Goal: Task Accomplishment & Management: Manage account settings

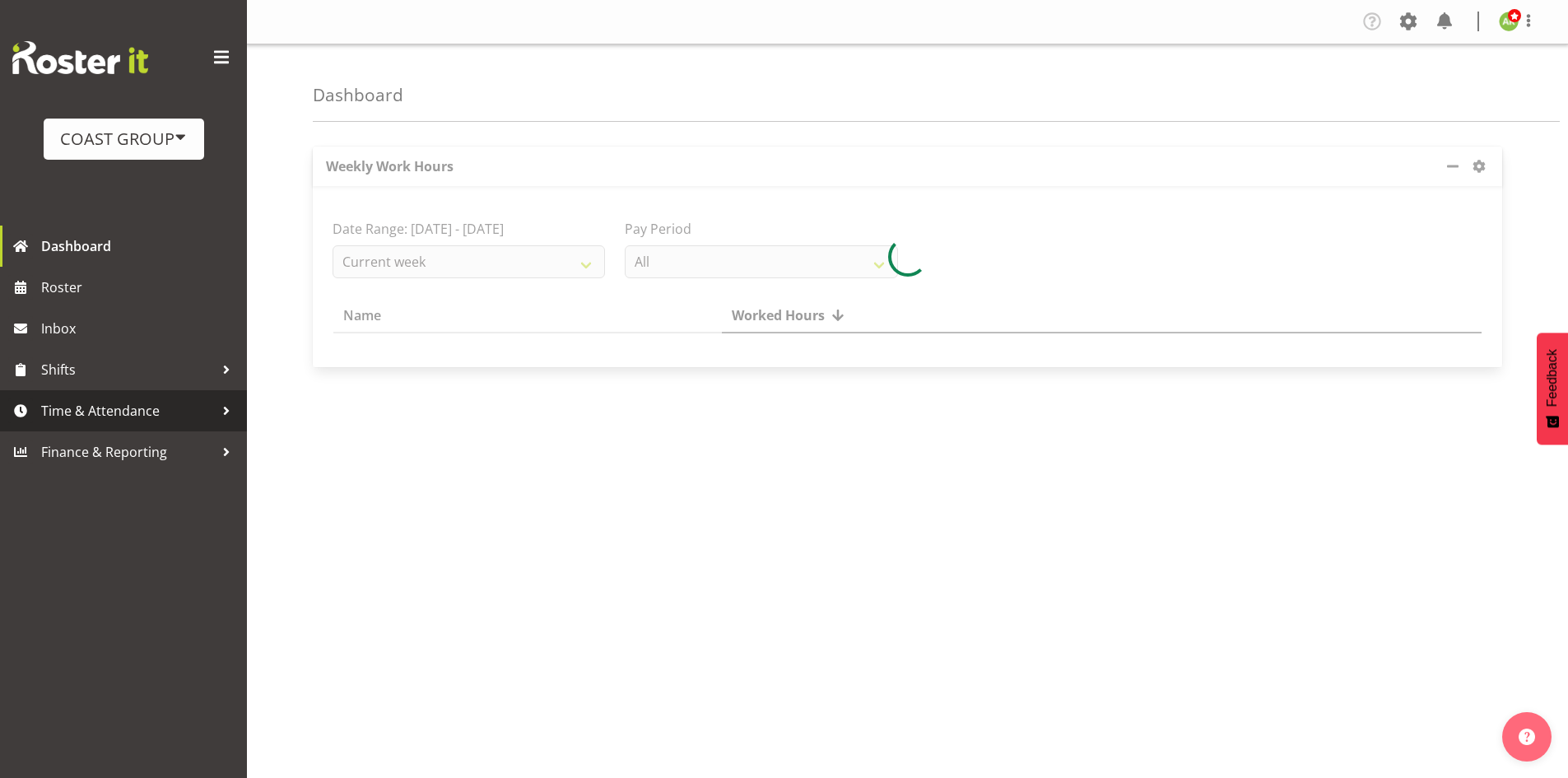
click at [68, 403] on span "Time & Attendance" at bounding box center [127, 410] width 173 height 24
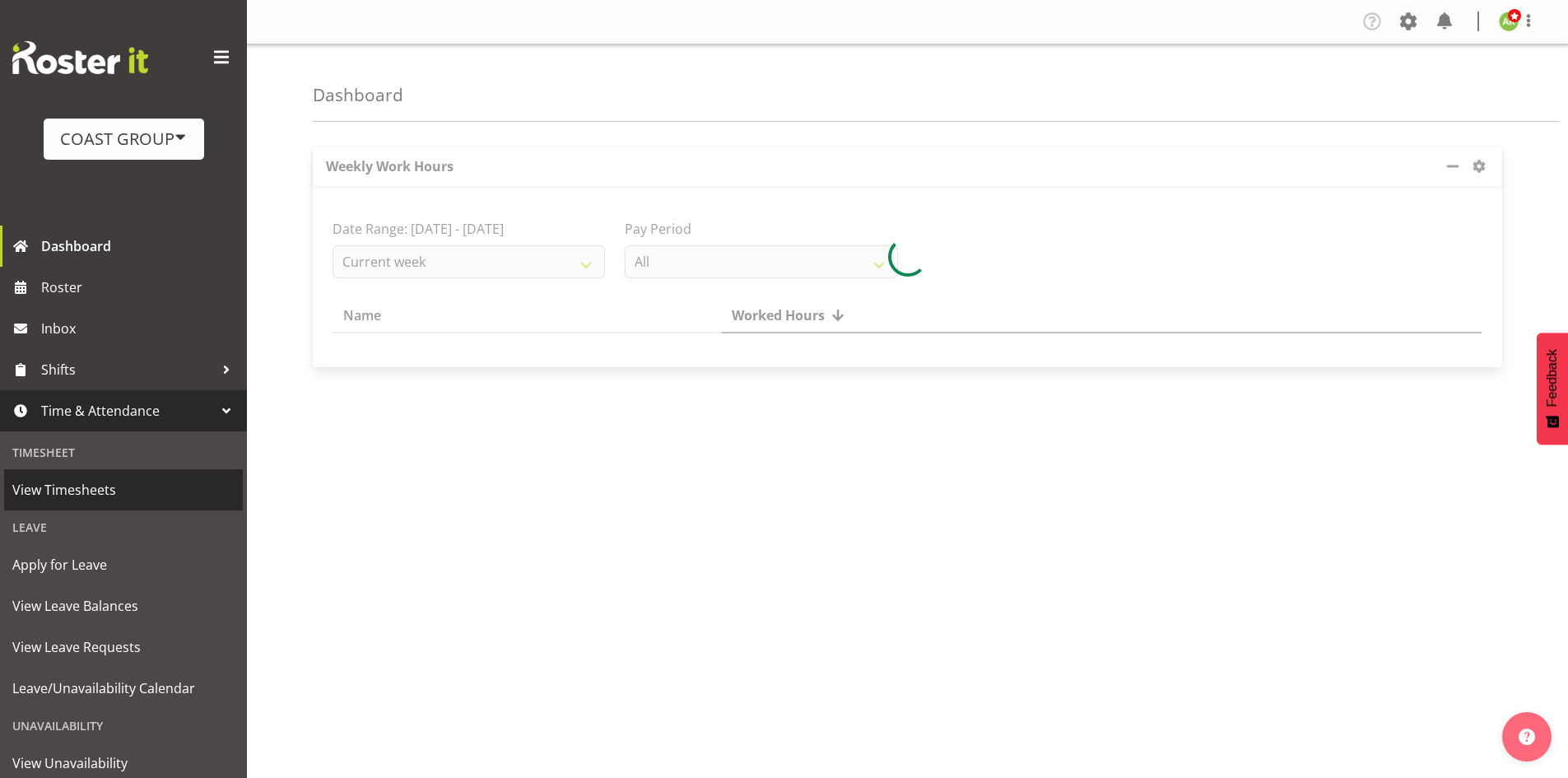
click at [80, 476] on link "View Timesheets" at bounding box center [123, 490] width 239 height 41
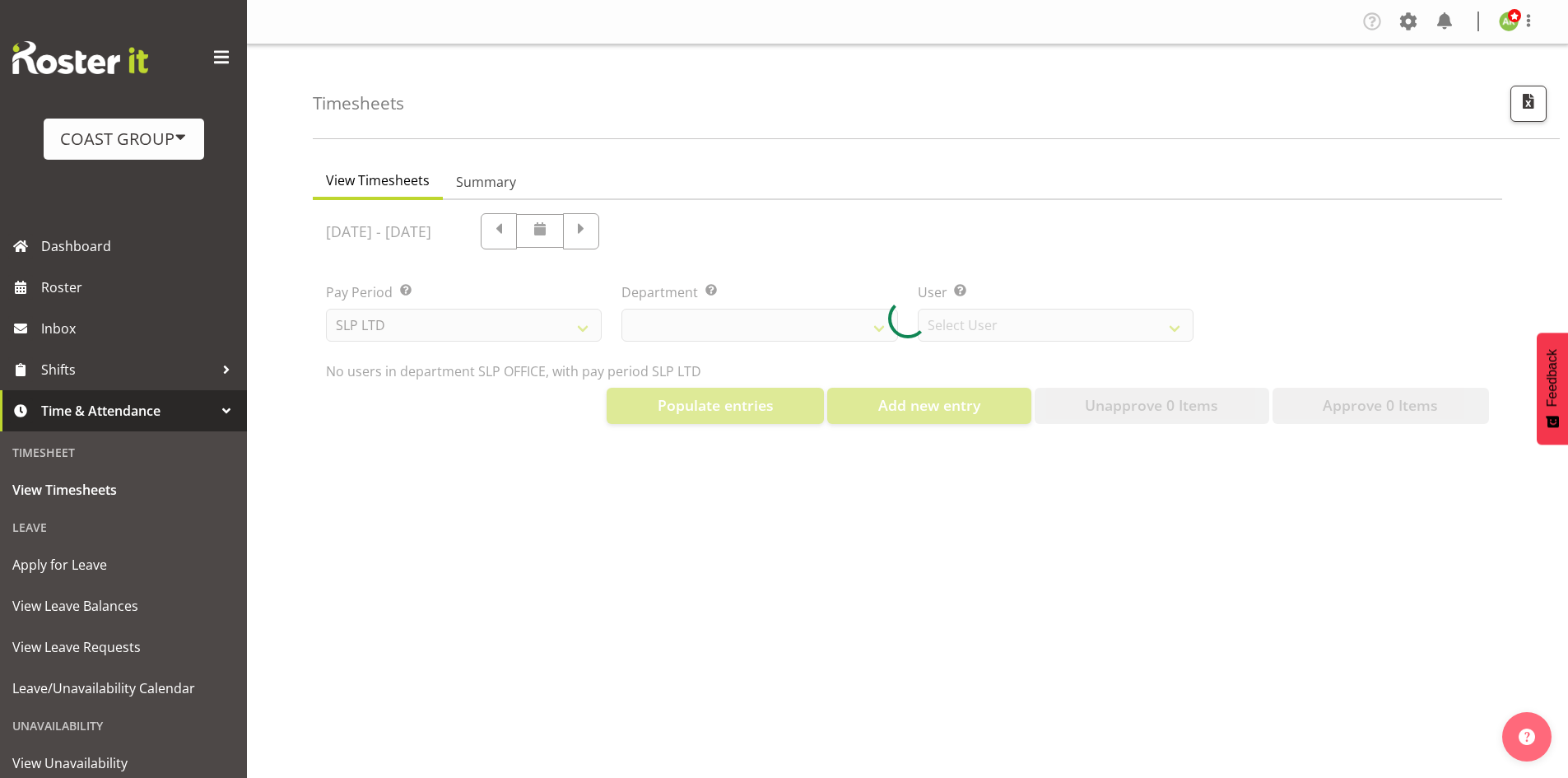
click at [525, 324] on div at bounding box center [907, 319] width 1189 height 237
click at [568, 333] on div at bounding box center [907, 319] width 1189 height 237
select select "25"
select select "7496"
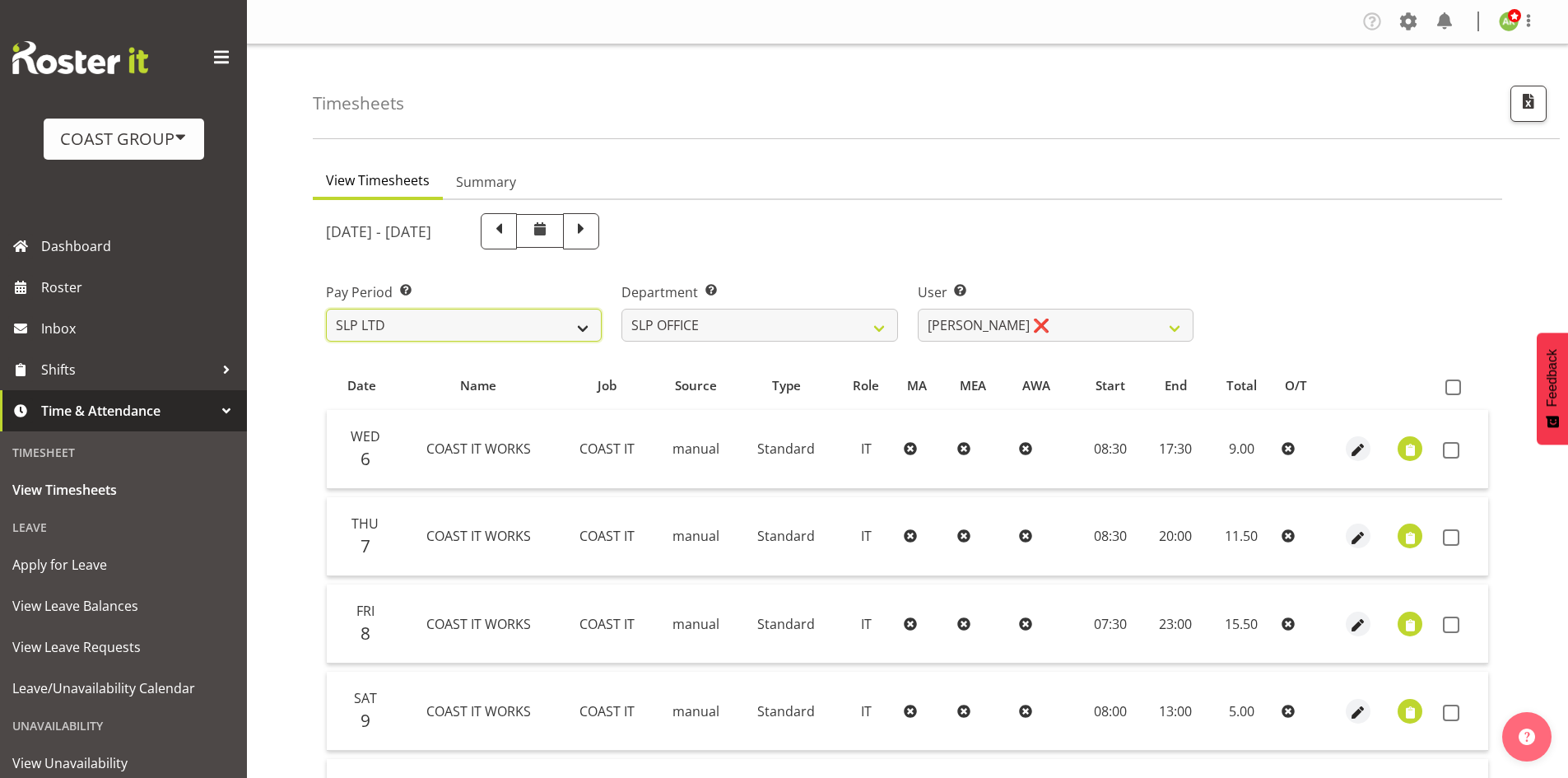
click at [564, 328] on select "SLP LTD EHS LTD DW LTD VEHICLES Carlton Events [PERSON_NAME] 120 Limited Wellin…" at bounding box center [463, 324] width 276 height 33
select select "7"
click at [326, 309] on select "SLP LTD EHS LTD DW LTD VEHICLES Carlton Events [PERSON_NAME] 120 Limited Wellin…" at bounding box center [463, 324] width 276 height 33
select select
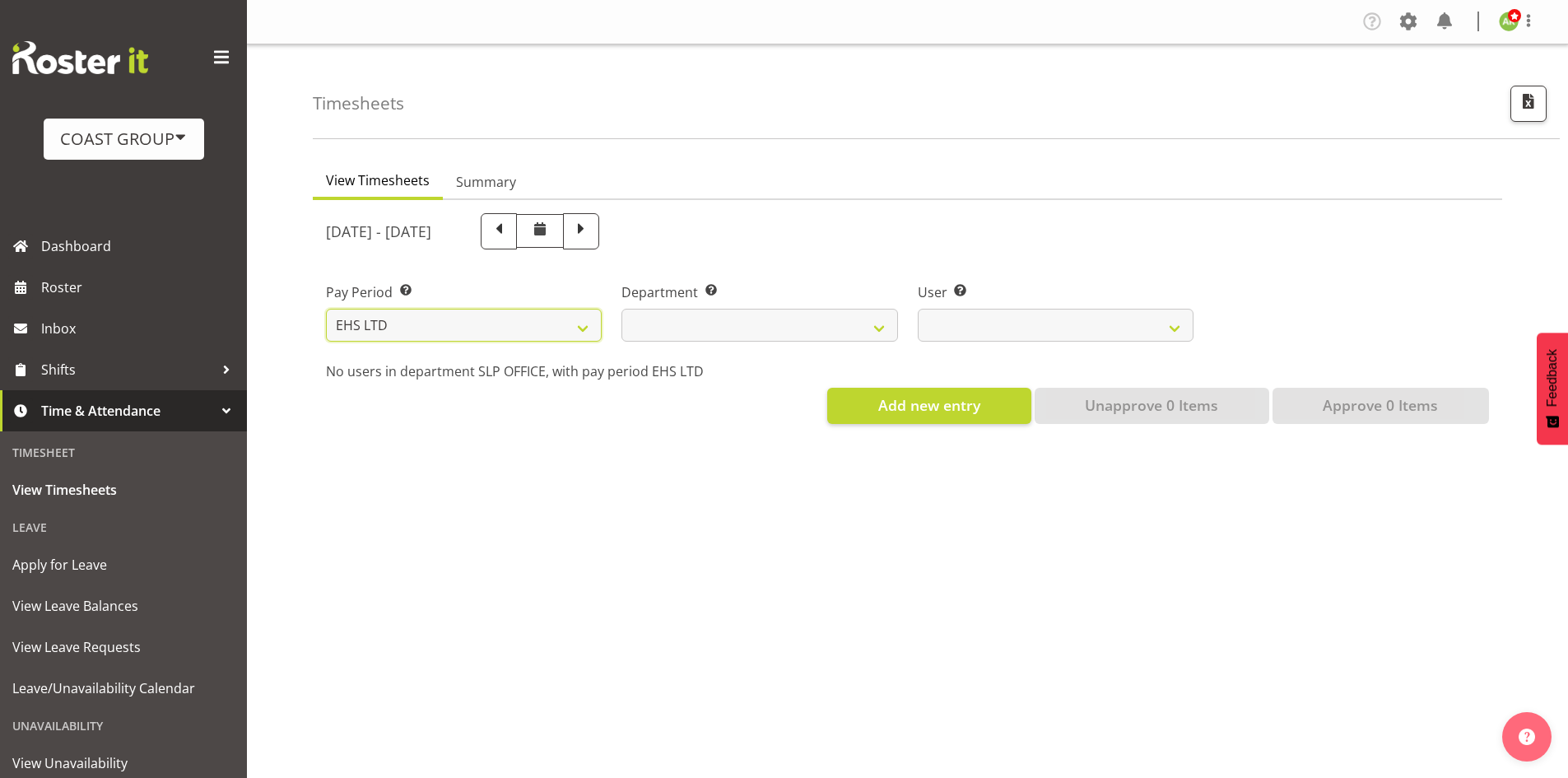
select select
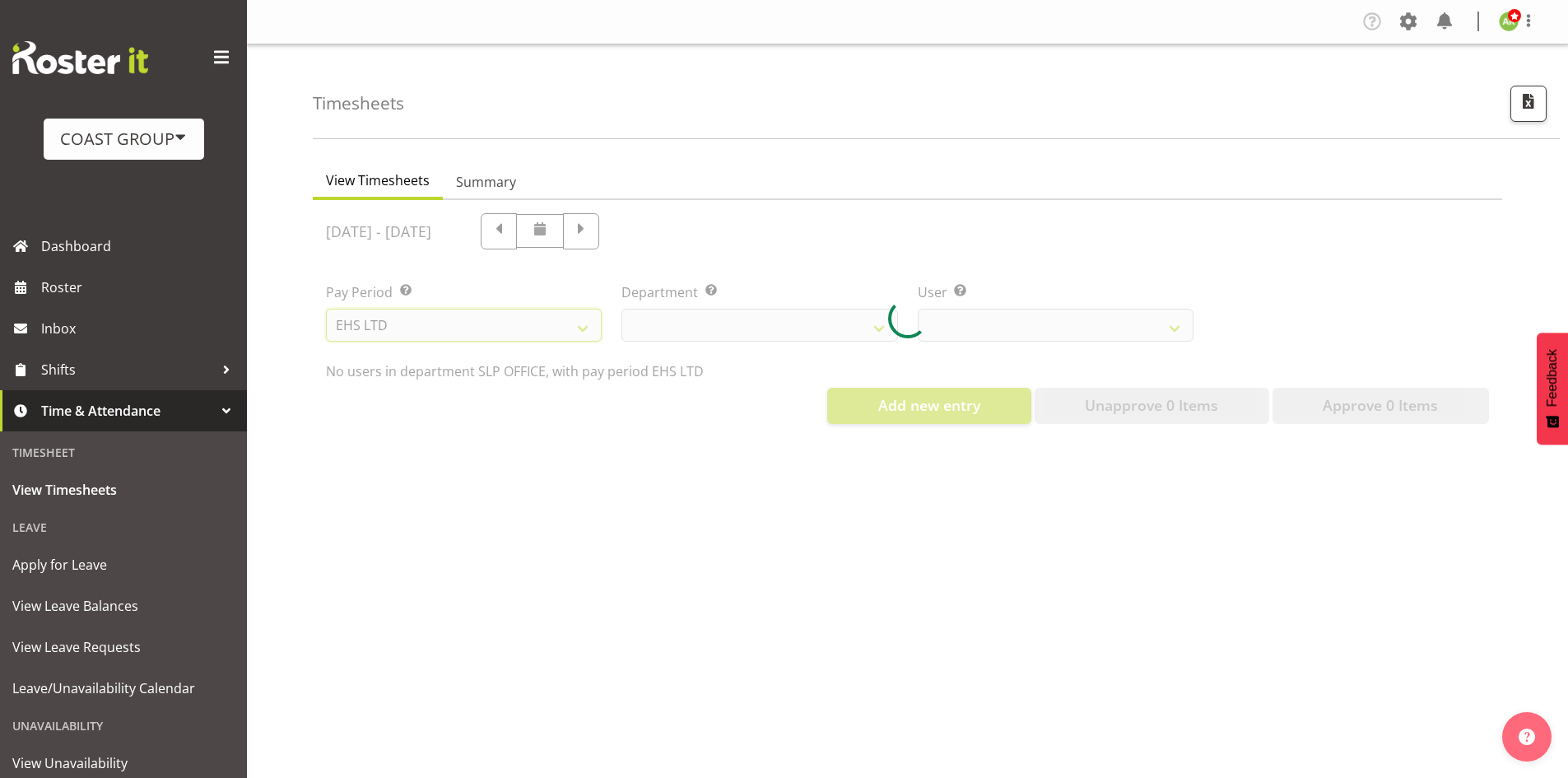
select select
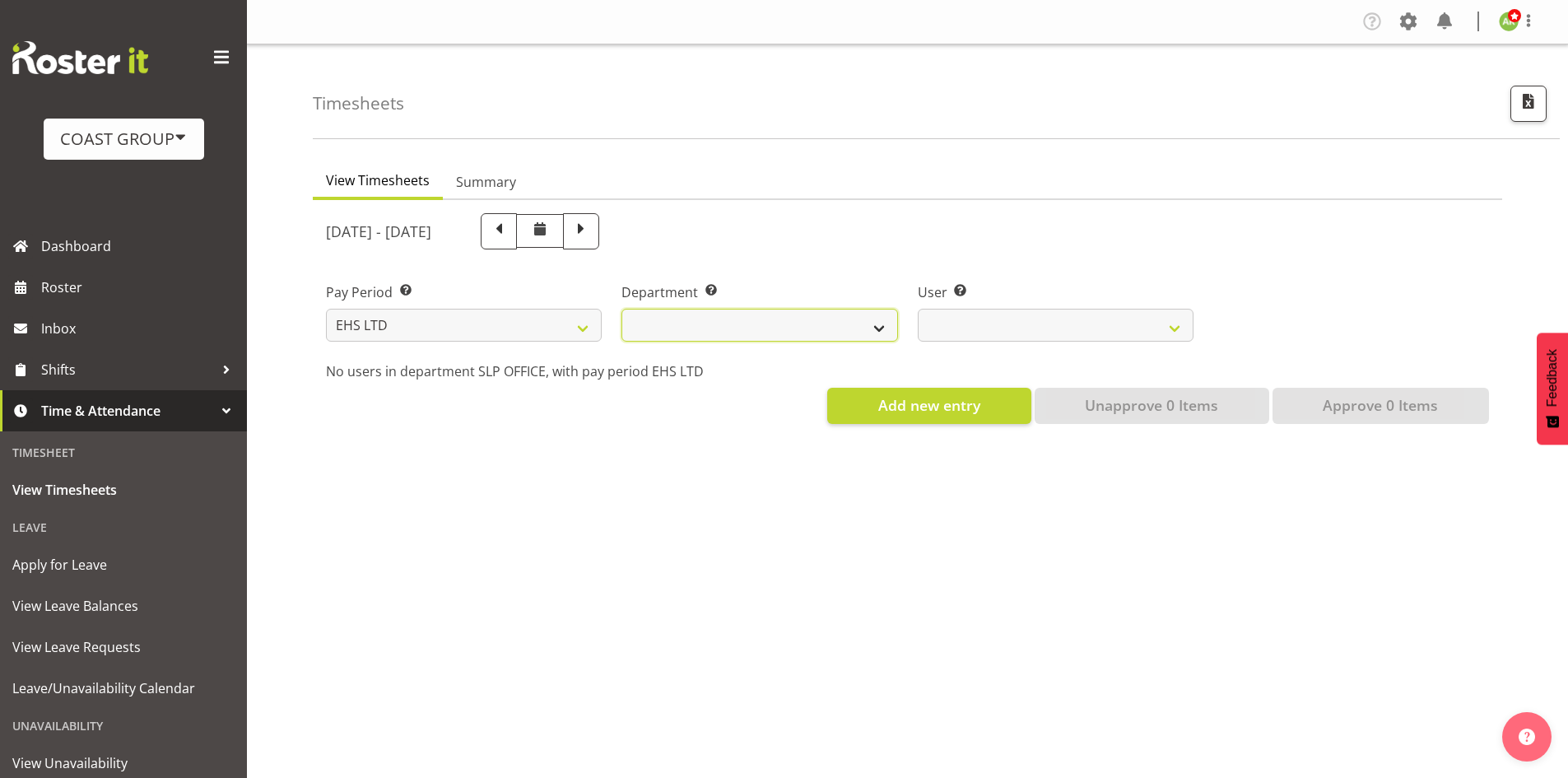
click at [759, 335] on select "EHS AKL ACCOUNTS EHS AKL CARPET EHS AKL D&B EHS AKL DESIGNER EHS AKL FURNITURE …" at bounding box center [758, 324] width 276 height 33
select select "34"
click at [621, 309] on select "EHS AKL ACCOUNTS EHS AKL CARPET EHS AKL D&B EHS AKL DESIGNER EHS AKL FURNITURE …" at bounding box center [758, 324] width 276 height 33
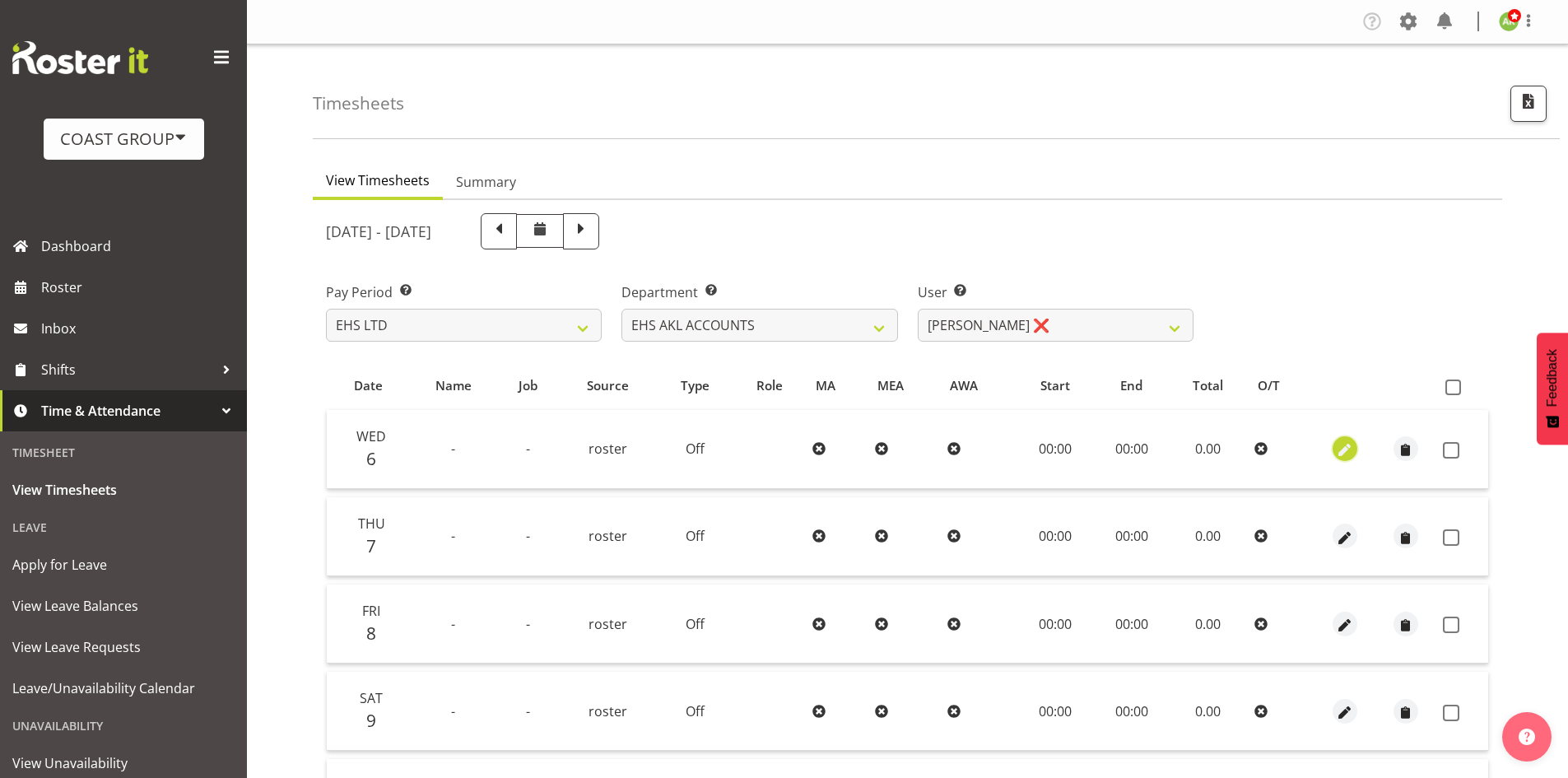
click at [1341, 453] on span "button" at bounding box center [1344, 450] width 19 height 19
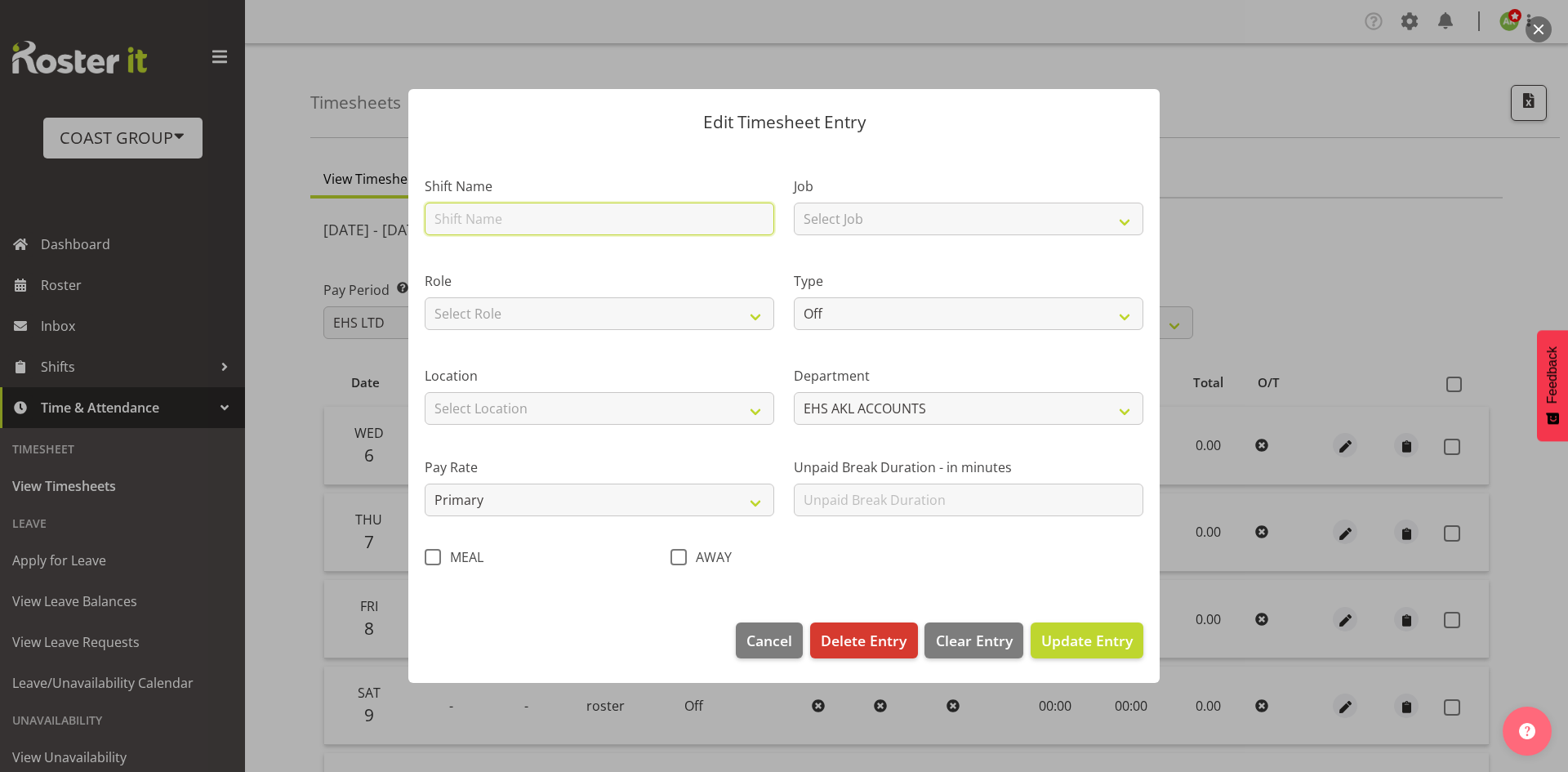
click at [659, 220] on input "text" at bounding box center [599, 219] width 349 height 32
type input "EHS AKL Warehouse/Office"
click at [648, 302] on select "Select Role ACCOUNTS" at bounding box center [599, 313] width 349 height 32
select select "204"
click at [425, 297] on select "Select Role ACCOUNTS" at bounding box center [599, 313] width 349 height 32
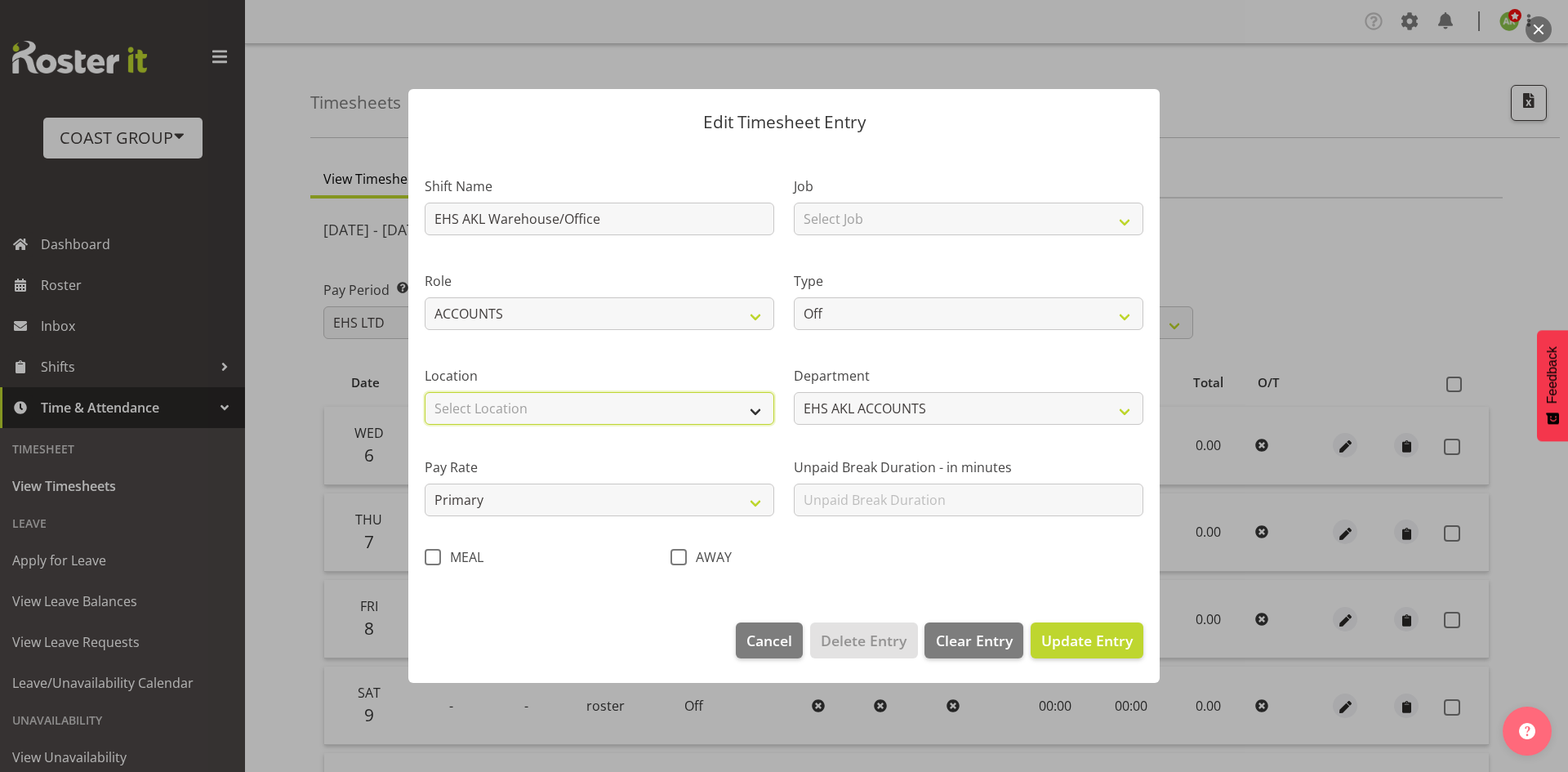
click at [603, 394] on select "Select Location [GEOGRAPHIC_DATA] EVENTS [PERSON_NAME][GEOGRAPHIC_DATA] [GEOGRA…" at bounding box center [599, 408] width 349 height 32
select select "35"
click at [425, 392] on select "Select Location [GEOGRAPHIC_DATA] EVENTS [PERSON_NAME][GEOGRAPHIC_DATA] [GEOGRA…" at bounding box center [599, 408] width 349 height 32
click at [925, 222] on select "Select Job 1 Carlton Events 1 [PERSON_NAME][GEOGRAPHIC_DATA] 1 [PERSON_NAME][GE…" at bounding box center [969, 219] width 349 height 32
select select "69"
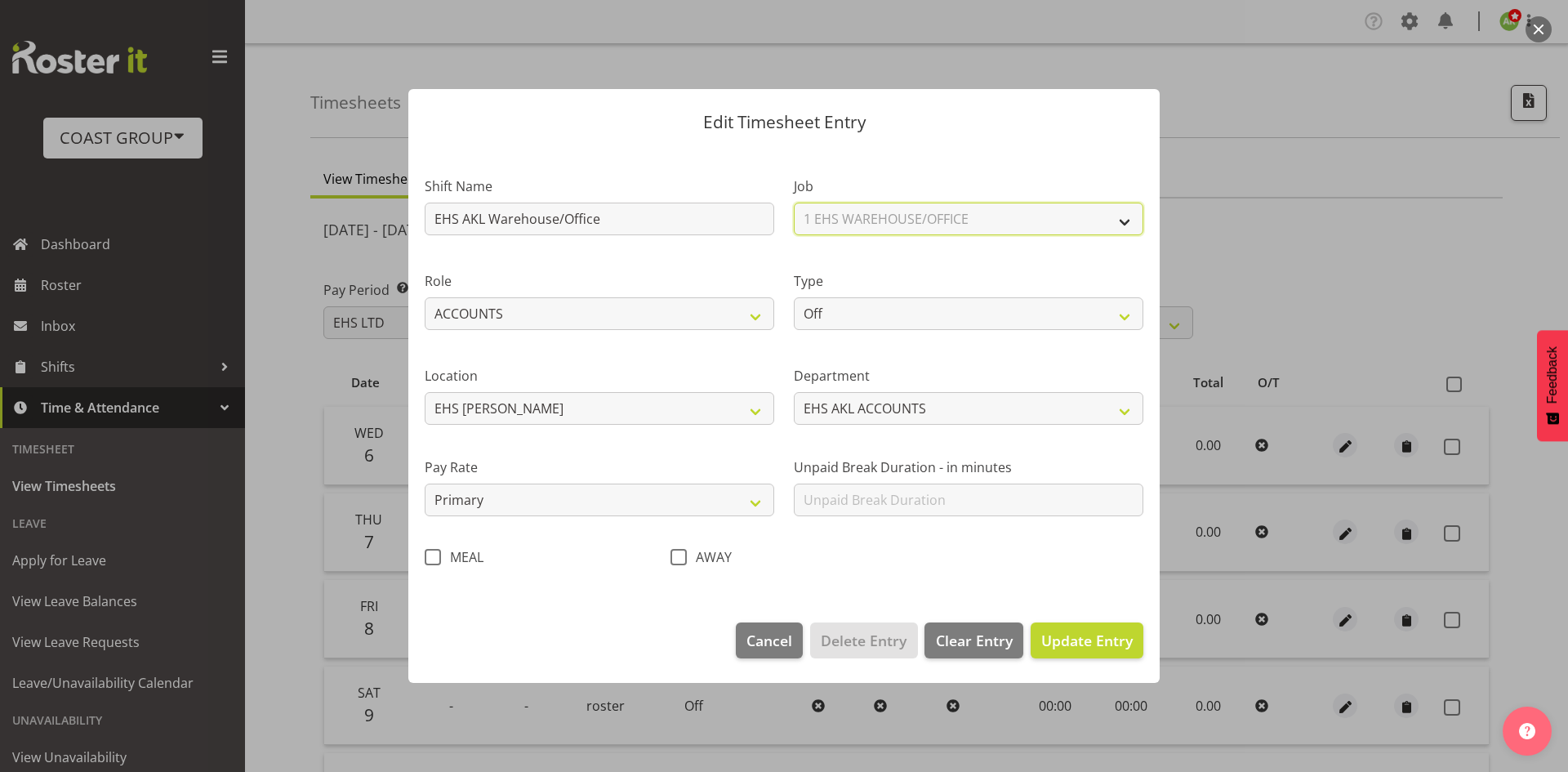
click at [794, 203] on select "Select Job 1 Carlton Events 1 [PERSON_NAME][GEOGRAPHIC_DATA] 1 [PERSON_NAME][GE…" at bounding box center [969, 219] width 349 height 32
click at [925, 322] on select "Off Standard Public Holiday Public Holiday (Worked) Day In Lieu Annual Leave Si…" at bounding box center [969, 313] width 349 height 32
select select "Standard"
click at [794, 297] on select "Off Standard Public Holiday Public Holiday (Worked) Day In Lieu Annual Leave Si…" at bounding box center [969, 313] width 349 height 32
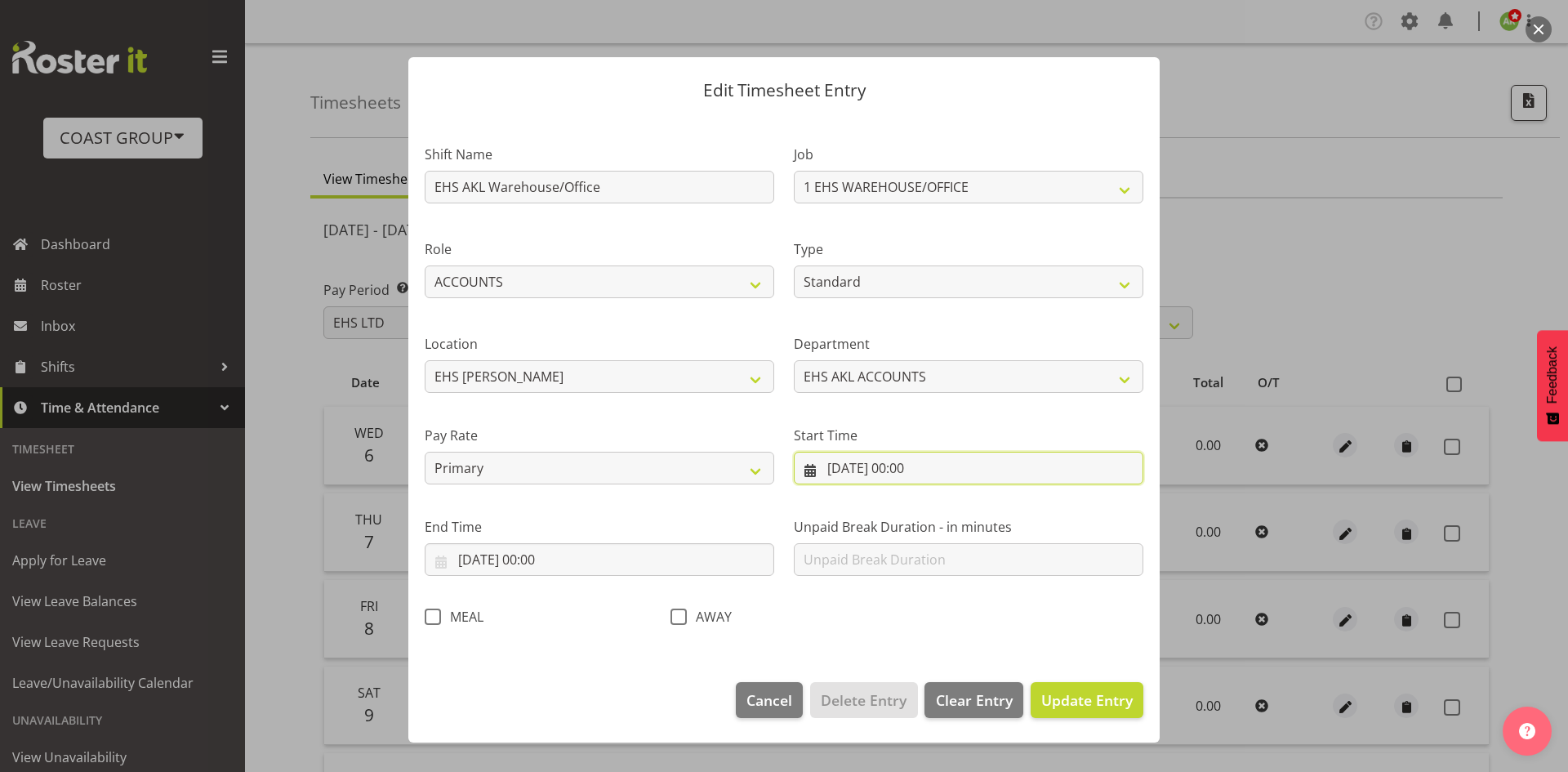
click at [884, 465] on input "[DATE] 00:00" at bounding box center [969, 468] width 349 height 32
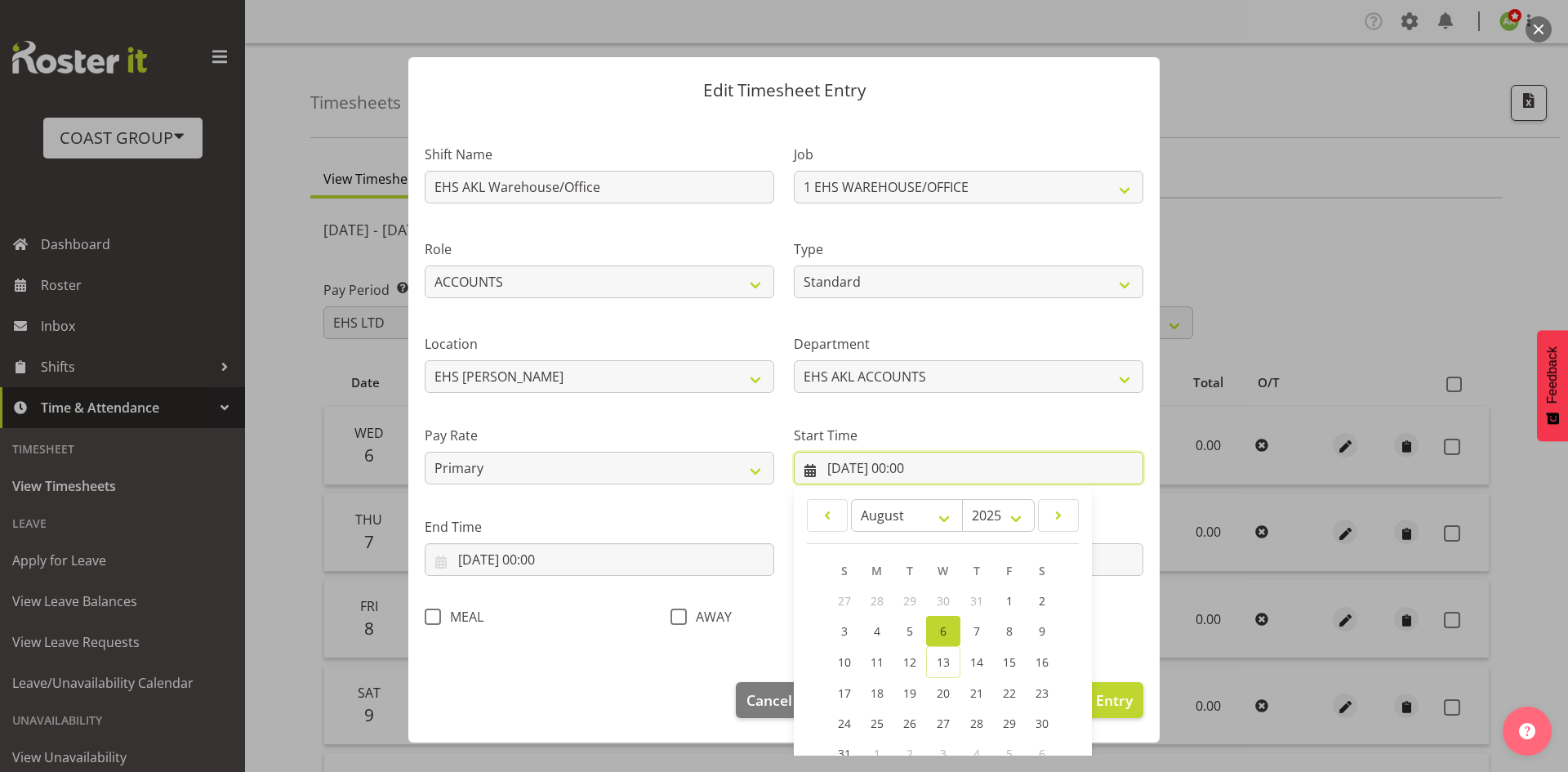
click at [897, 460] on input "[DATE] 00:00" at bounding box center [969, 468] width 349 height 32
click at [883, 507] on select "January February March April May June July August September October November De…" at bounding box center [906, 515] width 112 height 32
click at [1012, 460] on input "[DATE] 00:00" at bounding box center [969, 468] width 349 height 32
click at [1074, 489] on div "January February March April May June July August September October November [D…" at bounding box center [943, 671] width 298 height 374
click at [1082, 497] on div "January February March April May June July August September October November [D…" at bounding box center [943, 672] width 298 height 357
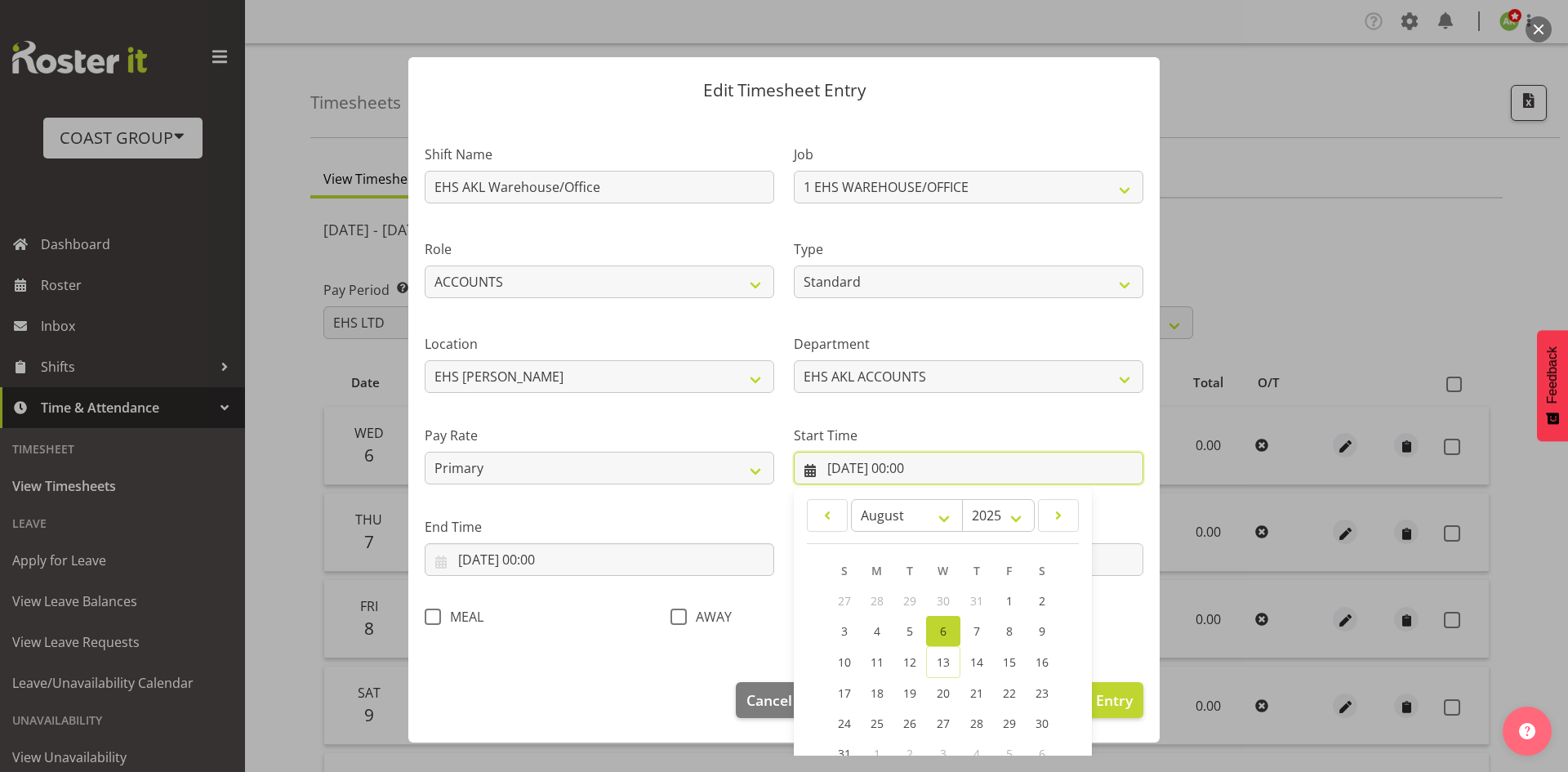
click at [925, 473] on input "[DATE] 00:00" at bounding box center [969, 468] width 349 height 32
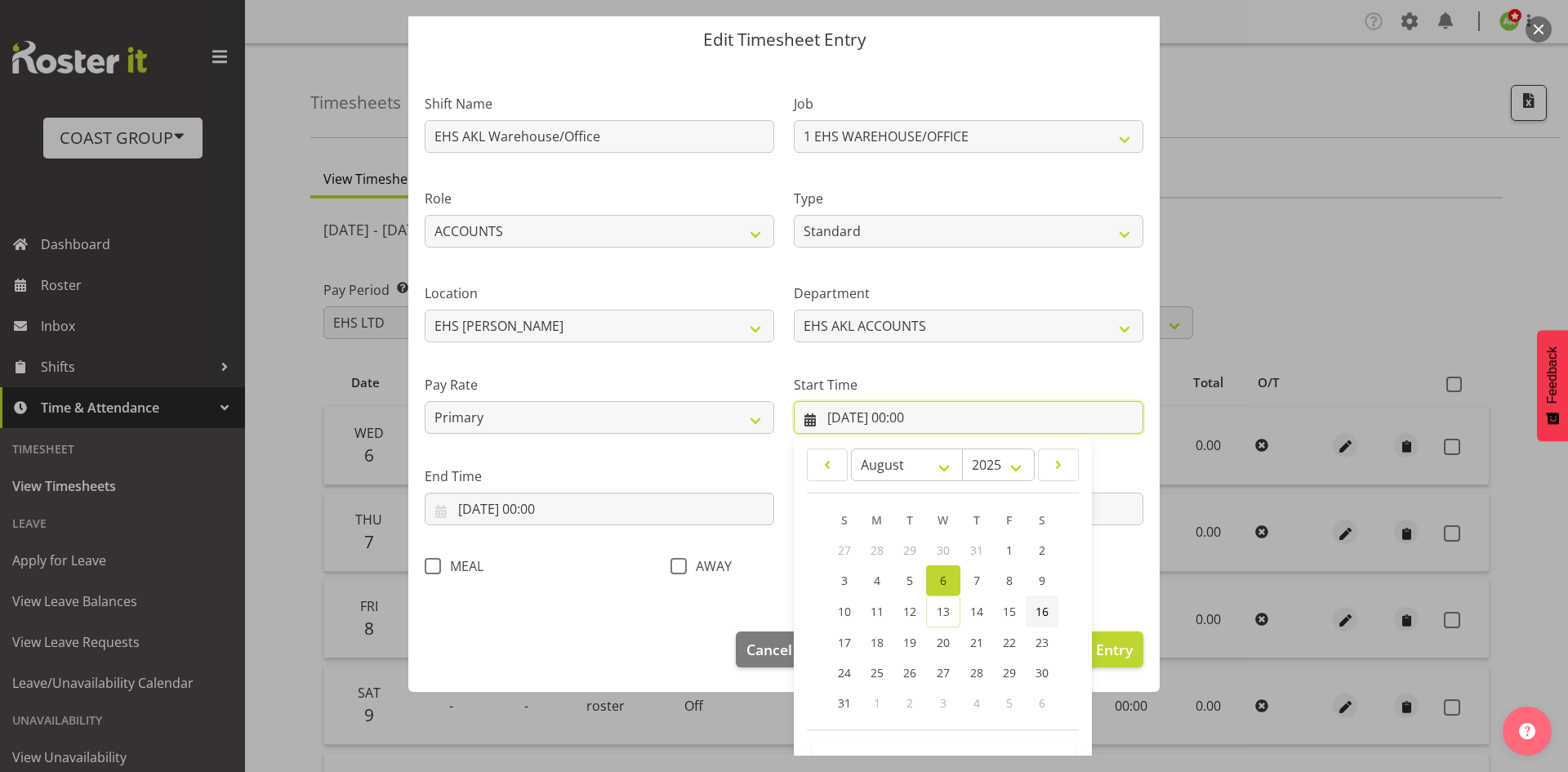
scroll to position [102, 0]
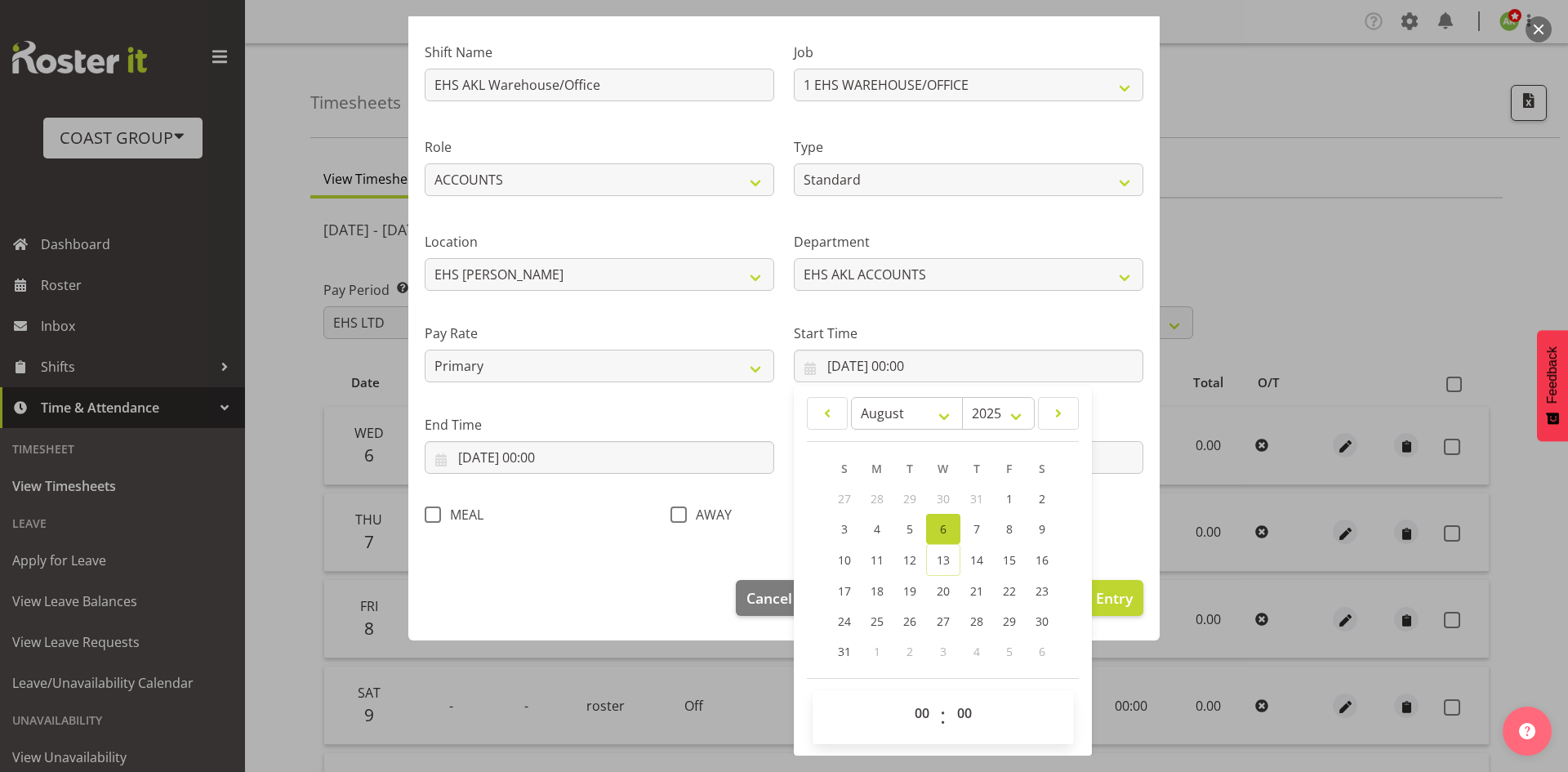
click at [906, 729] on span "00 01 02 03 04 05 06 07 08 09 10 11 12 13 14 15 16 17 18 19 20 21 22 23" at bounding box center [924, 717] width 37 height 41
click at [908, 725] on select "00 01 02 03 04 05 06 07 08 09 10 11 12 13 14 15 16 17 18 19 20 21 22 23" at bounding box center [924, 713] width 37 height 32
select select "7"
click at [905, 697] on select "00 01 02 03 04 05 06 07 08 09 10 11 12 13 14 15 16 17 18 19 20 21 22 23" at bounding box center [924, 713] width 37 height 32
type input "[DATE] 07:00"
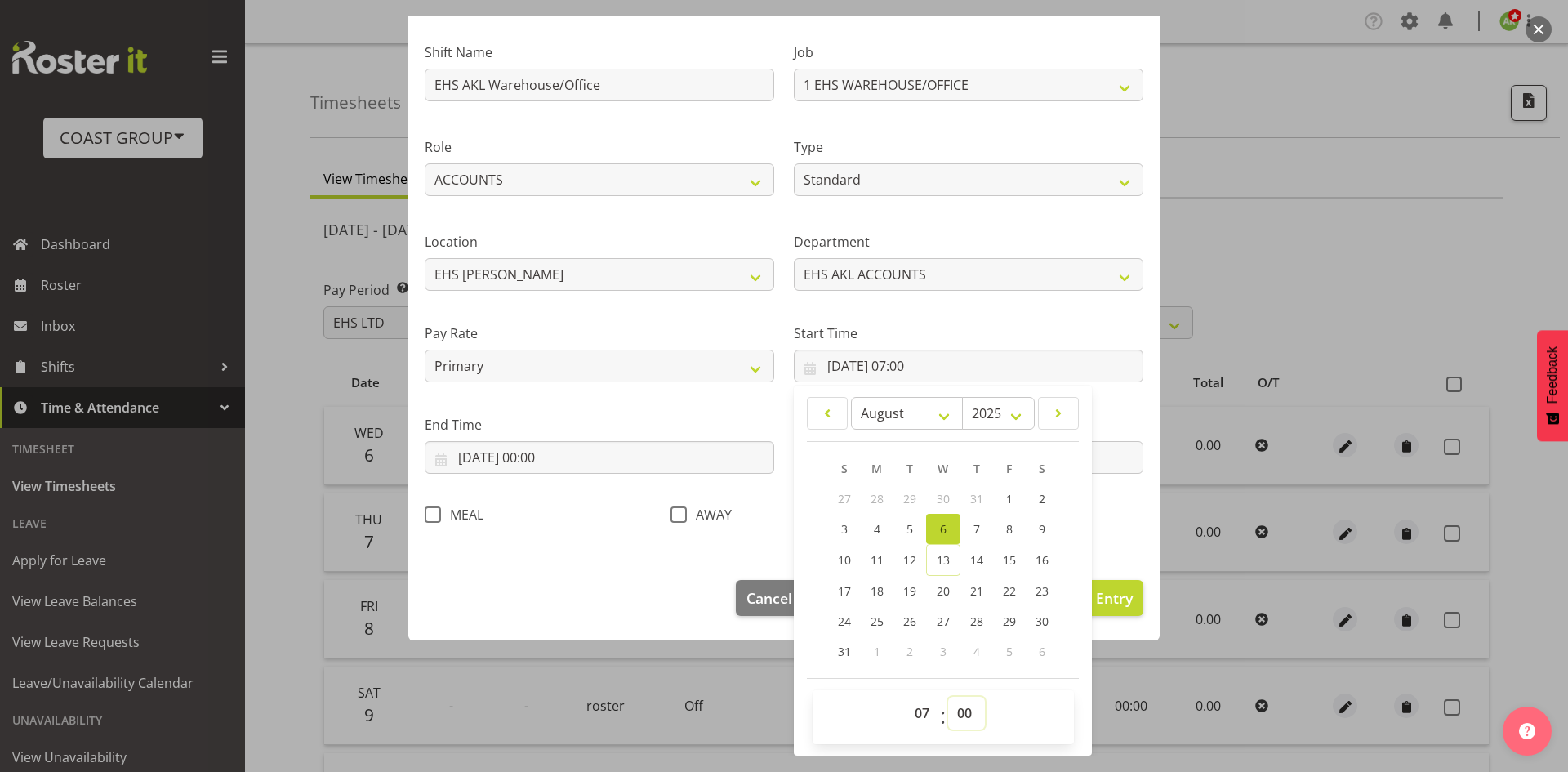
click at [956, 706] on select "00 01 02 03 04 05 06 07 08 09 10 11 12 13 14 15 16 17 18 19 20 21 22 23 24 25 2…" at bounding box center [966, 713] width 37 height 32
select select "30"
click at [948, 697] on select "00 01 02 03 04 05 06 07 08 09 10 11 12 13 14 15 16 17 18 19 20 21 22 23 24 25 2…" at bounding box center [966, 713] width 37 height 32
type input "[DATE] 07:30"
click at [540, 464] on input "[DATE] 00:00" at bounding box center [599, 457] width 349 height 32
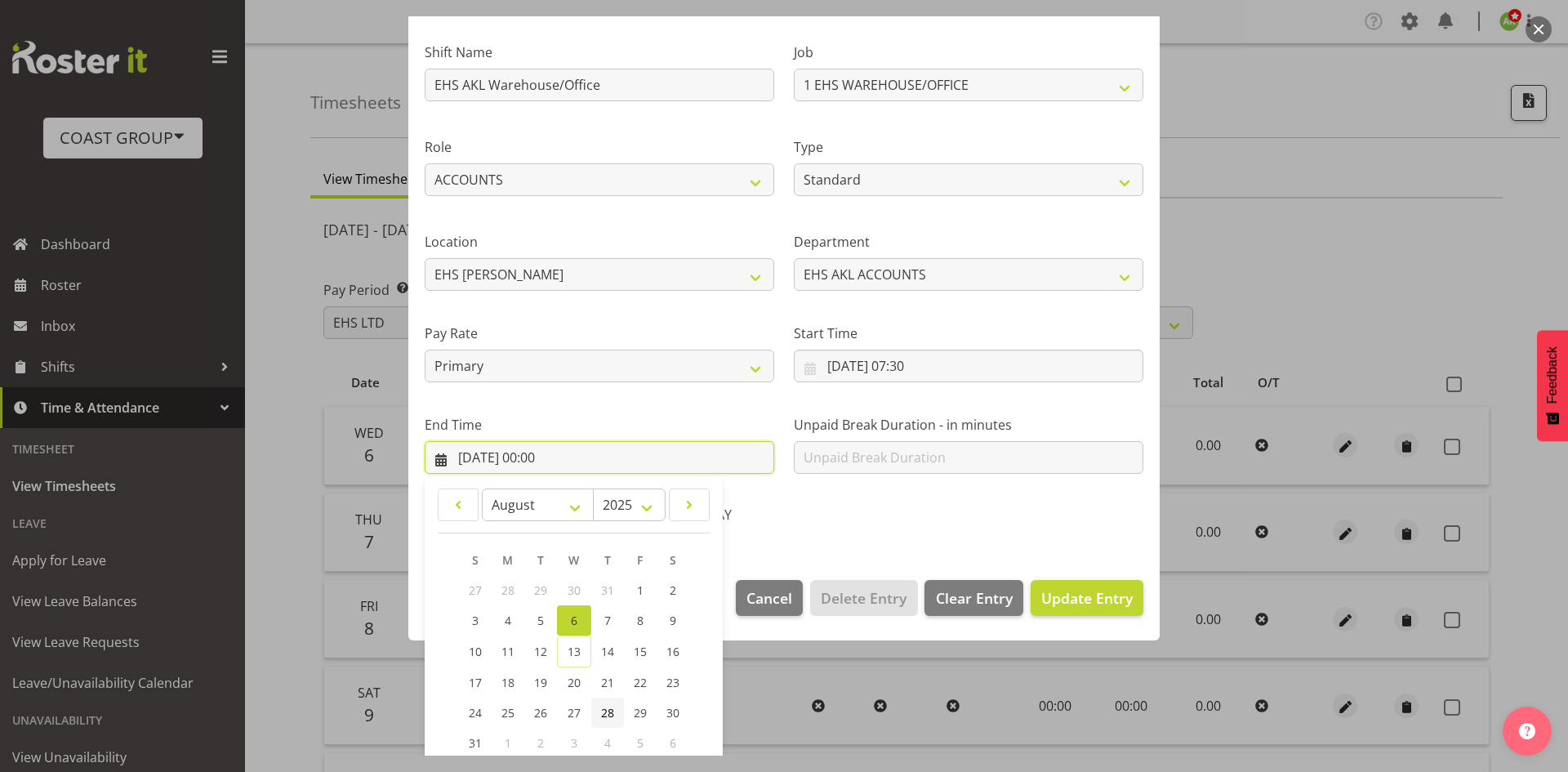
scroll to position [194, 0]
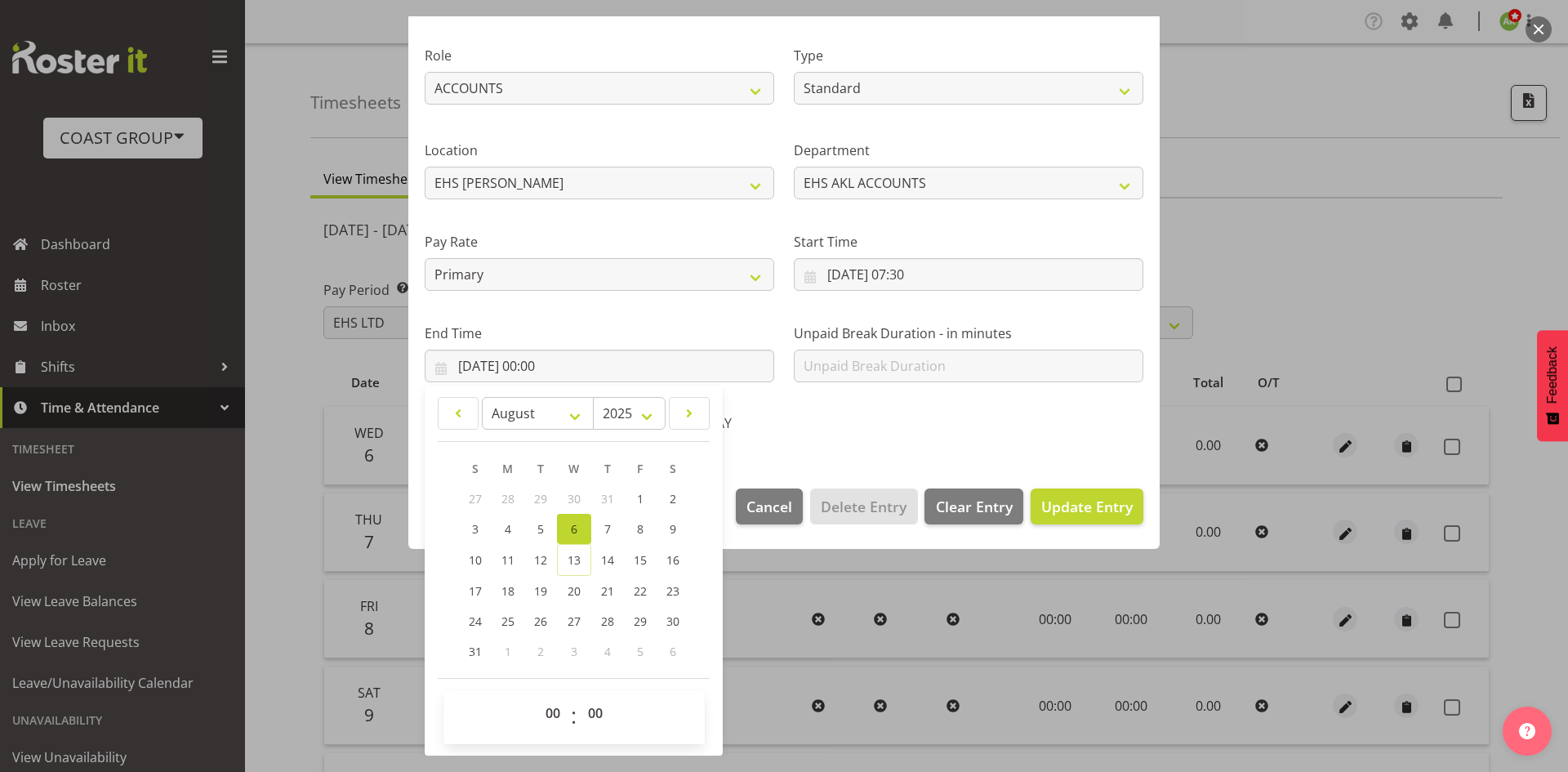
click at [554, 730] on span "00 01 02 03 04 05 06 07 08 09 10 11 12 13 14 15 16 17 18 19 20 21 22 23" at bounding box center [555, 717] width 37 height 41
click at [555, 724] on select "00 01 02 03 04 05 06 07 08 09 10 11 12 13 14 15 16 17 18 19 20 21 22 23" at bounding box center [555, 713] width 37 height 32
select select "16"
click at [536, 697] on select "00 01 02 03 04 05 06 07 08 09 10 11 12 13 14 15 16 17 18 19 20 21 22 23" at bounding box center [555, 713] width 37 height 32
type input "[DATE] 16:00"
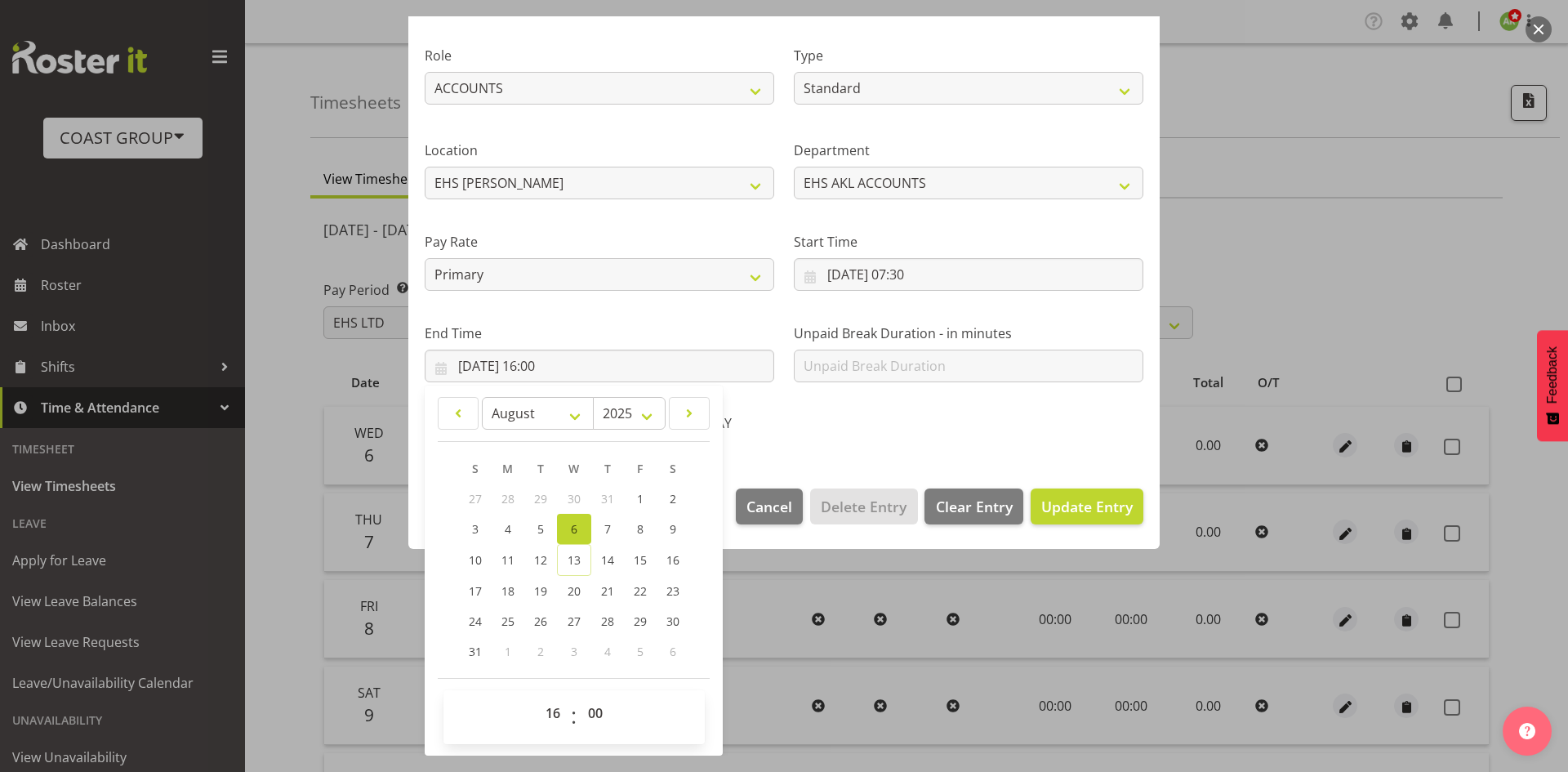
click at [999, 462] on section "Shift Name EHS AKL Warehouse/Office Job 1 Carlton Events 1 [PERSON_NAME][GEOGRA…" at bounding box center [783, 197] width 751 height 551
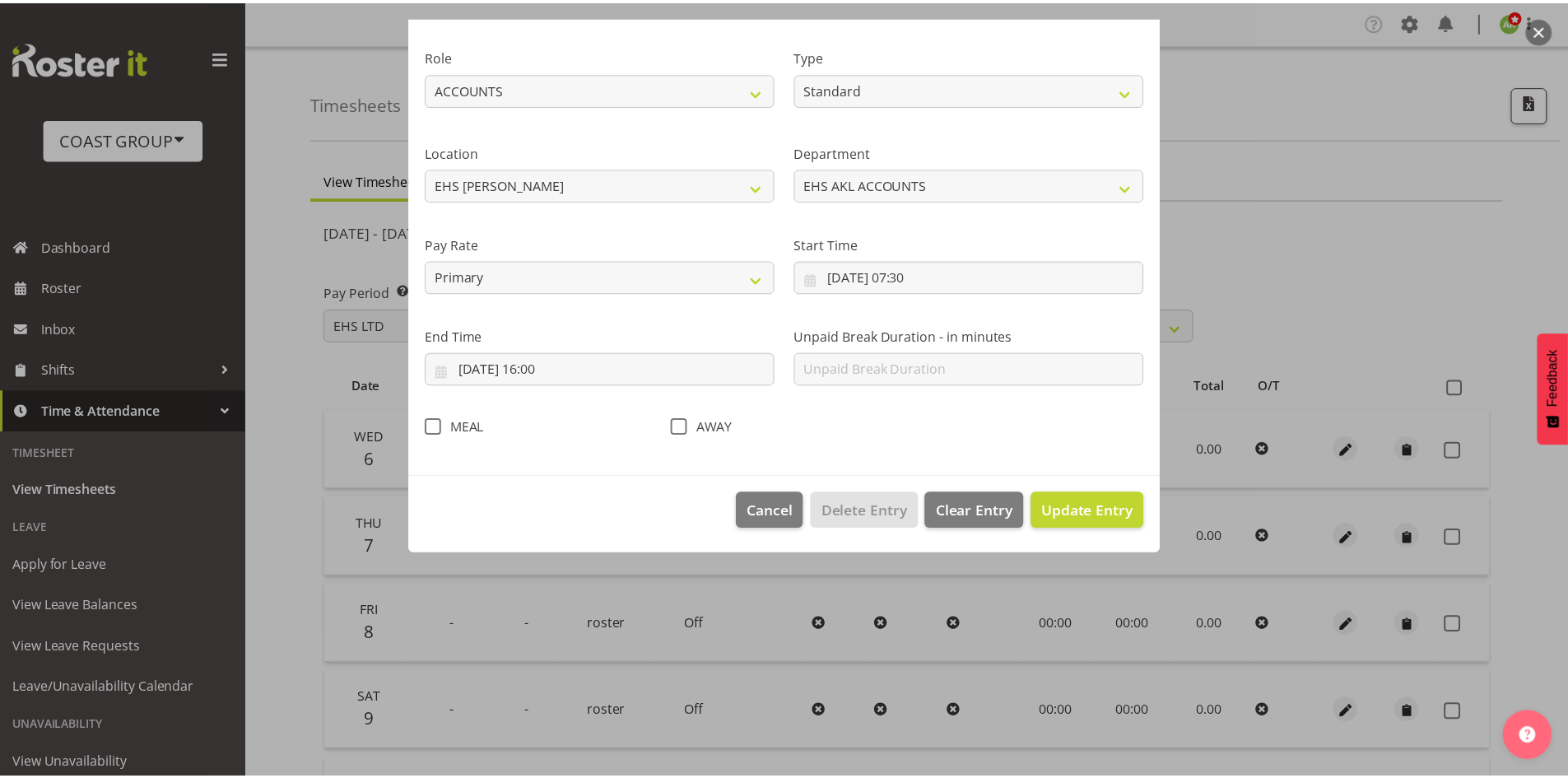
scroll to position [0, 0]
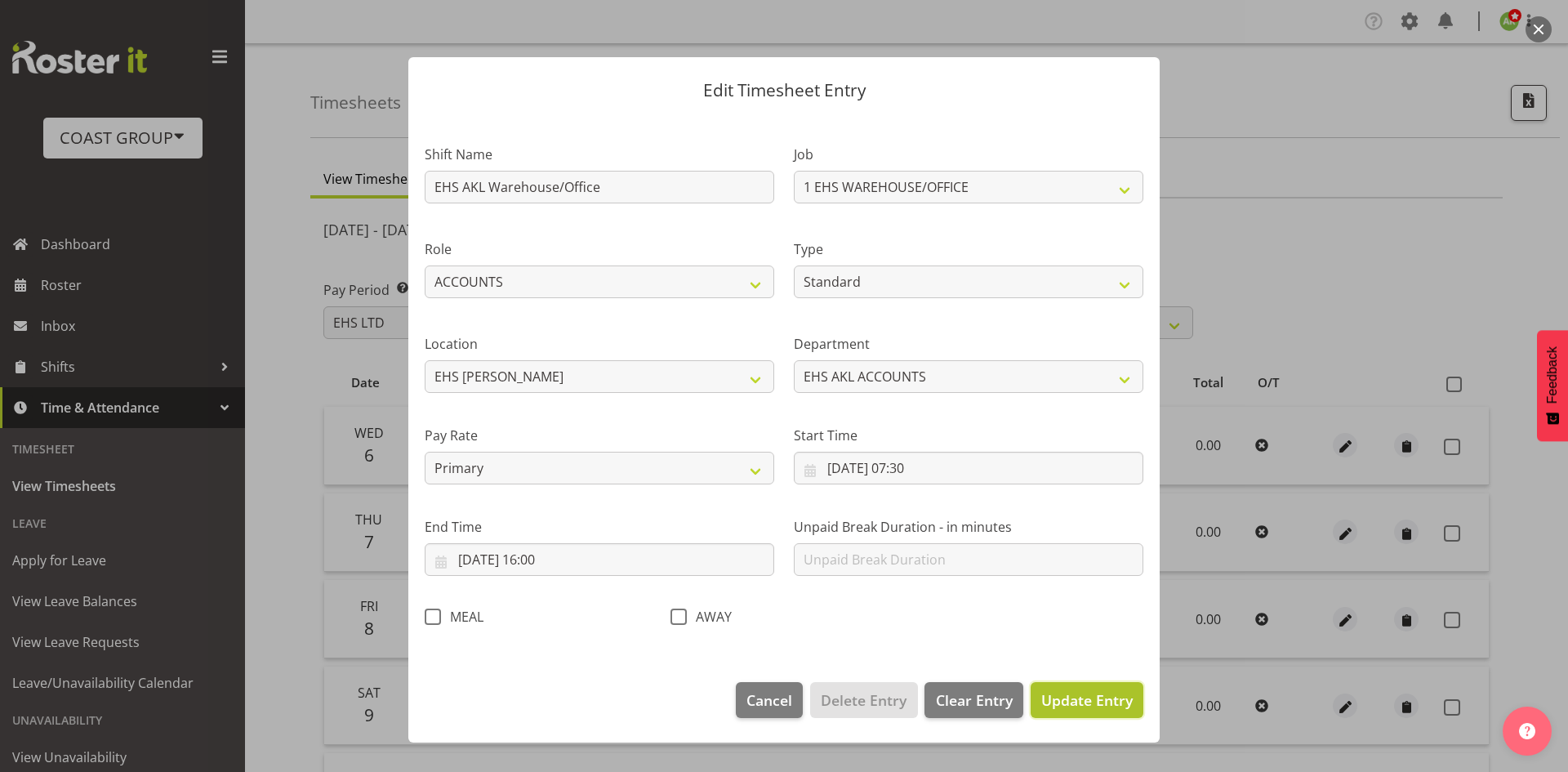
click at [1086, 697] on span "Update Entry" at bounding box center [1087, 700] width 91 height 20
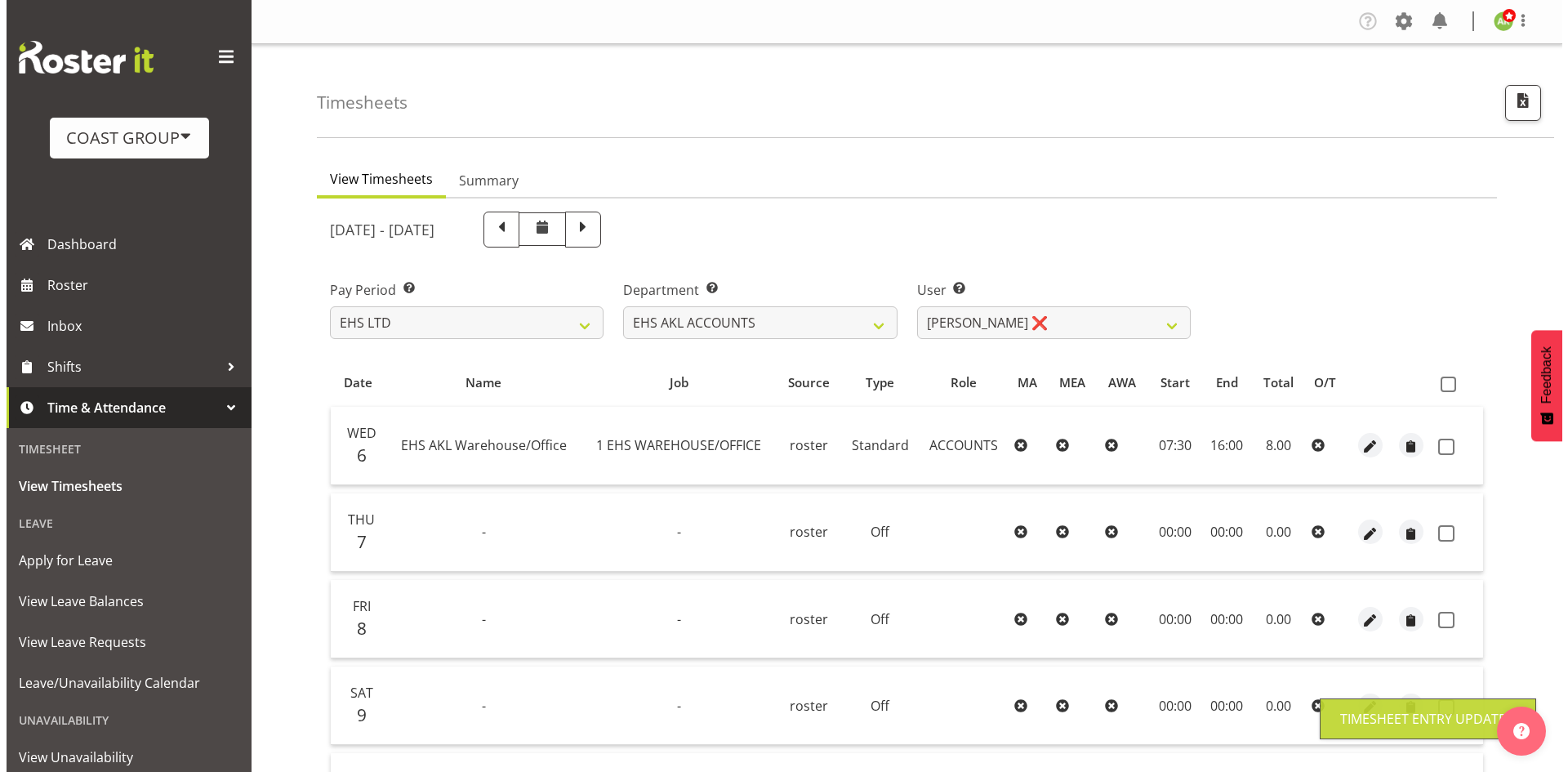
scroll to position [245, 0]
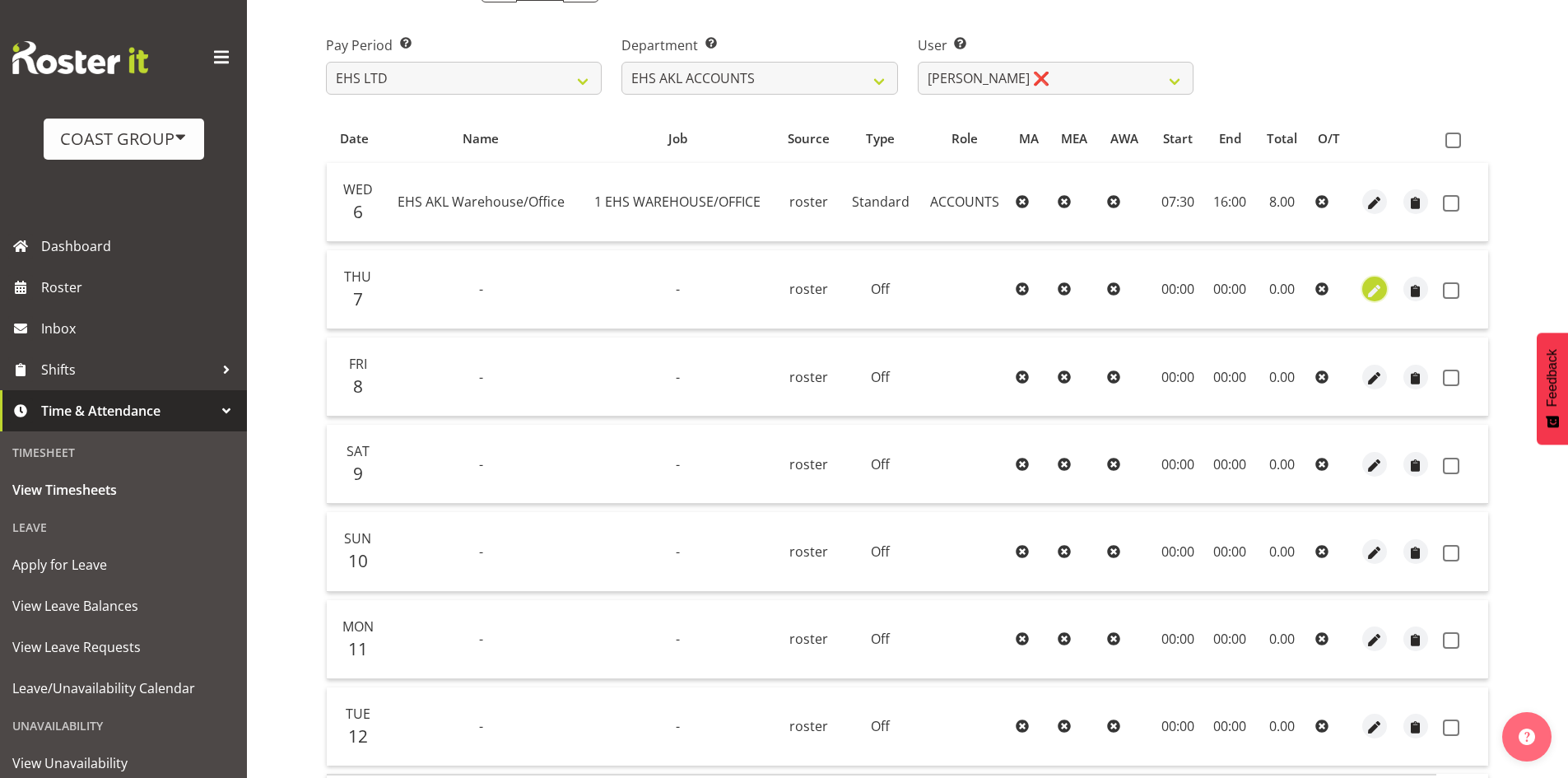
click at [1370, 287] on span "button" at bounding box center [1374, 291] width 19 height 19
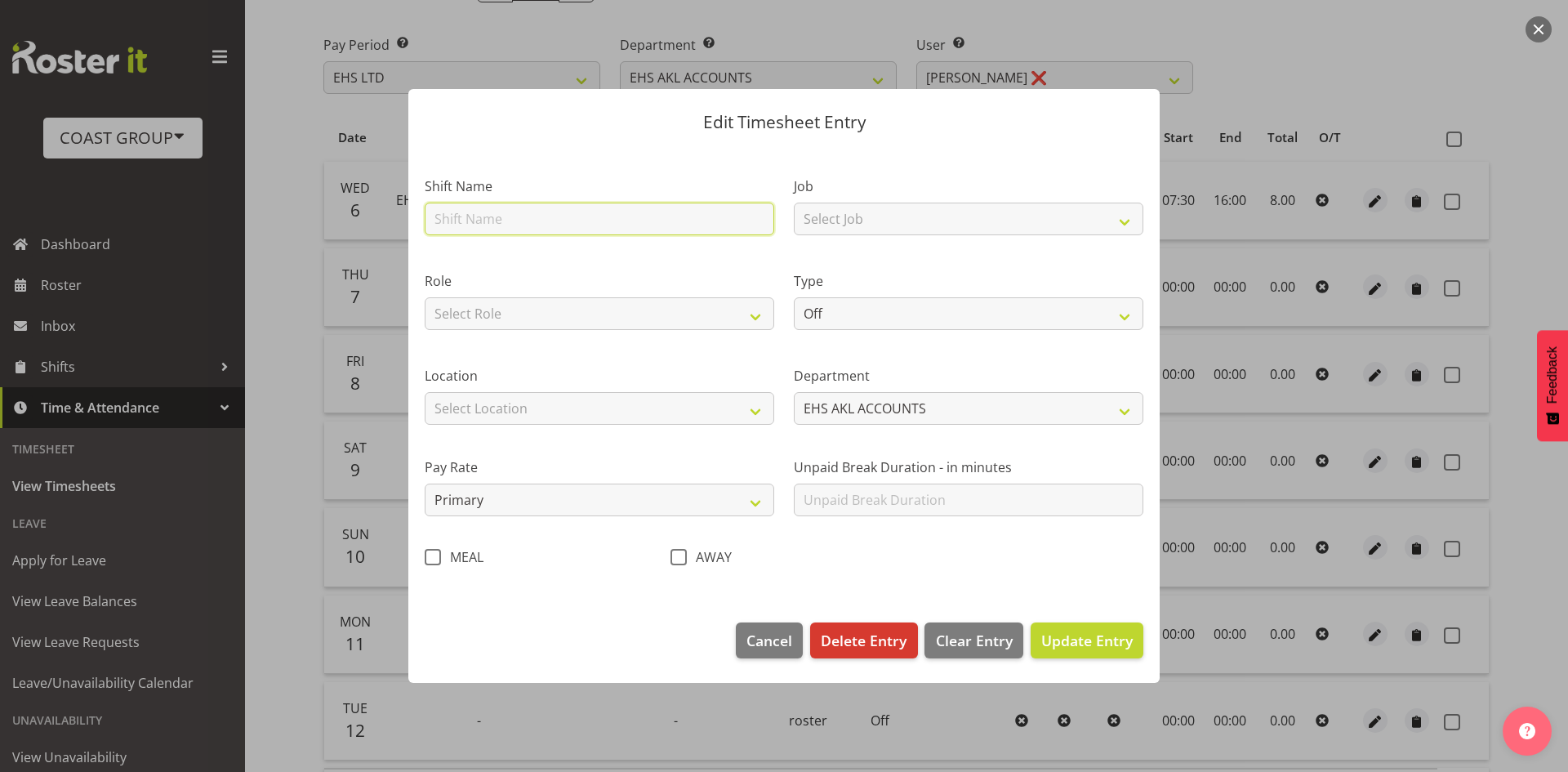
click at [631, 217] on input "text" at bounding box center [599, 219] width 349 height 32
type input "EHS AKL Warehouse/Office"
click at [589, 285] on label "Role" at bounding box center [599, 281] width 349 height 20
click at [591, 303] on select "Select Role ACCOUNTS" at bounding box center [599, 313] width 349 height 32
select select "204"
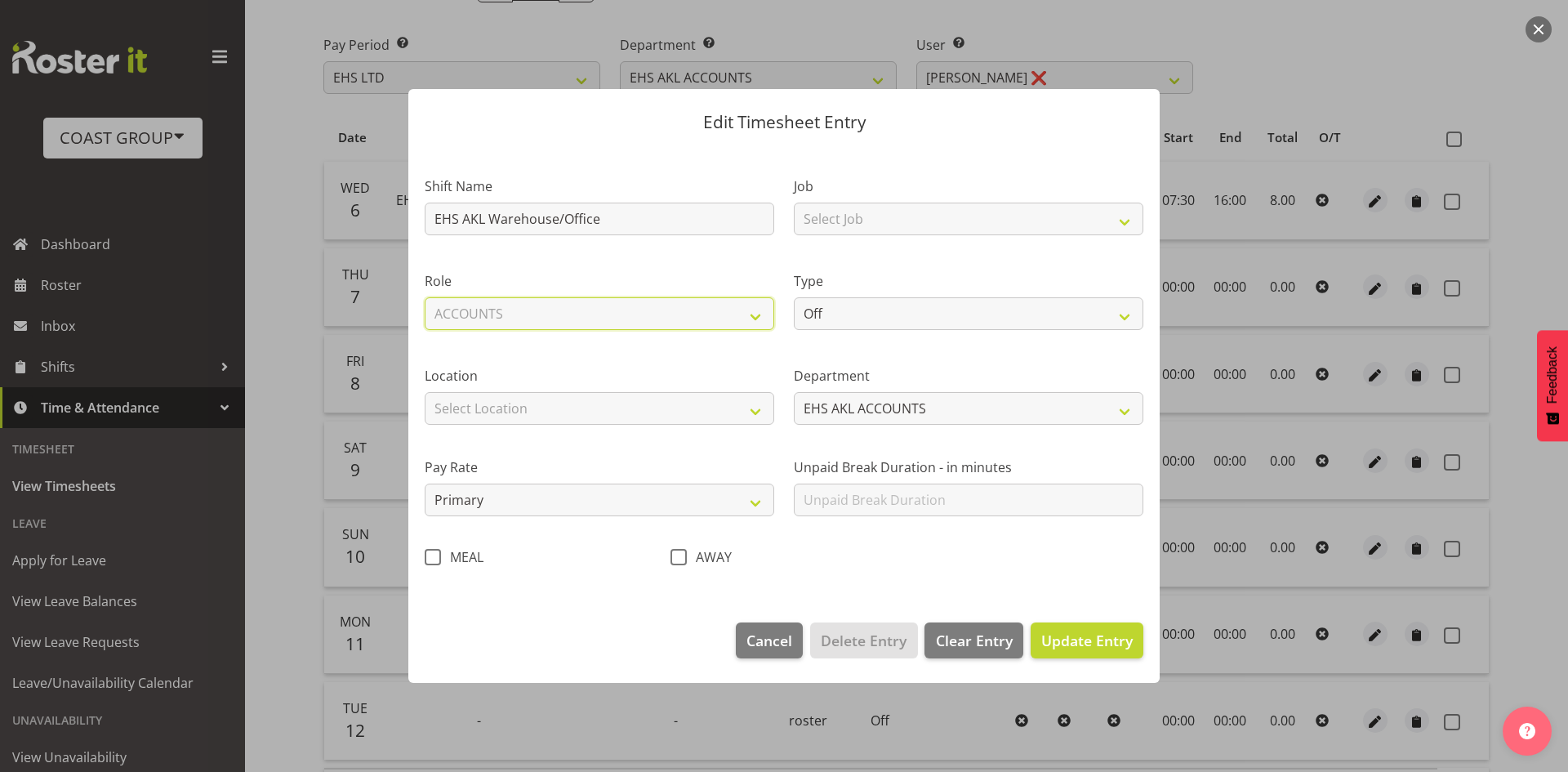
click at [425, 297] on select "Select Role ACCOUNTS" at bounding box center [599, 313] width 349 height 32
click at [528, 405] on select "Select Location [GEOGRAPHIC_DATA] EVENTS [PERSON_NAME][GEOGRAPHIC_DATA] [GEOGRA…" at bounding box center [599, 408] width 349 height 32
select select "35"
click at [425, 392] on select "Select Location [GEOGRAPHIC_DATA] EVENTS [PERSON_NAME][GEOGRAPHIC_DATA] [GEOGRA…" at bounding box center [599, 408] width 349 height 32
click at [880, 205] on select "Select Job 1 Carlton Events 1 [PERSON_NAME][GEOGRAPHIC_DATA] 1 [PERSON_NAME][GE…" at bounding box center [969, 219] width 349 height 32
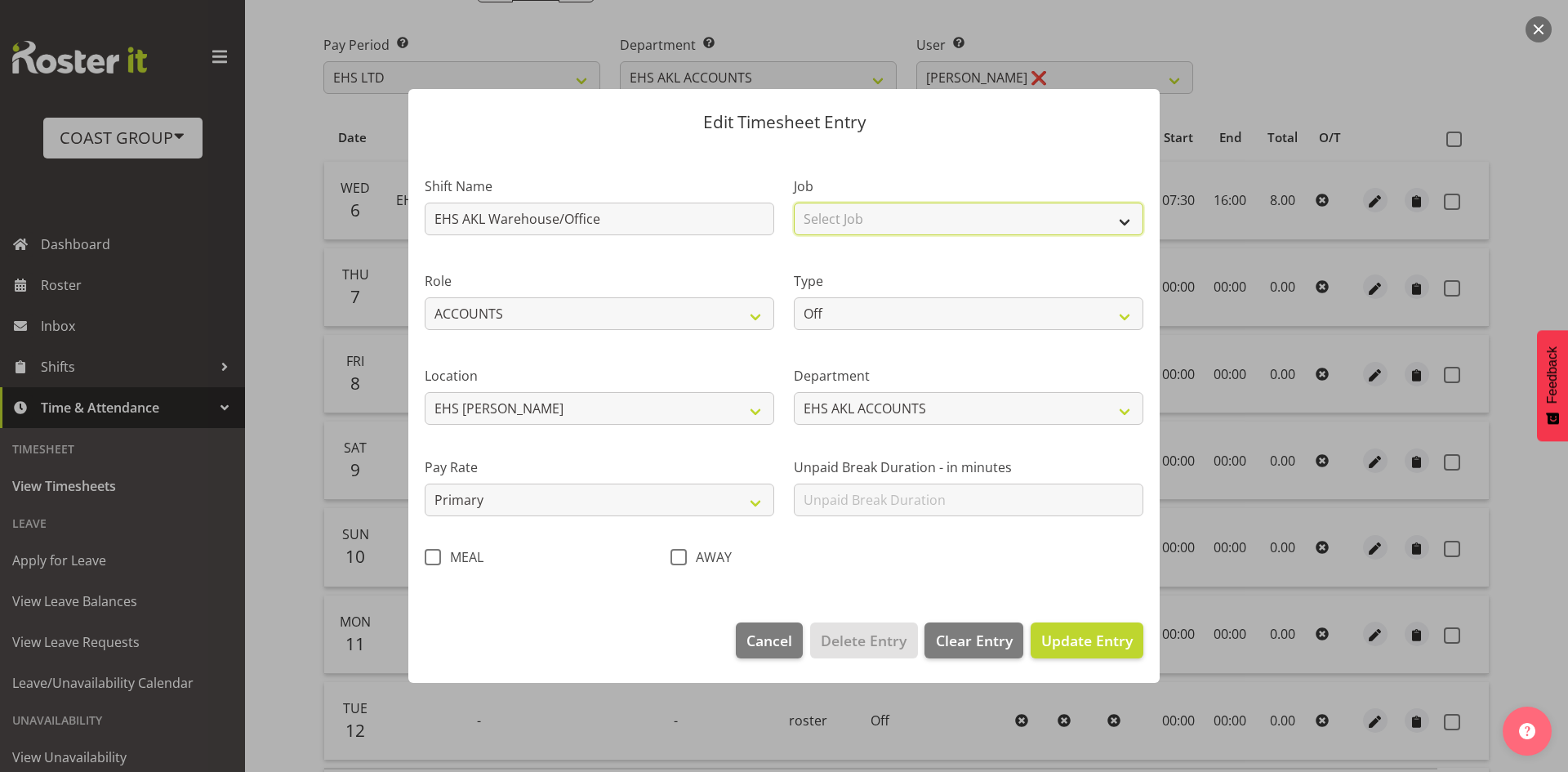
select select "69"
click at [794, 203] on select "Select Job 1 Carlton Events 1 [PERSON_NAME][GEOGRAPHIC_DATA] 1 [PERSON_NAME][GE…" at bounding box center [969, 219] width 349 height 32
click at [849, 326] on select "Off Standard Public Holiday Public Holiday (Worked) Day In Lieu Annual Leave Si…" at bounding box center [969, 313] width 349 height 32
select select "Standard"
click at [794, 297] on select "Off Standard Public Holiday Public Holiday (Worked) Day In Lieu Annual Leave Si…" at bounding box center [969, 313] width 349 height 32
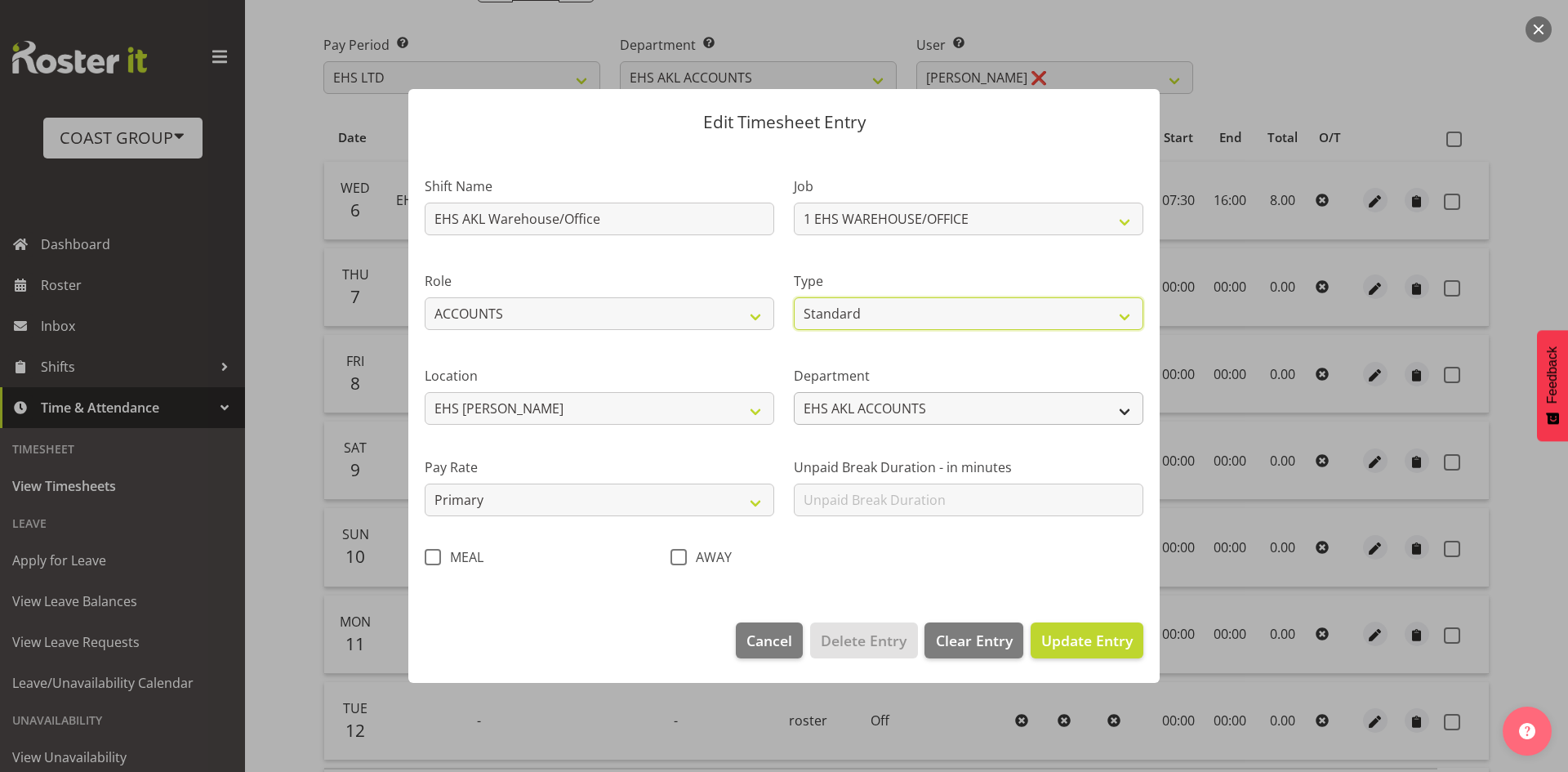
select select "7"
select select "2025"
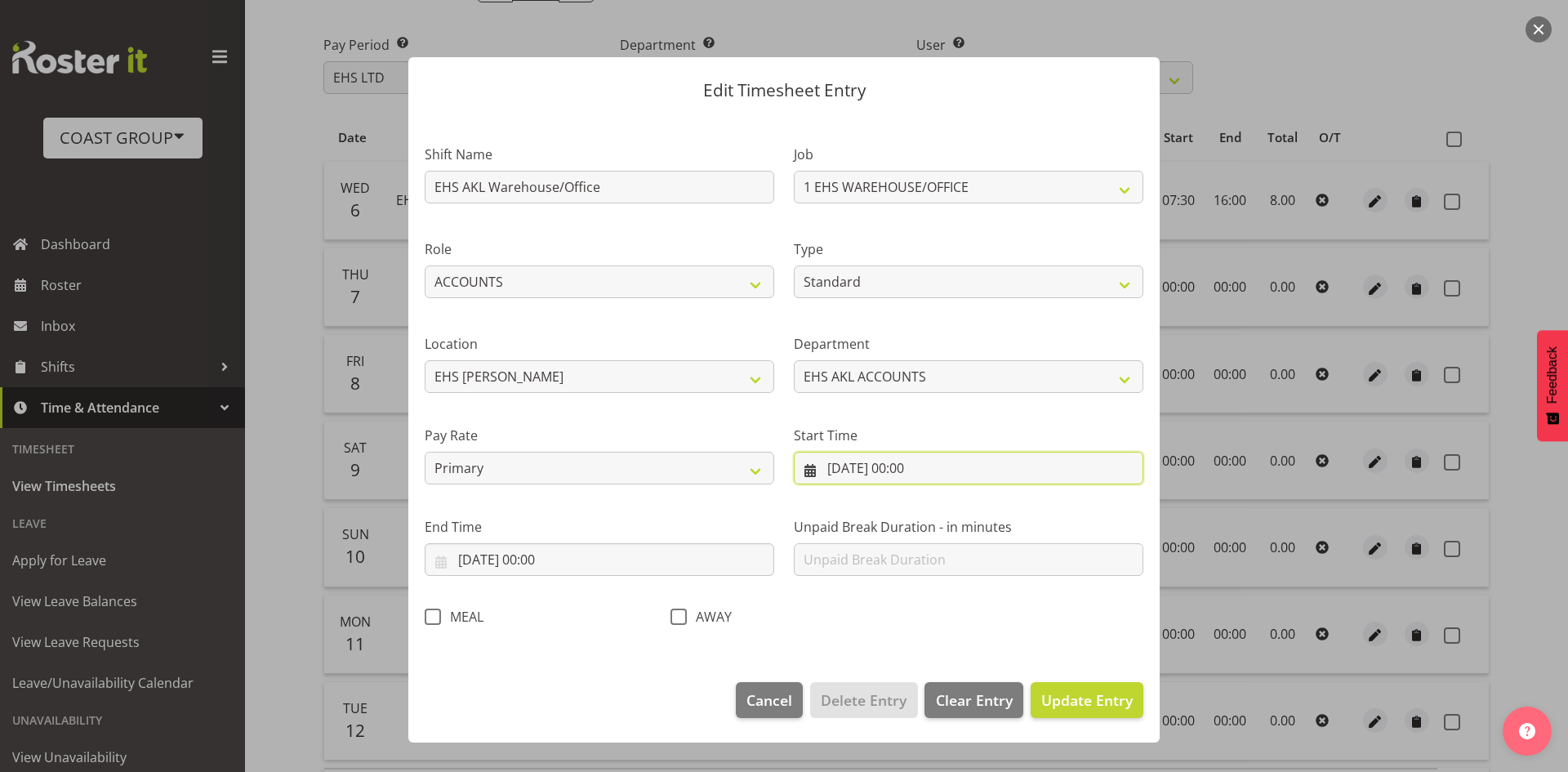
click at [936, 463] on input "[DATE] 00:00" at bounding box center [969, 468] width 349 height 32
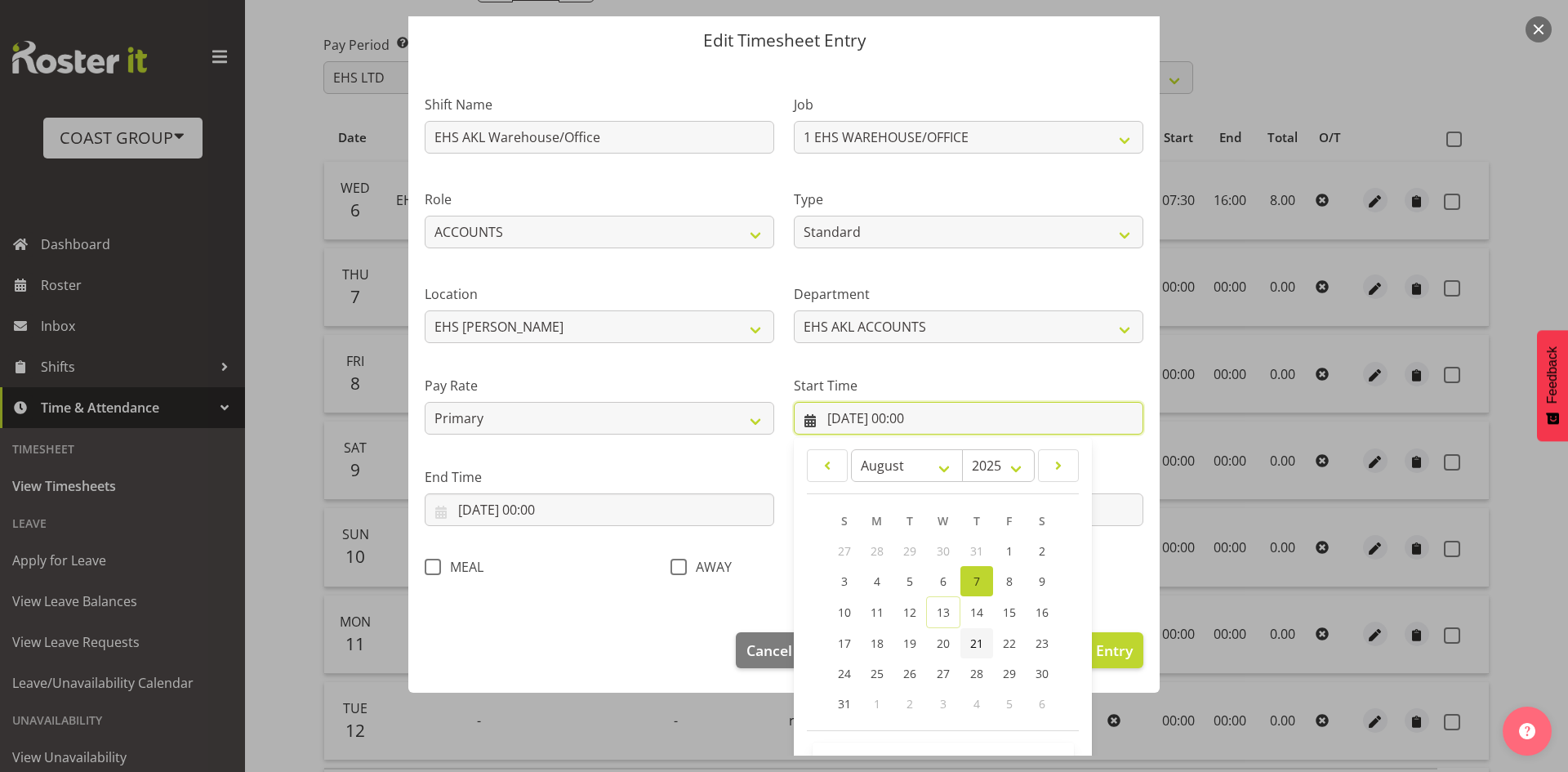
scroll to position [102, 0]
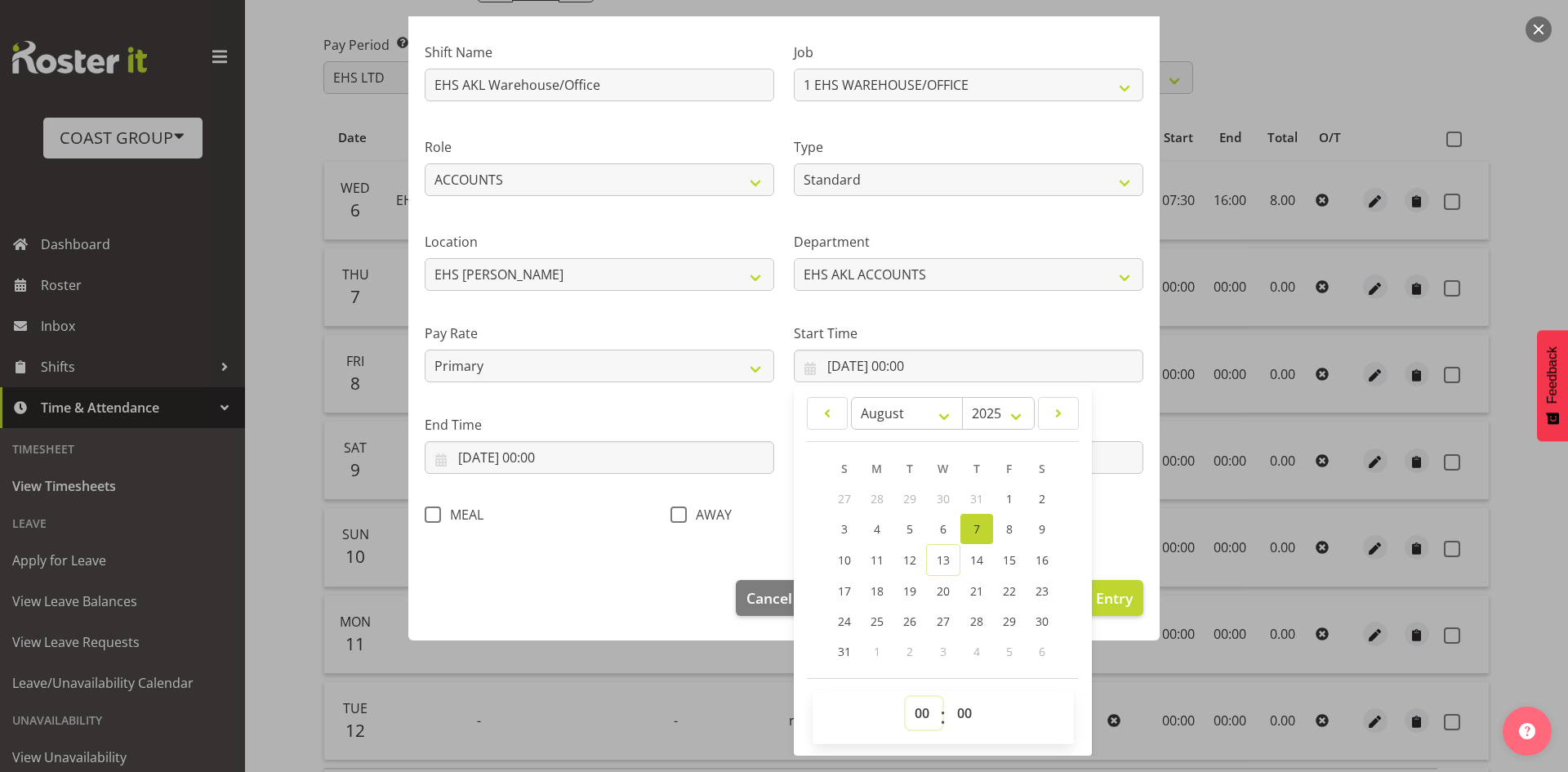
click at [925, 710] on select "00 01 02 03 04 05 06 07 08 09 10 11 12 13 14 15 16 17 18 19 20 21 22 23" at bounding box center [924, 713] width 37 height 32
select select "7"
click at [905, 697] on select "00 01 02 03 04 05 06 07 08 09 10 11 12 13 14 15 16 17 18 19 20 21 22 23" at bounding box center [924, 713] width 37 height 32
type input "[DATE] 07:00"
click at [963, 720] on select "00 01 02 03 04 05 06 07 08 09 10 11 12 13 14 15 16 17 18 19 20 21 22 23 24 25 2…" at bounding box center [966, 713] width 37 height 32
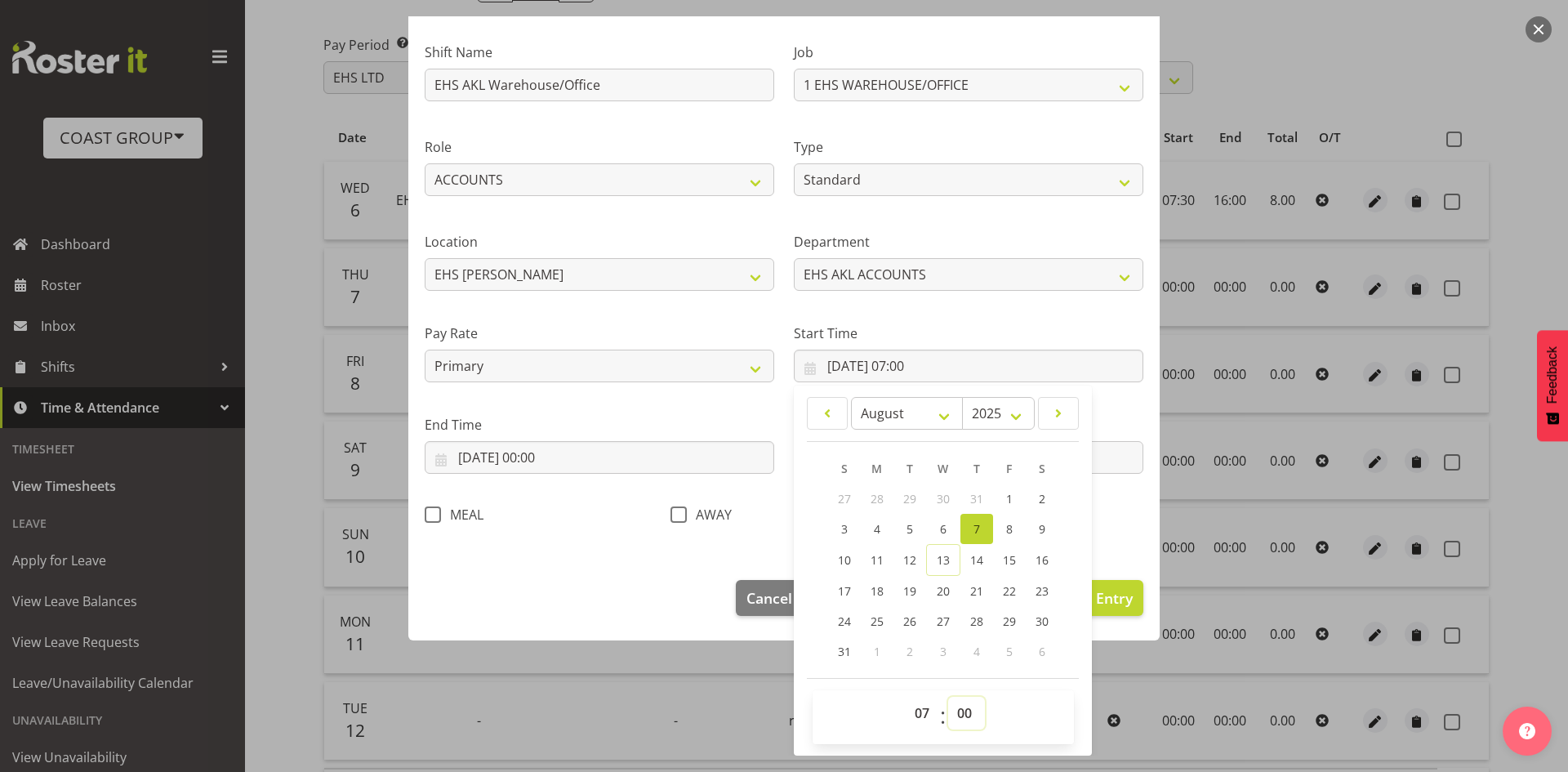
select select "30"
click at [948, 697] on select "00 01 02 03 04 05 06 07 08 09 10 11 12 13 14 15 16 17 18 19 20 21 22 23 24 25 2…" at bounding box center [966, 713] width 37 height 32
type input "[DATE] 07:30"
click at [589, 462] on input "[DATE] 00:00" at bounding box center [599, 457] width 349 height 32
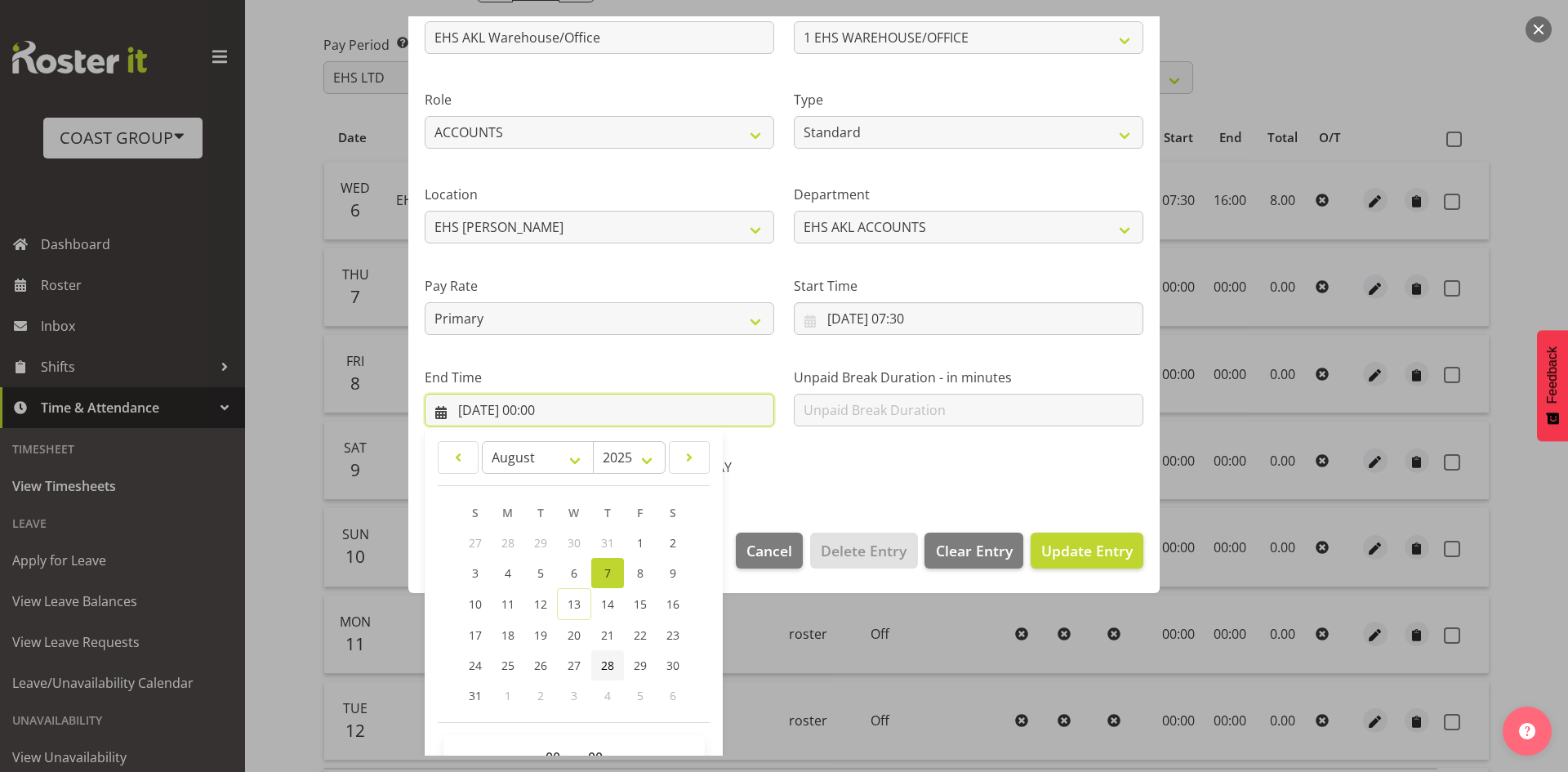
scroll to position [194, 0]
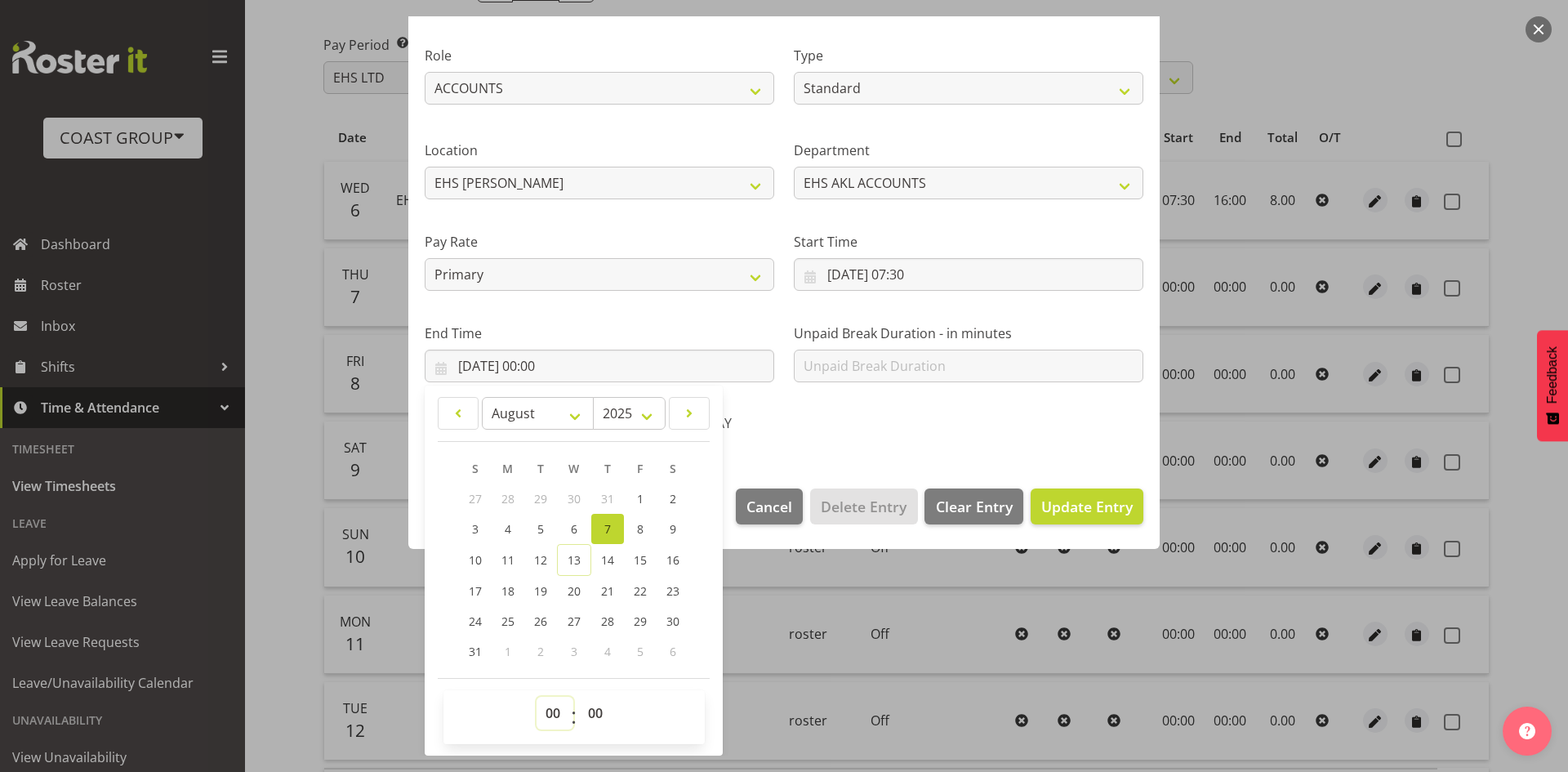
click at [560, 717] on select "00 01 02 03 04 05 06 07 08 09 10 11 12 13 14 15 16 17 18 19 20 21 22 23" at bounding box center [555, 713] width 37 height 32
select select "16"
click at [536, 697] on select "00 01 02 03 04 05 06 07 08 09 10 11 12 13 14 15 16 17 18 19 20 21 22 23" at bounding box center [555, 713] width 37 height 32
type input "[DATE] 16:00"
click at [964, 425] on div "Shift Name EHS AKL Warehouse/Office Job 1 Carlton Events 1 [PERSON_NAME][GEOGRA…" at bounding box center [784, 187] width 738 height 518
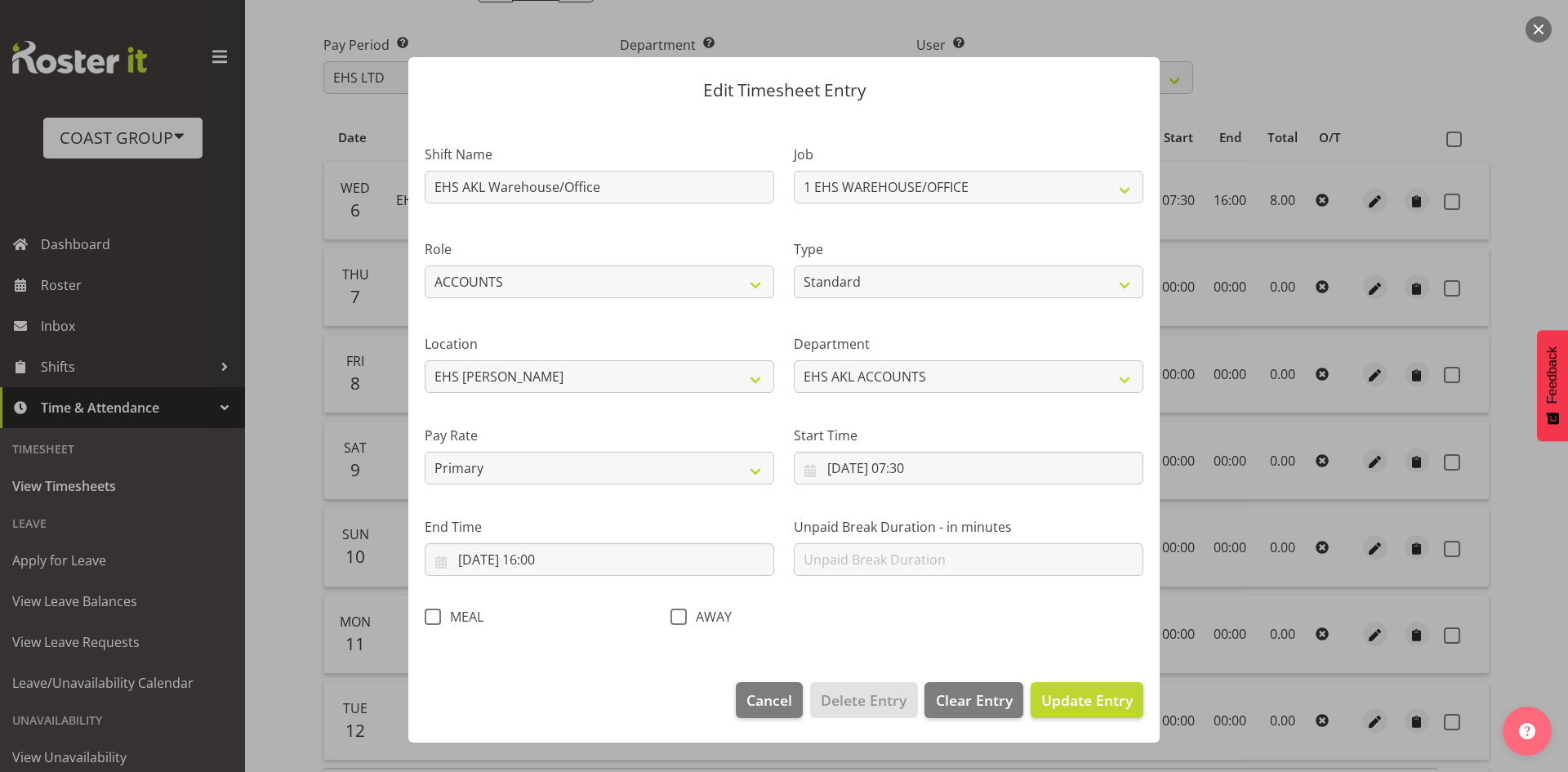
scroll to position [0, 0]
click at [1094, 696] on span "Update Entry" at bounding box center [1087, 700] width 91 height 20
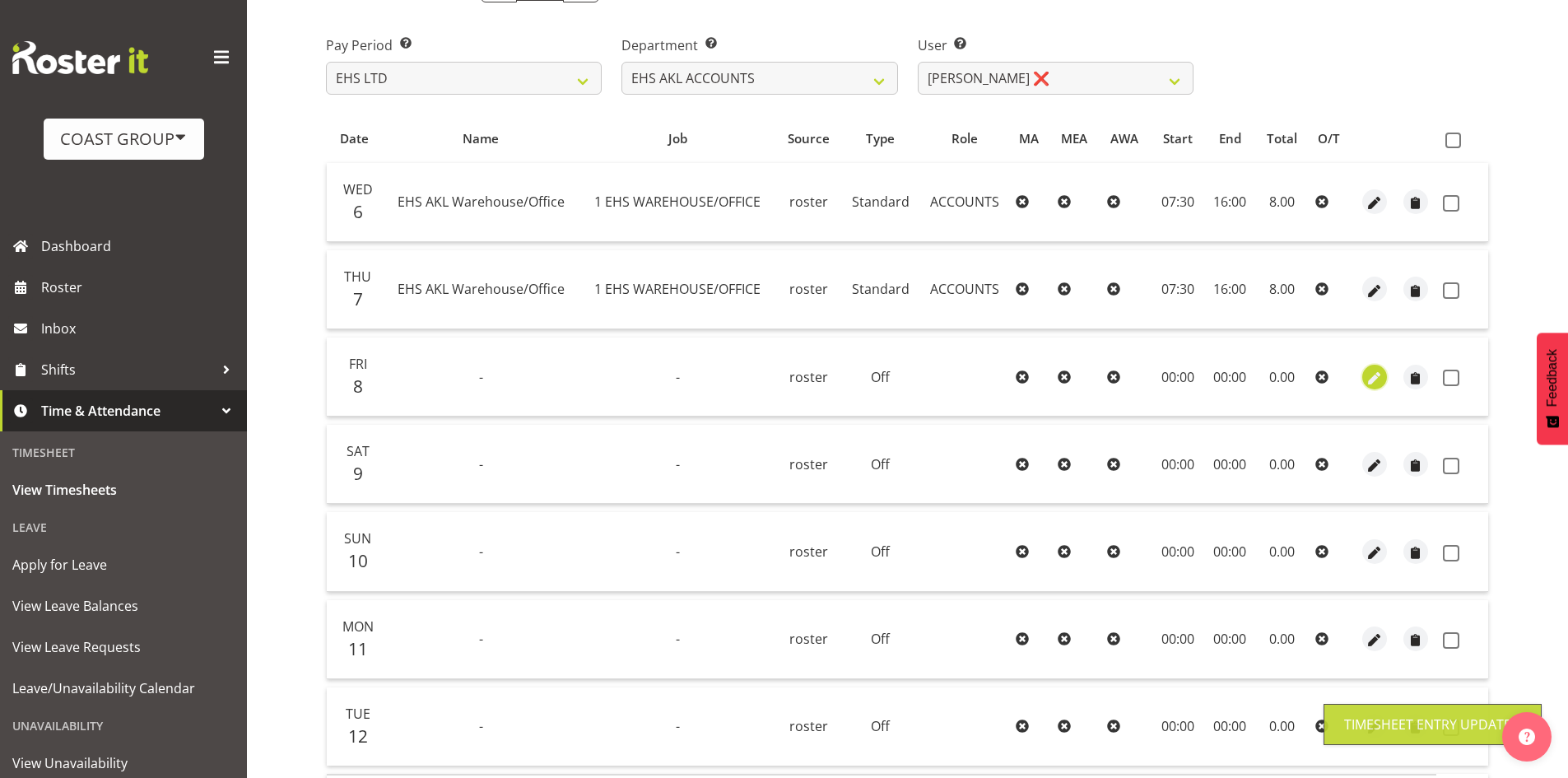
click at [1368, 372] on span "button" at bounding box center [1374, 378] width 19 height 19
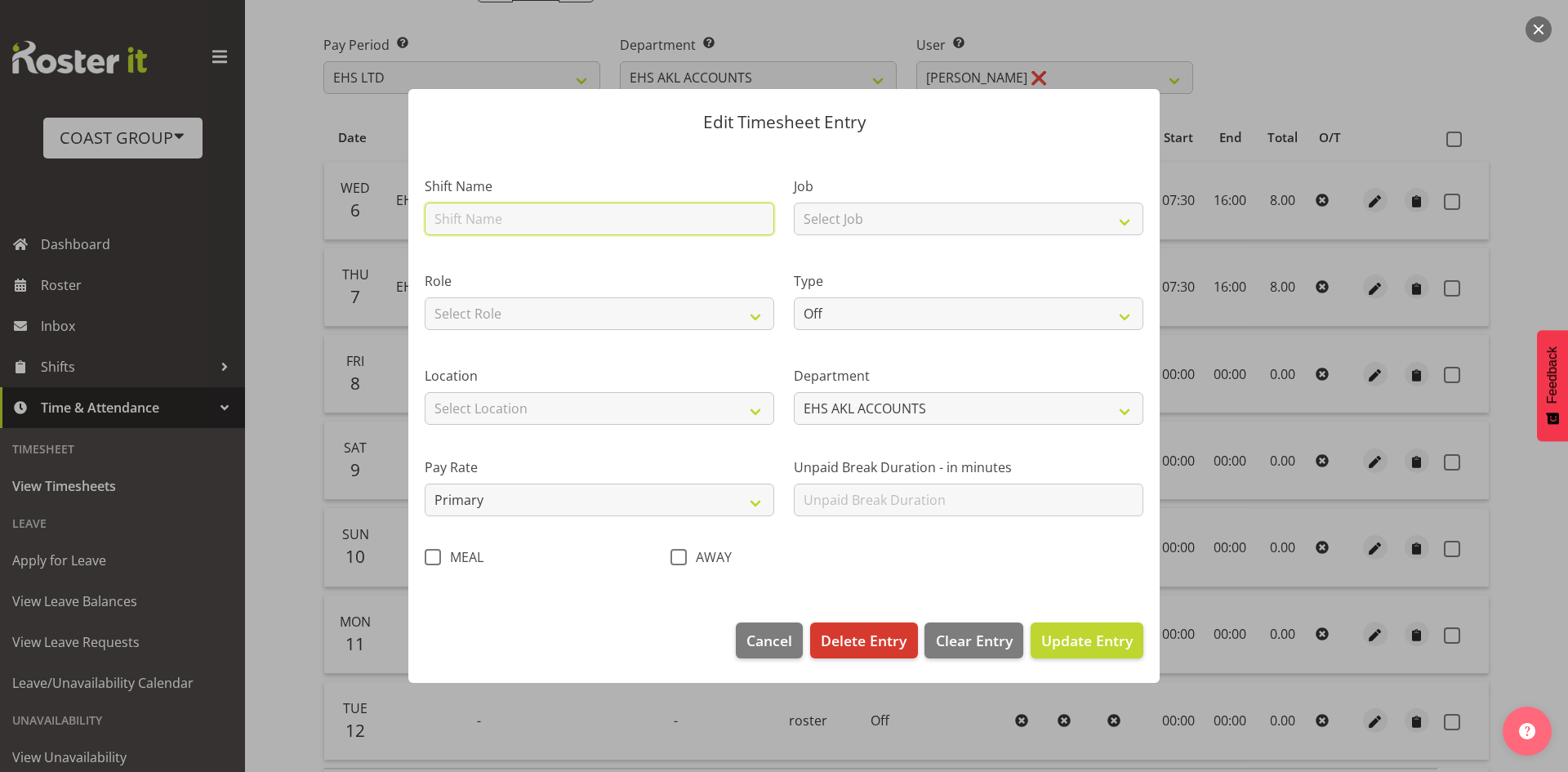
click at [625, 226] on input "text" at bounding box center [599, 219] width 349 height 32
type input "EHS AKL Warehouse/Office"
click at [609, 299] on select "Select Role ACCOUNTS" at bounding box center [599, 313] width 349 height 32
select select "204"
click at [425, 297] on select "Select Role ACCOUNTS" at bounding box center [599, 313] width 349 height 32
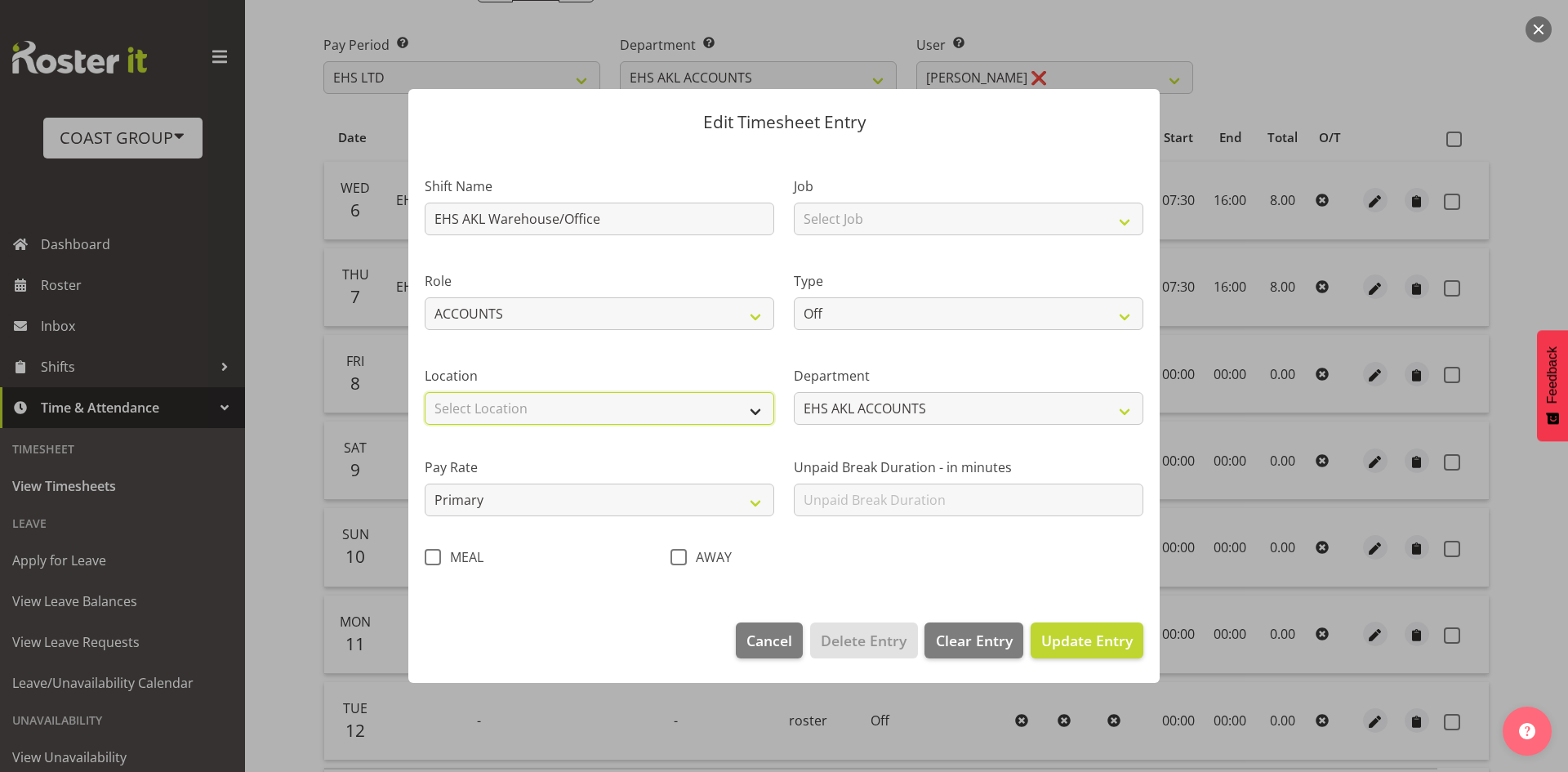
click at [579, 413] on select "Select Location [GEOGRAPHIC_DATA] EVENTS [PERSON_NAME][GEOGRAPHIC_DATA] [GEOGRA…" at bounding box center [599, 408] width 349 height 32
select select "35"
click at [425, 392] on select "Select Location [GEOGRAPHIC_DATA] EVENTS [PERSON_NAME][GEOGRAPHIC_DATA] [GEOGRA…" at bounding box center [599, 408] width 349 height 32
click at [883, 223] on select "Select Job 1 Carlton Events 1 [PERSON_NAME][GEOGRAPHIC_DATA] 1 [PERSON_NAME][GE…" at bounding box center [969, 219] width 349 height 32
select select "69"
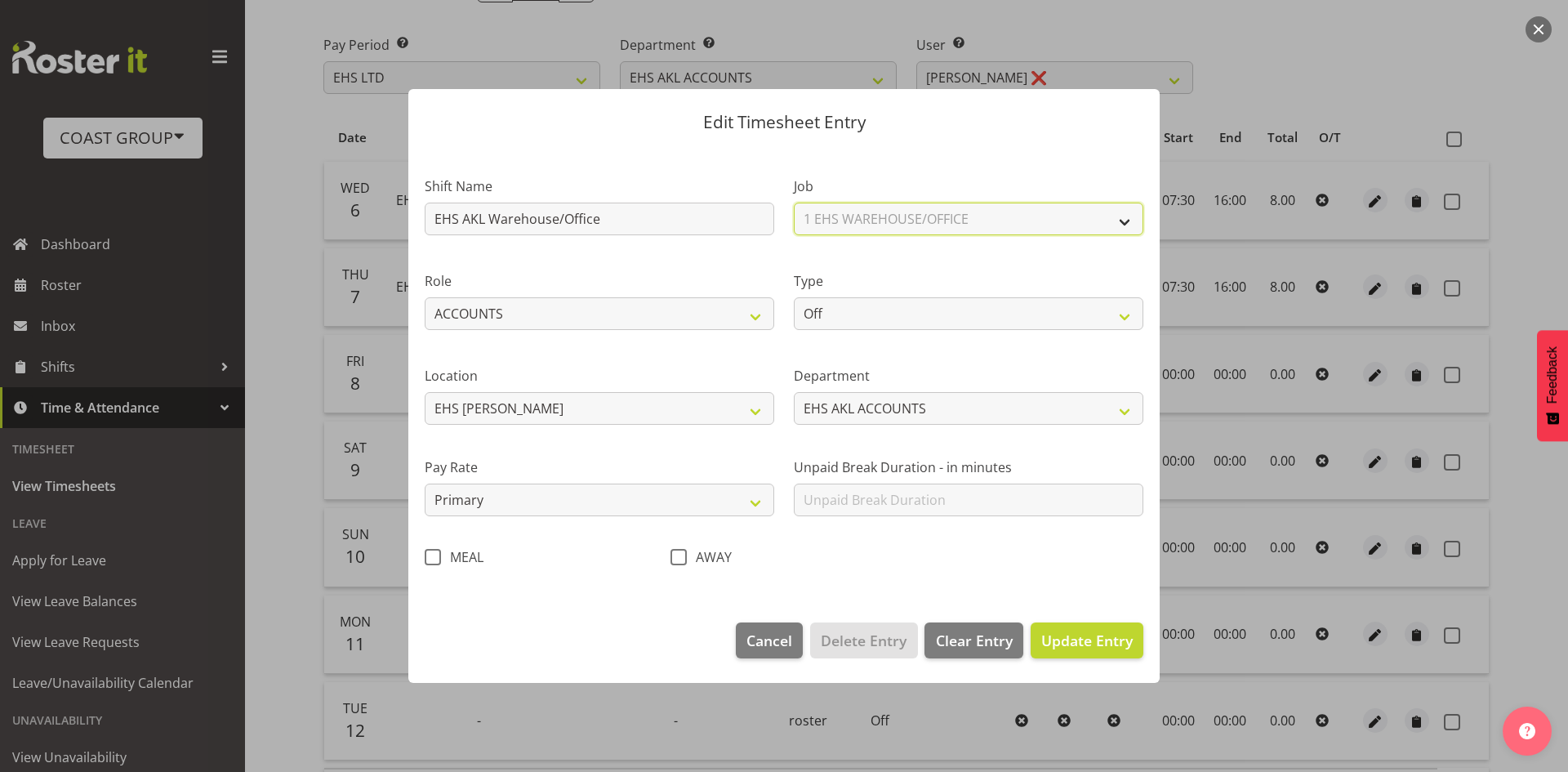
click at [794, 203] on select "Select Job 1 Carlton Events 1 [PERSON_NAME][GEOGRAPHIC_DATA] 1 [PERSON_NAME][GE…" at bounding box center [969, 219] width 349 height 32
click at [881, 319] on select "Off Standard Public Holiday Public Holiday (Worked) Day In Lieu Annual Leave Si…" at bounding box center [969, 313] width 349 height 32
select select "Standard"
click at [794, 297] on select "Off Standard Public Holiday Public Holiday (Worked) Day In Lieu Annual Leave Si…" at bounding box center [969, 313] width 349 height 32
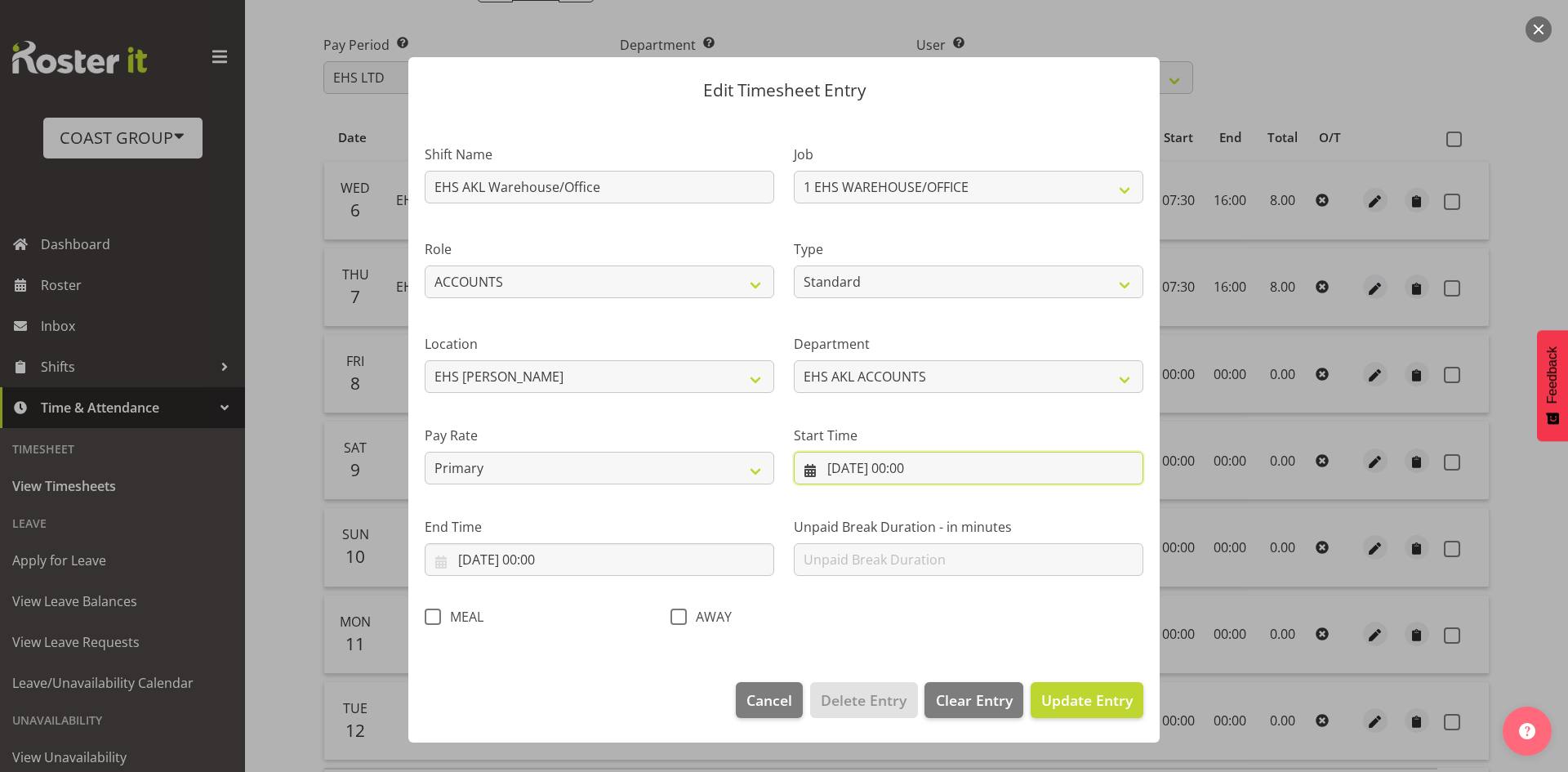
click at [938, 478] on input "[DATE] 00:00" at bounding box center [969, 468] width 349 height 32
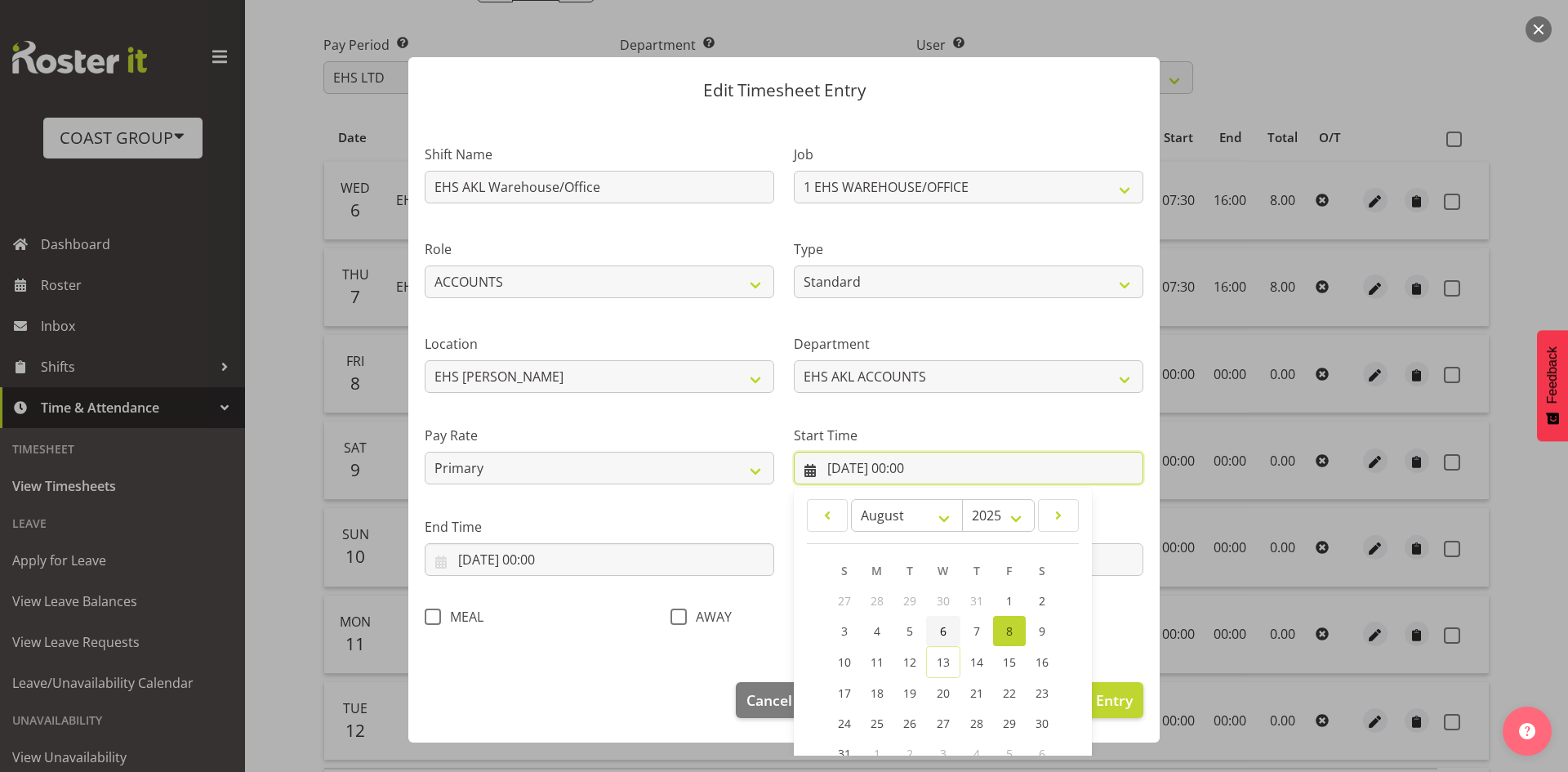
scroll to position [102, 0]
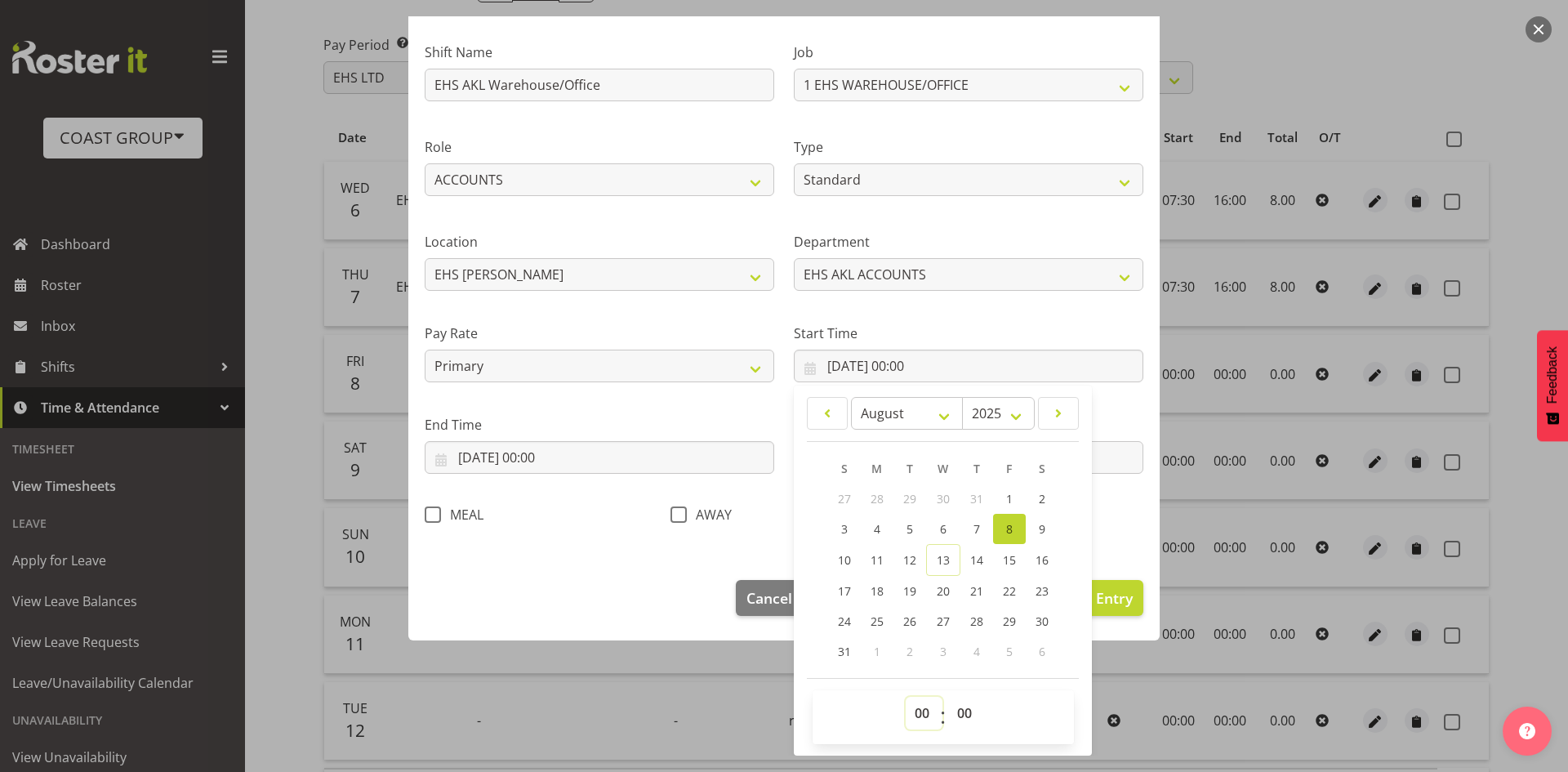
click at [919, 705] on select "00 01 02 03 04 05 06 07 08 09 10 11 12 13 14 15 16 17 18 19 20 21 22 23" at bounding box center [924, 713] width 37 height 32
select select "7"
click at [905, 697] on select "00 01 02 03 04 05 06 07 08 09 10 11 12 13 14 15 16 17 18 19 20 21 22 23" at bounding box center [924, 713] width 37 height 32
type input "[DATE] 07:00"
click at [962, 721] on select "00 01 02 03 04 05 06 07 08 09 10 11 12 13 14 15 16 17 18 19 20 21 22 23 24 25 2…" at bounding box center [966, 713] width 37 height 32
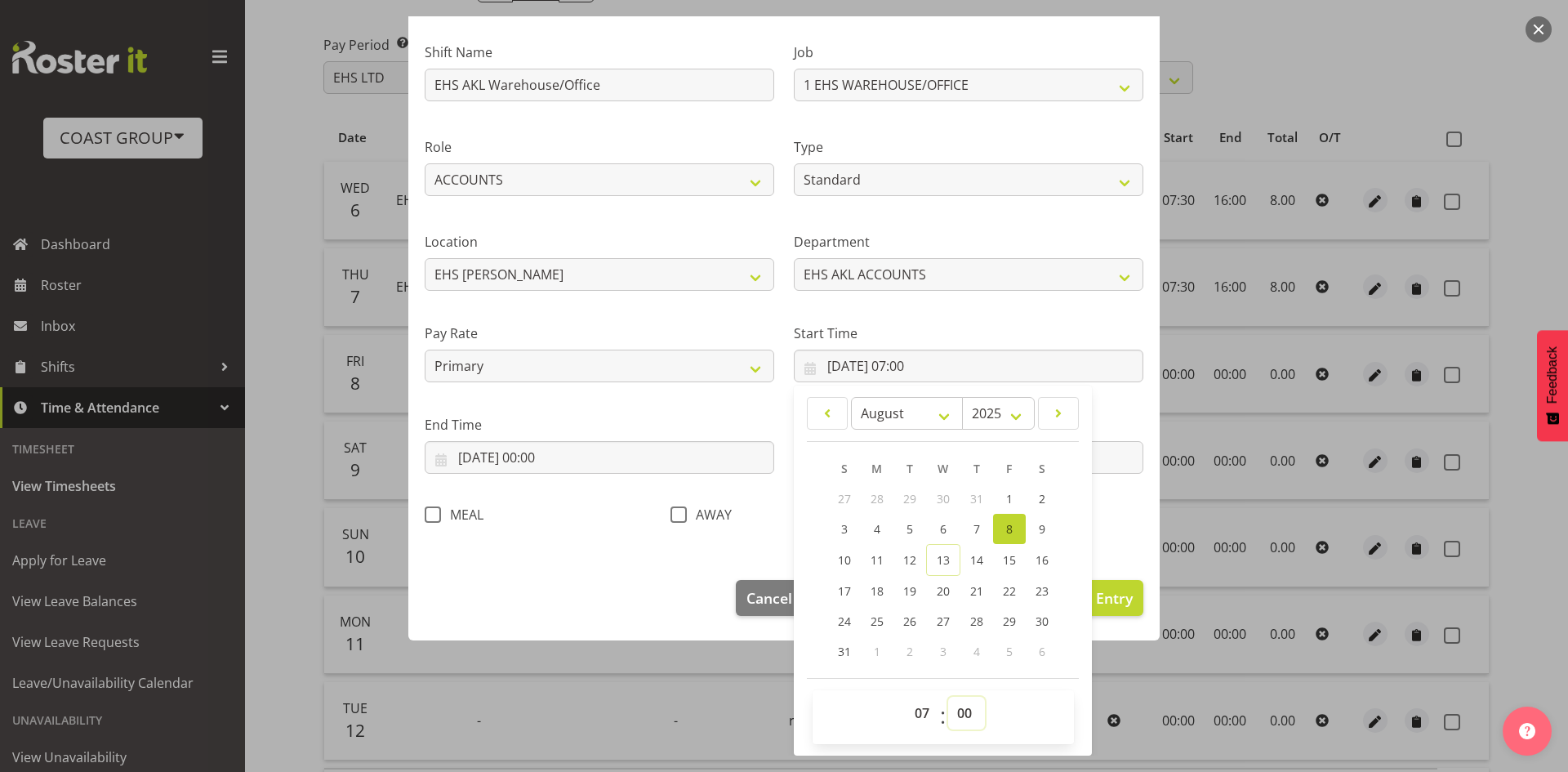
select select "30"
click at [948, 697] on select "00 01 02 03 04 05 06 07 08 09 10 11 12 13 14 15 16 17 18 19 20 21 22 23 24 25 2…" at bounding box center [966, 713] width 37 height 32
type input "[DATE] 07:30"
click at [564, 469] on input "[DATE] 00:00" at bounding box center [599, 457] width 349 height 32
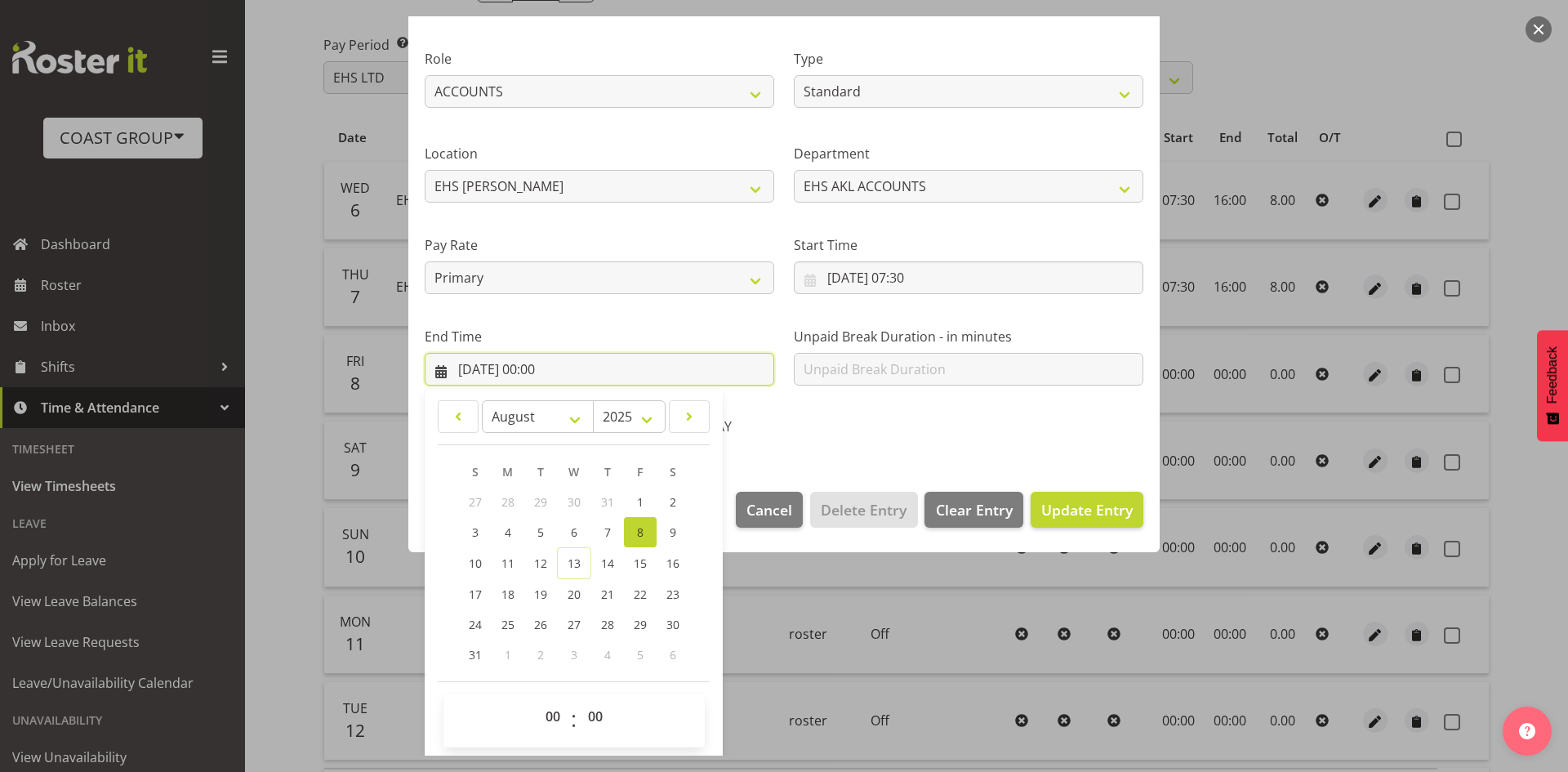
scroll to position [194, 0]
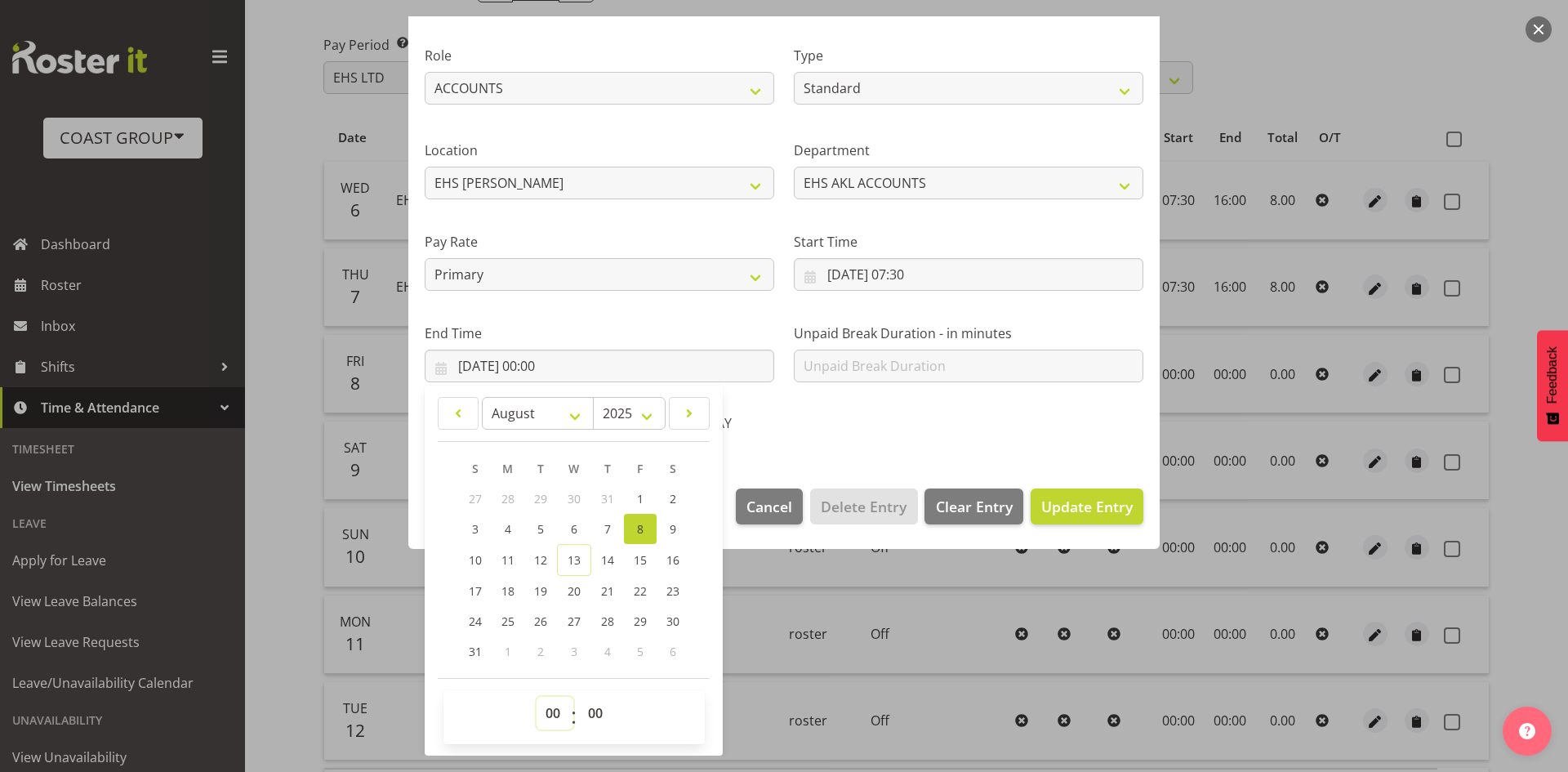
click at [567, 708] on select "00 01 02 03 04 05 06 07 08 09 10 11 12 13 14 15 16 17 18 19 20 21 22 23" at bounding box center [555, 713] width 37 height 32
select select "16"
click at [536, 697] on select "00 01 02 03 04 05 06 07 08 09 10 11 12 13 14 15 16 17 18 19 20 21 22 23" at bounding box center [555, 713] width 37 height 32
type input "[DATE] 16:00"
click at [1058, 498] on span "Update Entry" at bounding box center [1087, 507] width 91 height 20
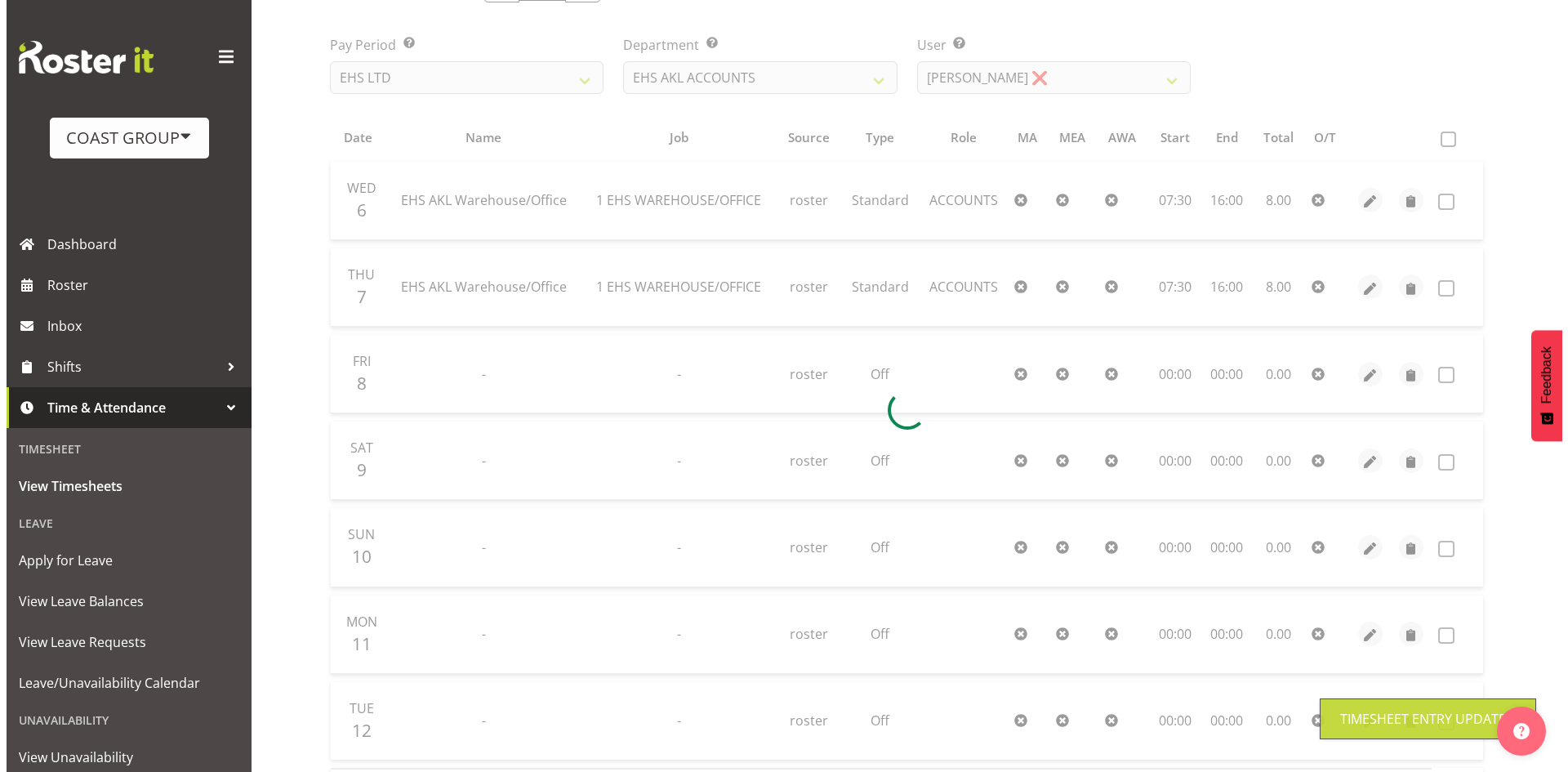
scroll to position [364, 0]
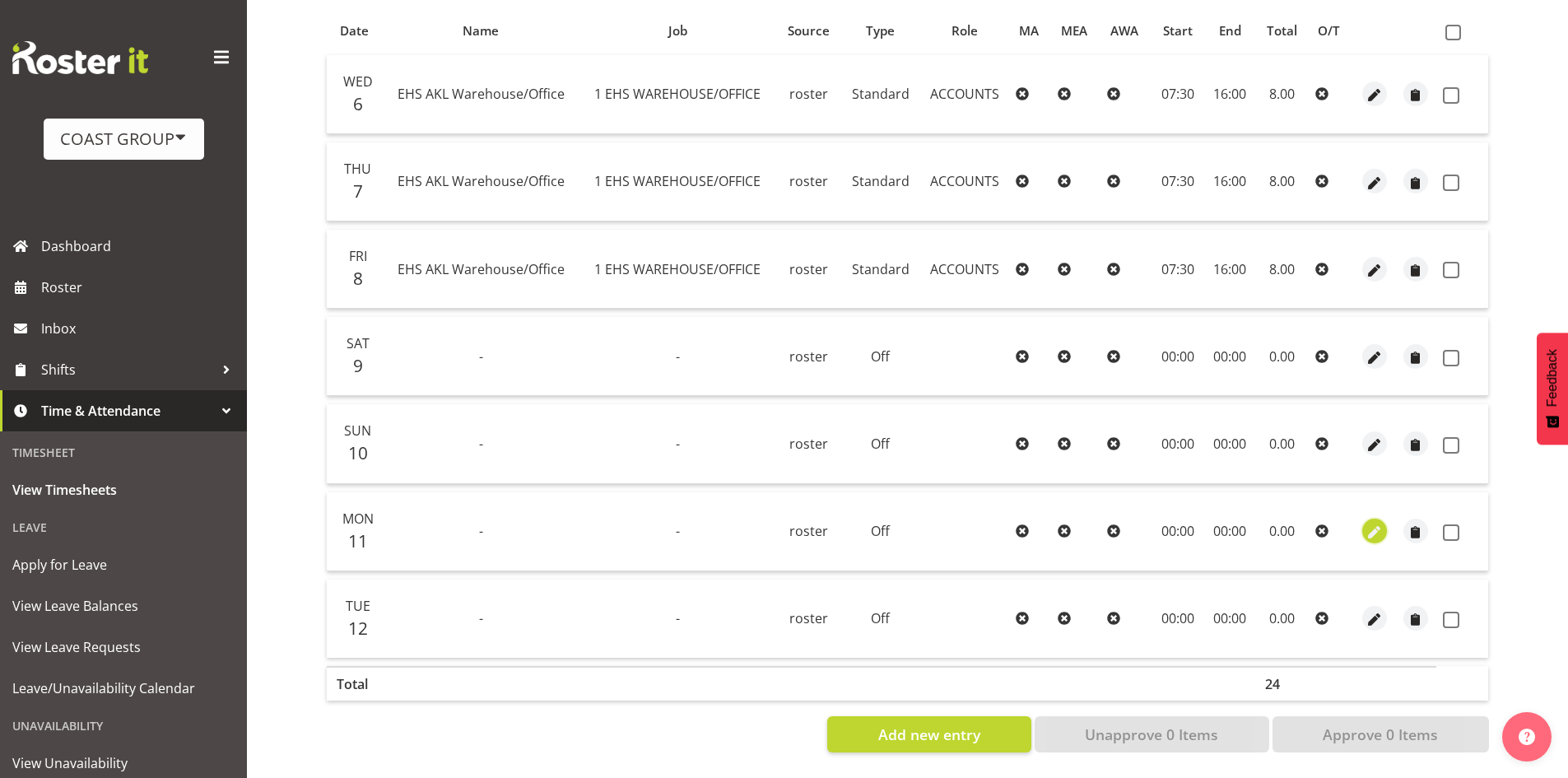
click at [1379, 524] on span "button" at bounding box center [1374, 533] width 19 height 19
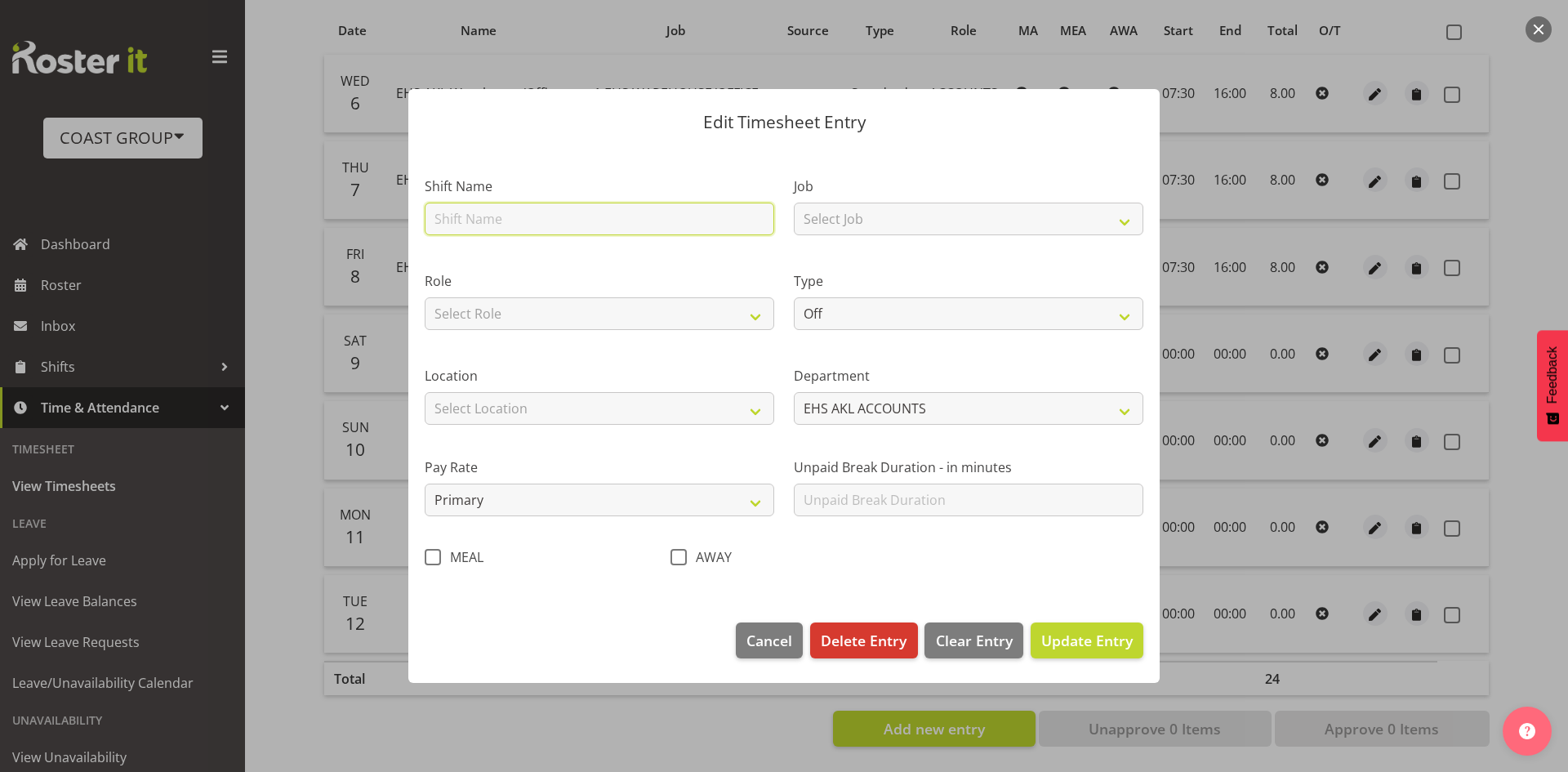
click at [570, 212] on input "text" at bounding box center [599, 219] width 349 height 32
type input "EHS AKL Warehouse/Office"
click at [543, 304] on select "Select Role ACCOUNTS" at bounding box center [599, 313] width 349 height 32
select select "204"
click at [425, 297] on select "Select Role ACCOUNTS" at bounding box center [599, 313] width 349 height 32
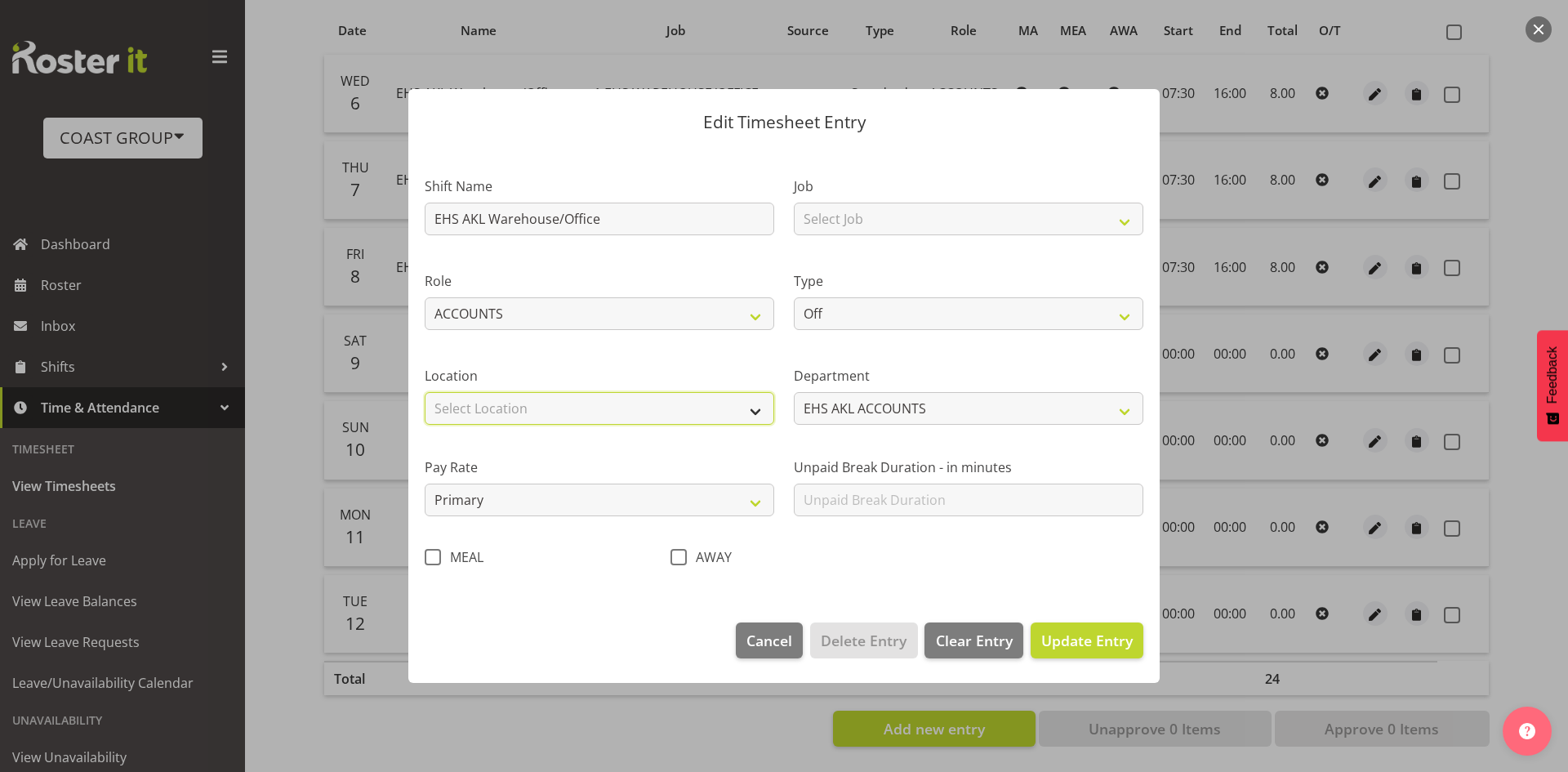
click at [535, 398] on select "Select Location [GEOGRAPHIC_DATA] EVENTS [PERSON_NAME][GEOGRAPHIC_DATA] [GEOGRA…" at bounding box center [599, 408] width 349 height 32
select select "35"
click at [425, 392] on select "Select Location [GEOGRAPHIC_DATA] EVENTS [PERSON_NAME][GEOGRAPHIC_DATA] [GEOGRA…" at bounding box center [599, 408] width 349 height 32
click at [976, 213] on select "Select Job 1 Carlton Events 1 [PERSON_NAME][GEOGRAPHIC_DATA] 1 [PERSON_NAME][GE…" at bounding box center [969, 219] width 349 height 32
select select "69"
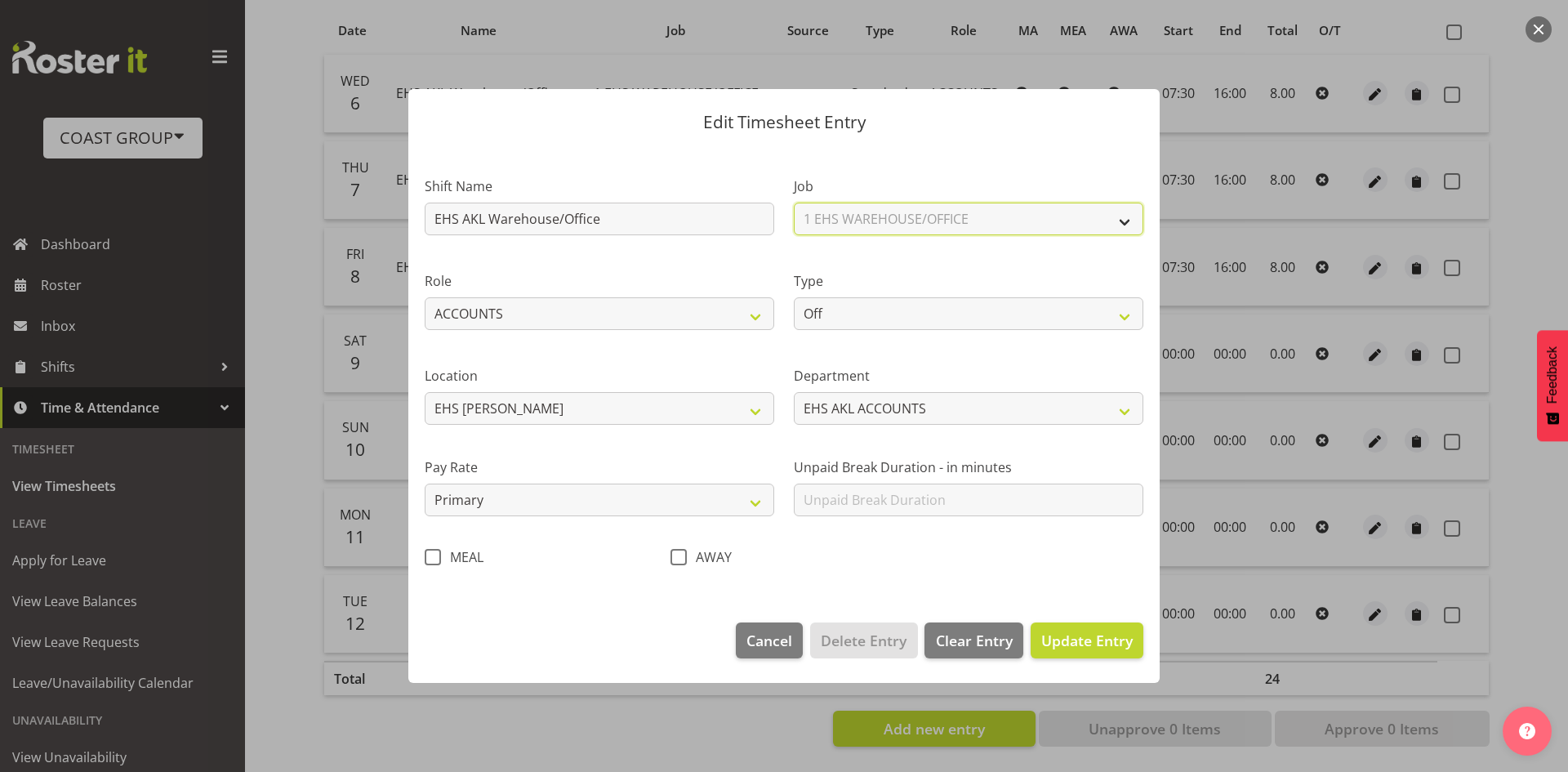
click at [794, 203] on select "Select Job 1 Carlton Events 1 [PERSON_NAME][GEOGRAPHIC_DATA] 1 [PERSON_NAME][GE…" at bounding box center [969, 219] width 349 height 32
click at [857, 312] on select "Off Standard Public Holiday Public Holiday (Worked) Day In Lieu Annual Leave Si…" at bounding box center [969, 313] width 349 height 32
select select "Standard"
click at [794, 297] on select "Off Standard Public Holiday Public Holiday (Worked) Day In Lieu Annual Leave Si…" at bounding box center [969, 313] width 349 height 32
select select "7"
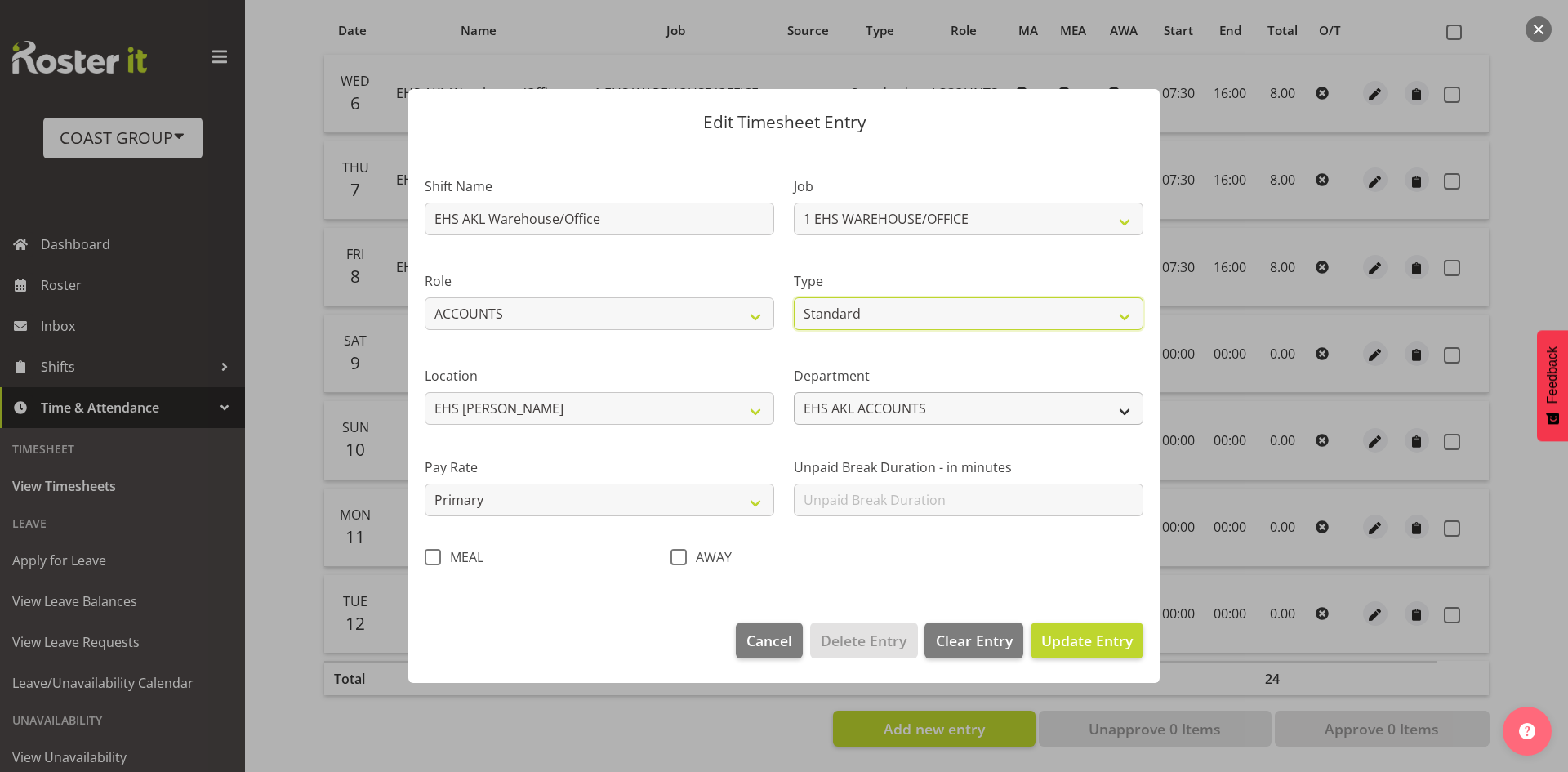
select select "2025"
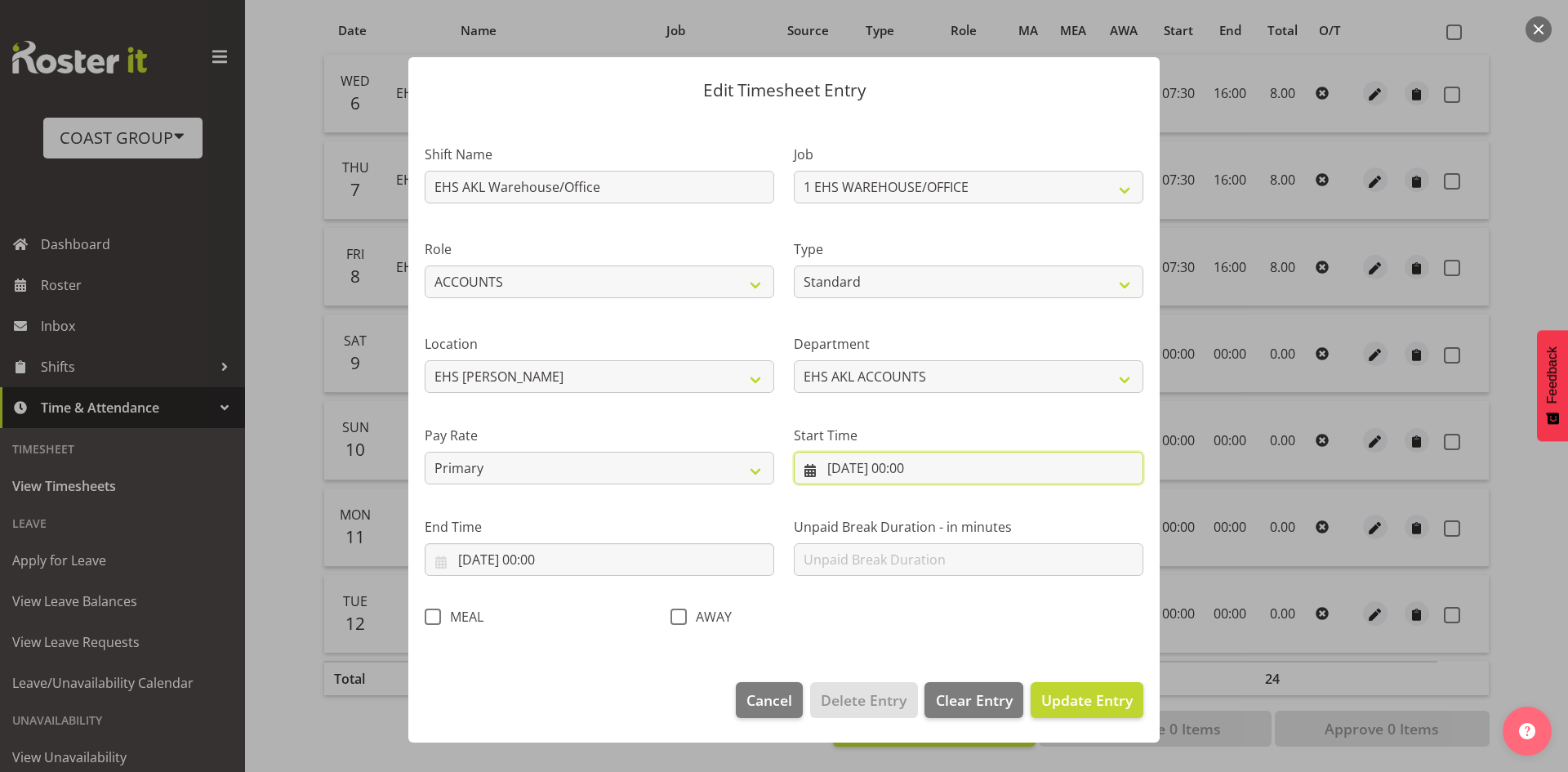
click at [924, 468] on input "[DATE] 00:00" at bounding box center [969, 468] width 349 height 32
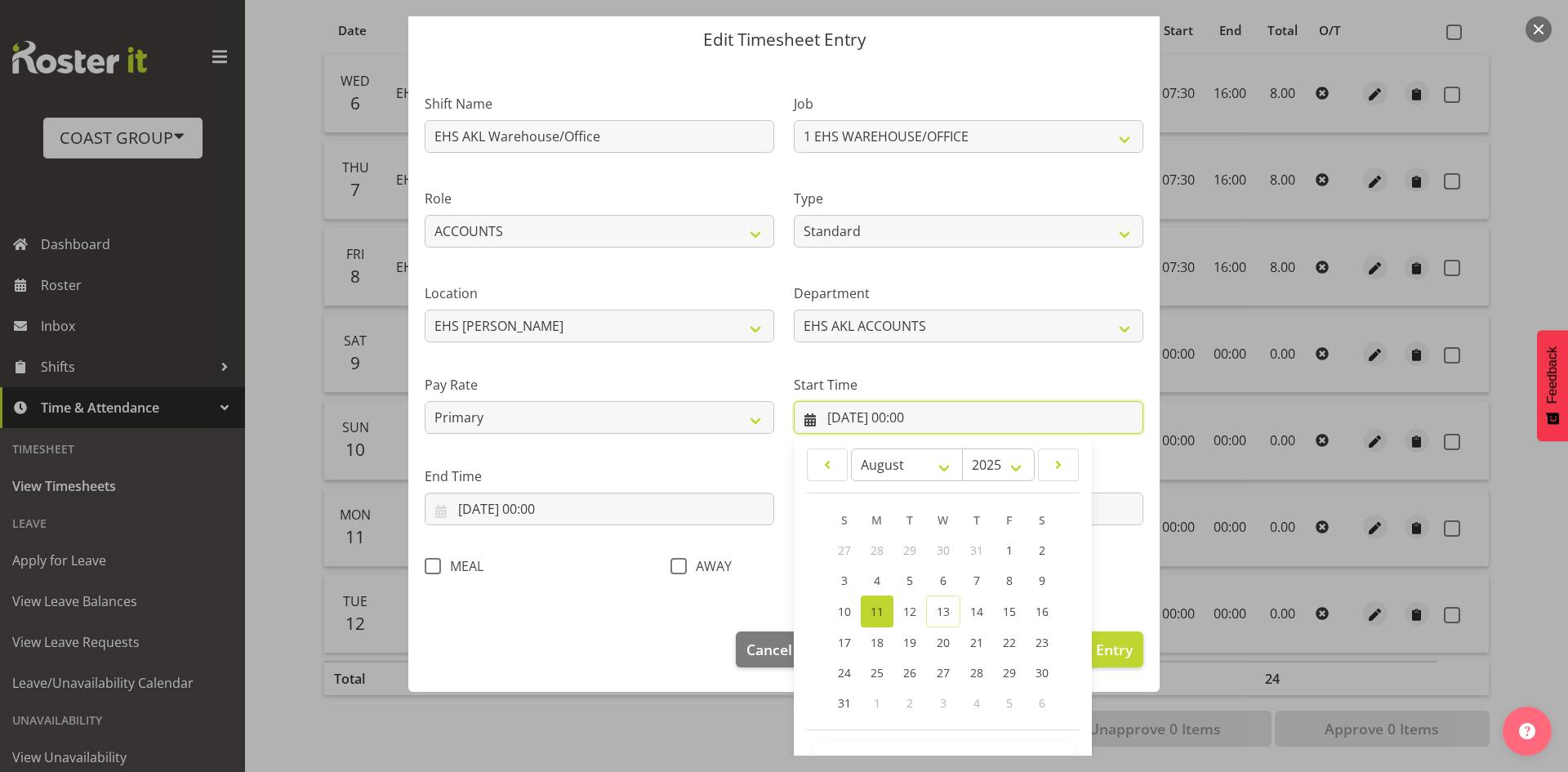
scroll to position [102, 0]
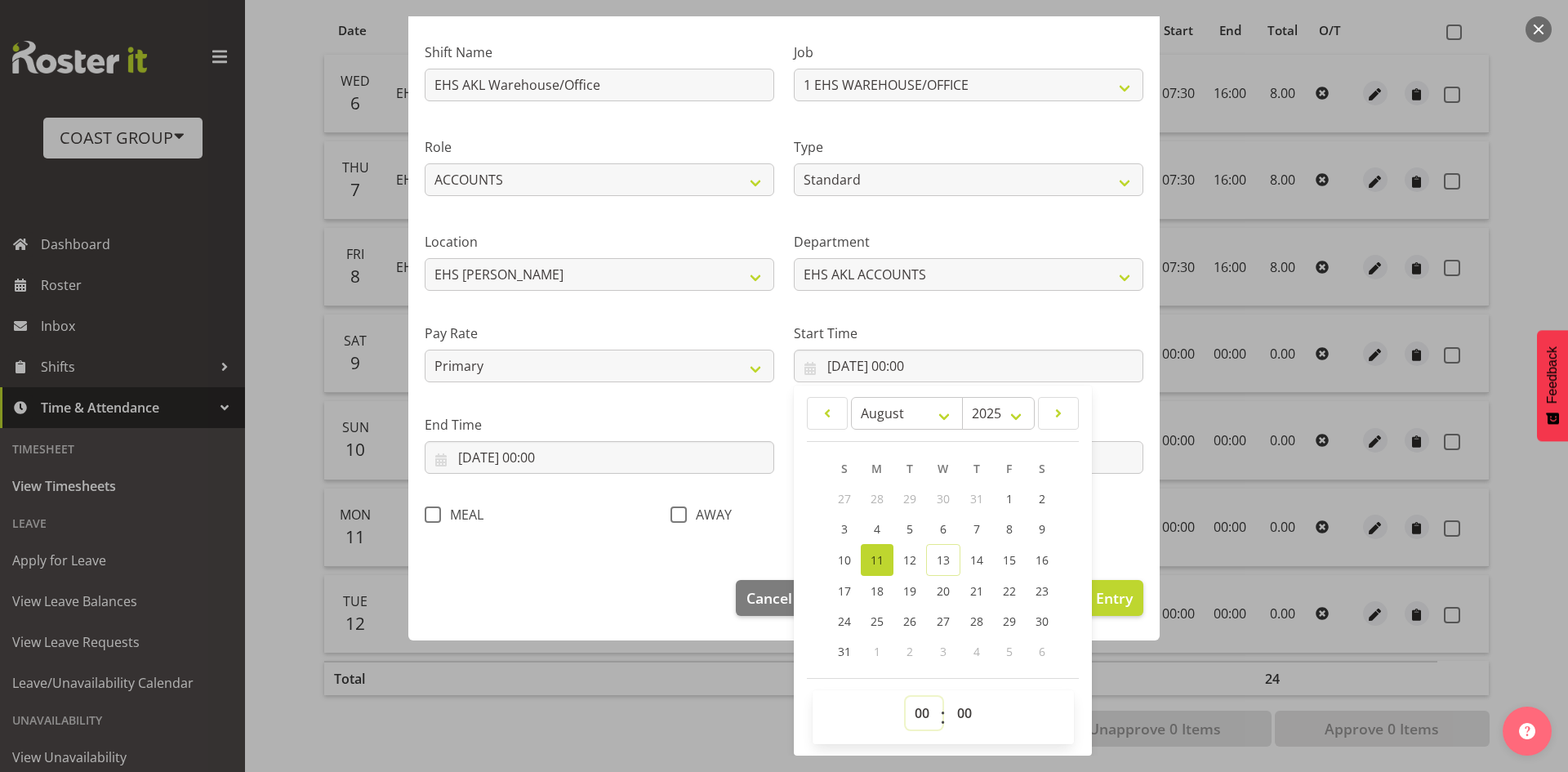
click at [919, 700] on select "00 01 02 03 04 05 06 07 08 09 10 11 12 13 14 15 16 17 18 19 20 21 22 23" at bounding box center [924, 713] width 37 height 32
select select "7"
click at [905, 697] on select "00 01 02 03 04 05 06 07 08 09 10 11 12 13 14 15 16 17 18 19 20 21 22 23" at bounding box center [924, 713] width 37 height 32
type input "[DATE] 07:00"
click at [969, 717] on select "00 01 02 03 04 05 06 07 08 09 10 11 12 13 14 15 16 17 18 19 20 21 22 23 24 25 2…" at bounding box center [966, 713] width 37 height 32
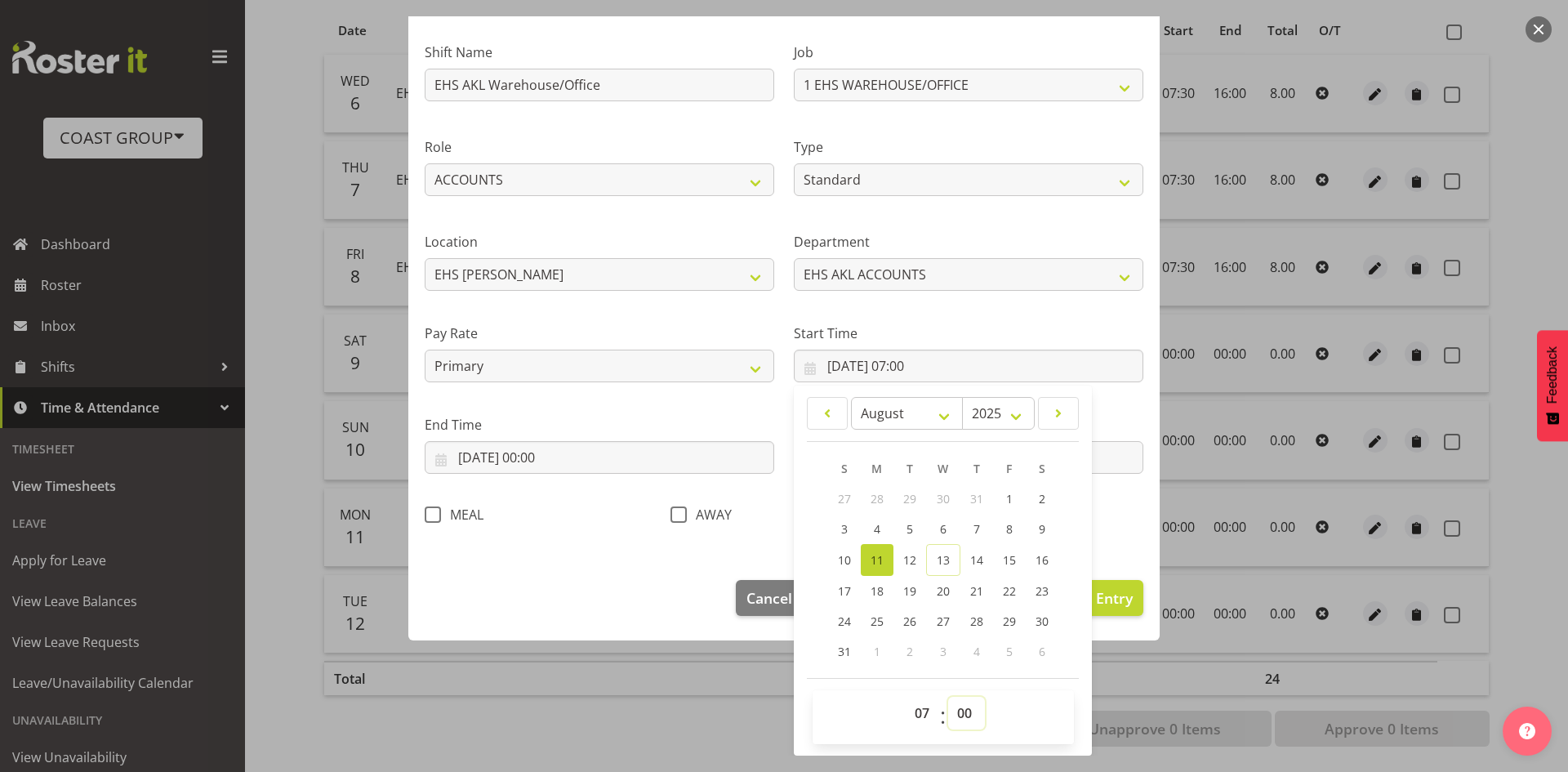
select select "30"
click at [948, 697] on select "00 01 02 03 04 05 06 07 08 09 10 11 12 13 14 15 16 17 18 19 20 21 22 23 24 25 2…" at bounding box center [966, 713] width 37 height 32
type input "[DATE] 07:30"
click at [572, 447] on input "[DATE] 00:00" at bounding box center [599, 457] width 349 height 32
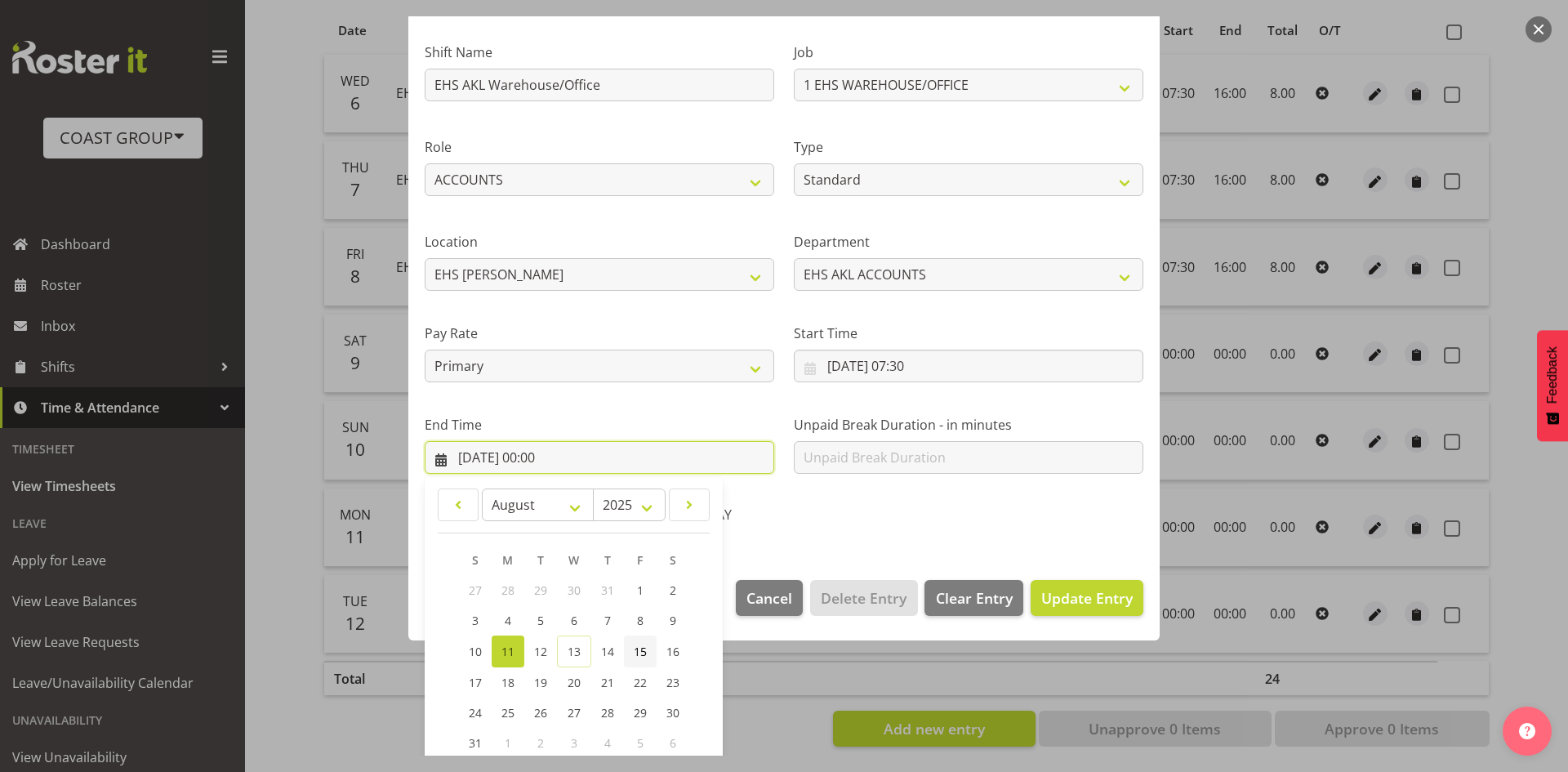
scroll to position [194, 0]
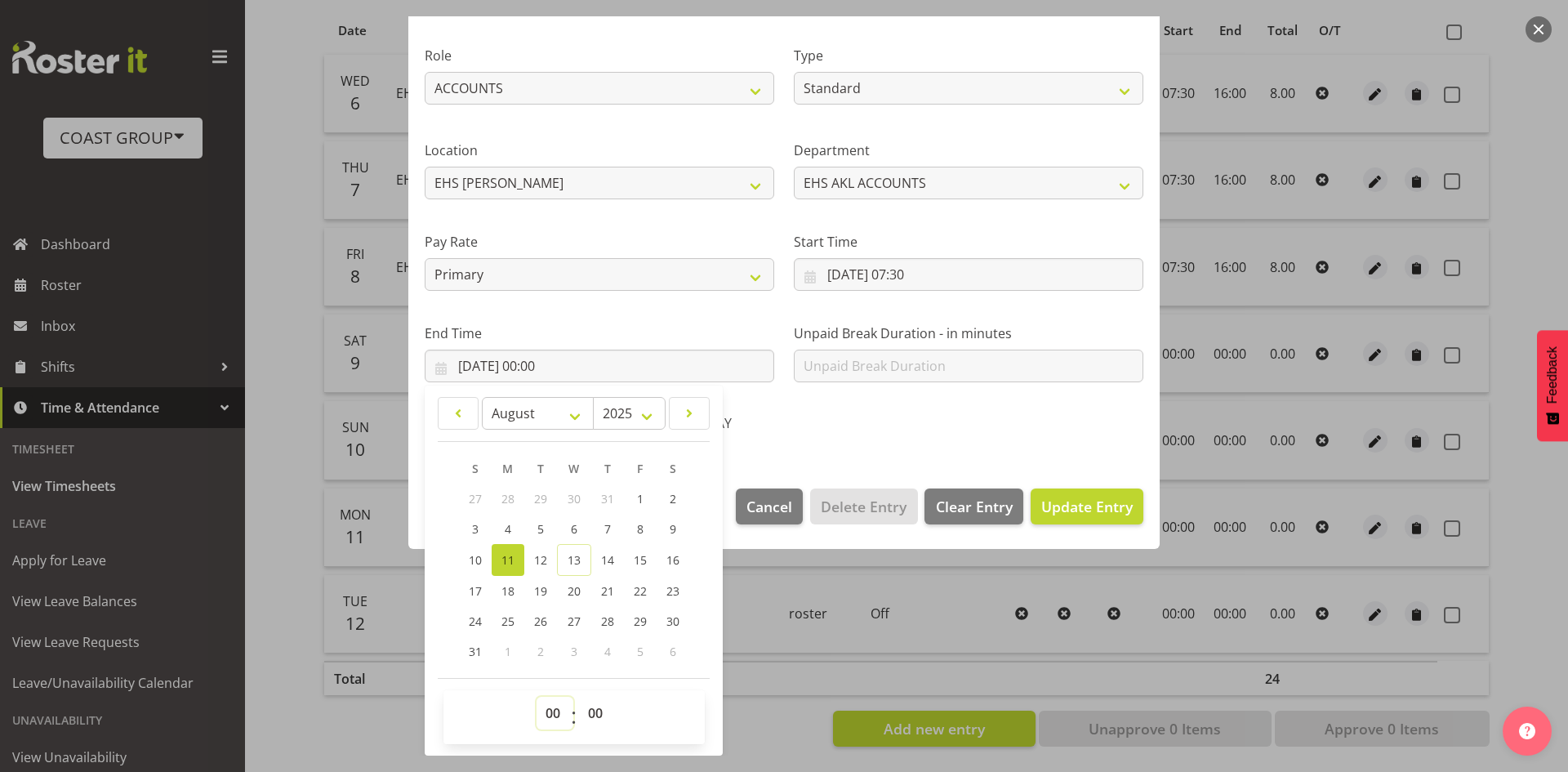
click at [561, 715] on select "00 01 02 03 04 05 06 07 08 09 10 11 12 13 14 15 16 17 18 19 20 21 22 23" at bounding box center [555, 713] width 37 height 32
select select "16"
click at [536, 697] on select "00 01 02 03 04 05 06 07 08 09 10 11 12 13 14 15 16 17 18 19 20 21 22 23" at bounding box center [555, 713] width 37 height 32
type input "[DATE] 16:00"
click at [912, 443] on div "Shift Name EHS AKL Warehouse/Office Job 1 Carlton Events 1 [PERSON_NAME][GEOGRA…" at bounding box center [784, 187] width 738 height 518
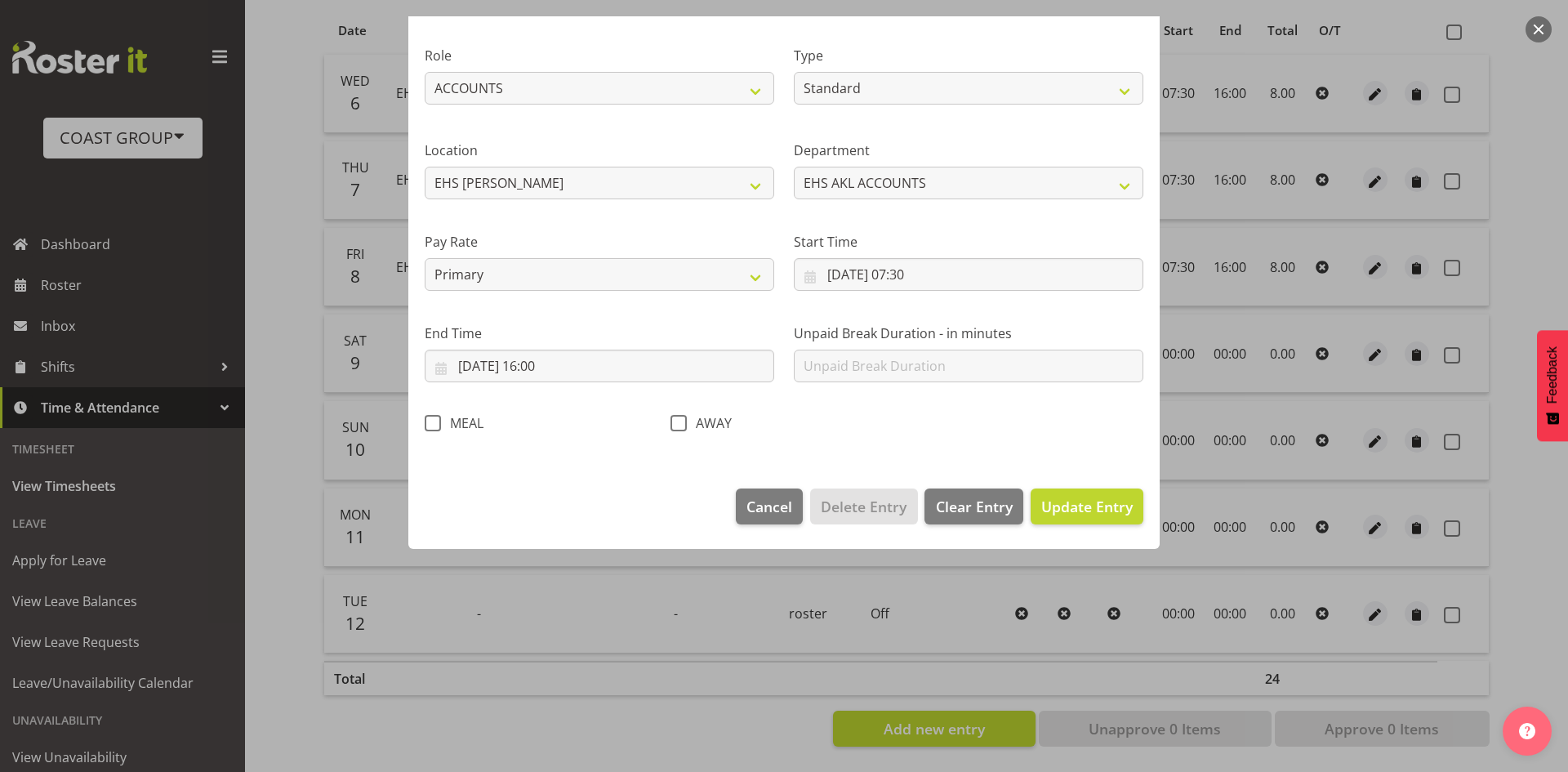
scroll to position [0, 0]
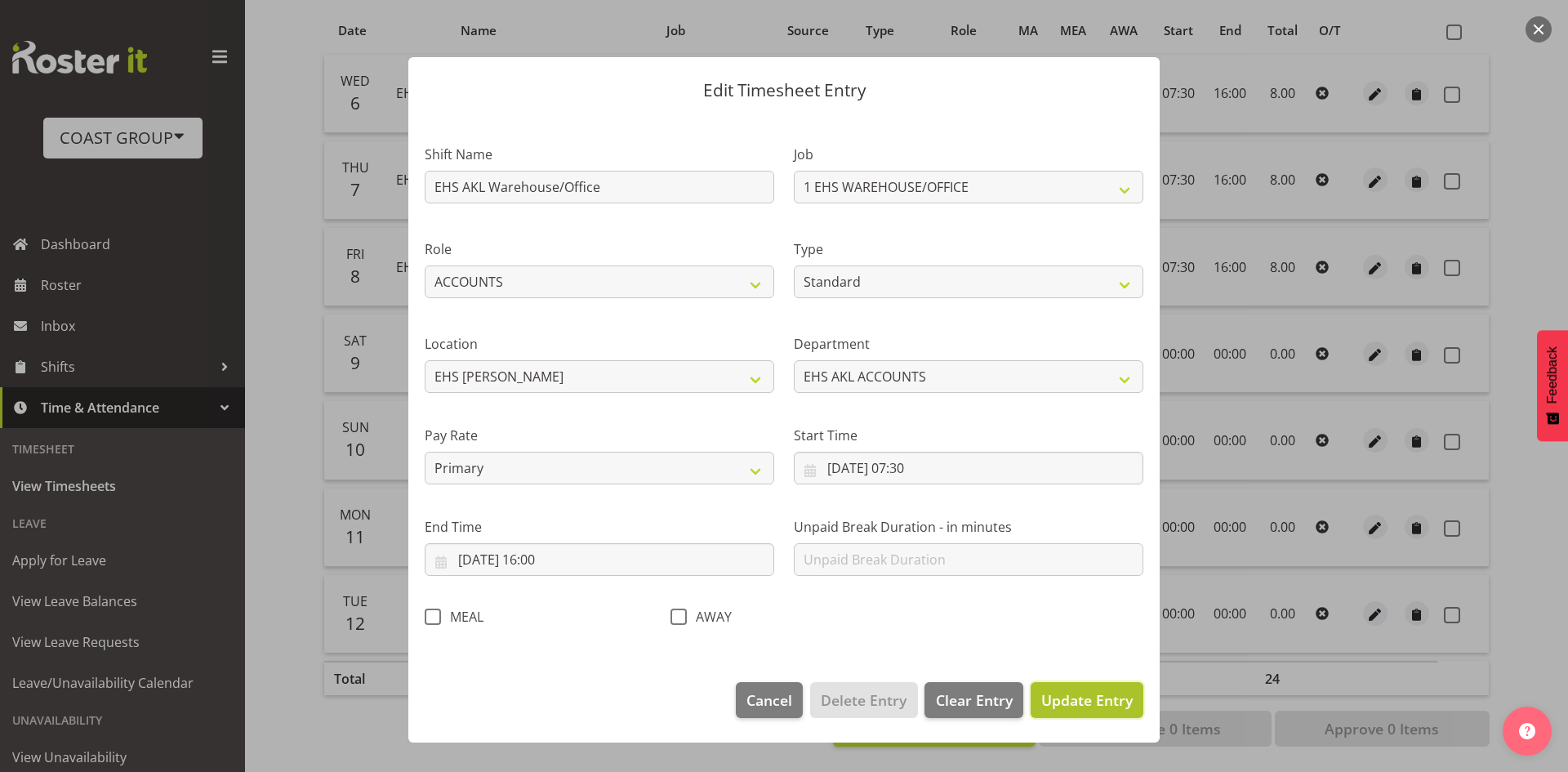
click at [1095, 703] on span "Update Entry" at bounding box center [1087, 700] width 91 height 20
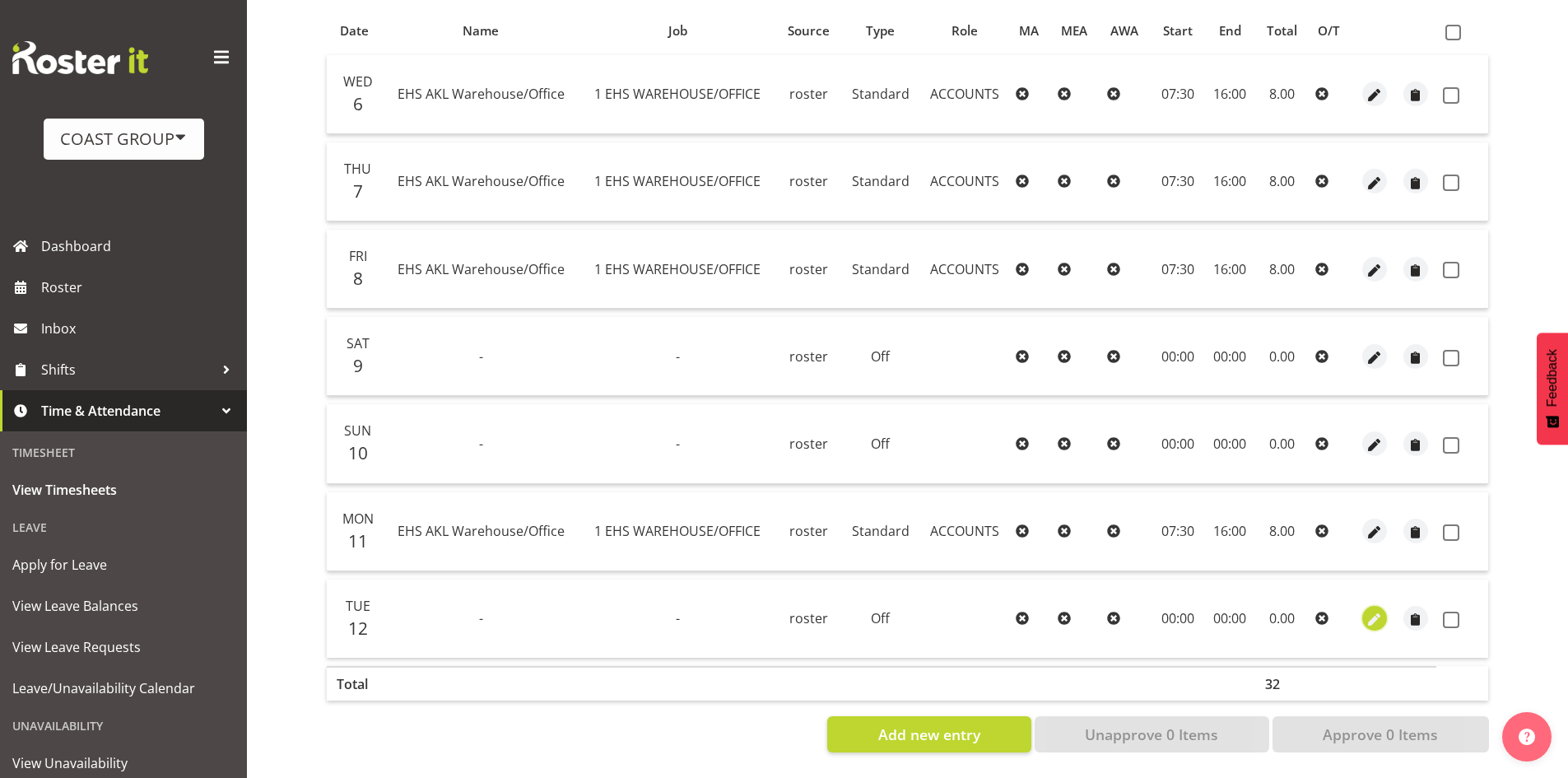
click at [1374, 611] on span "button" at bounding box center [1374, 620] width 19 height 19
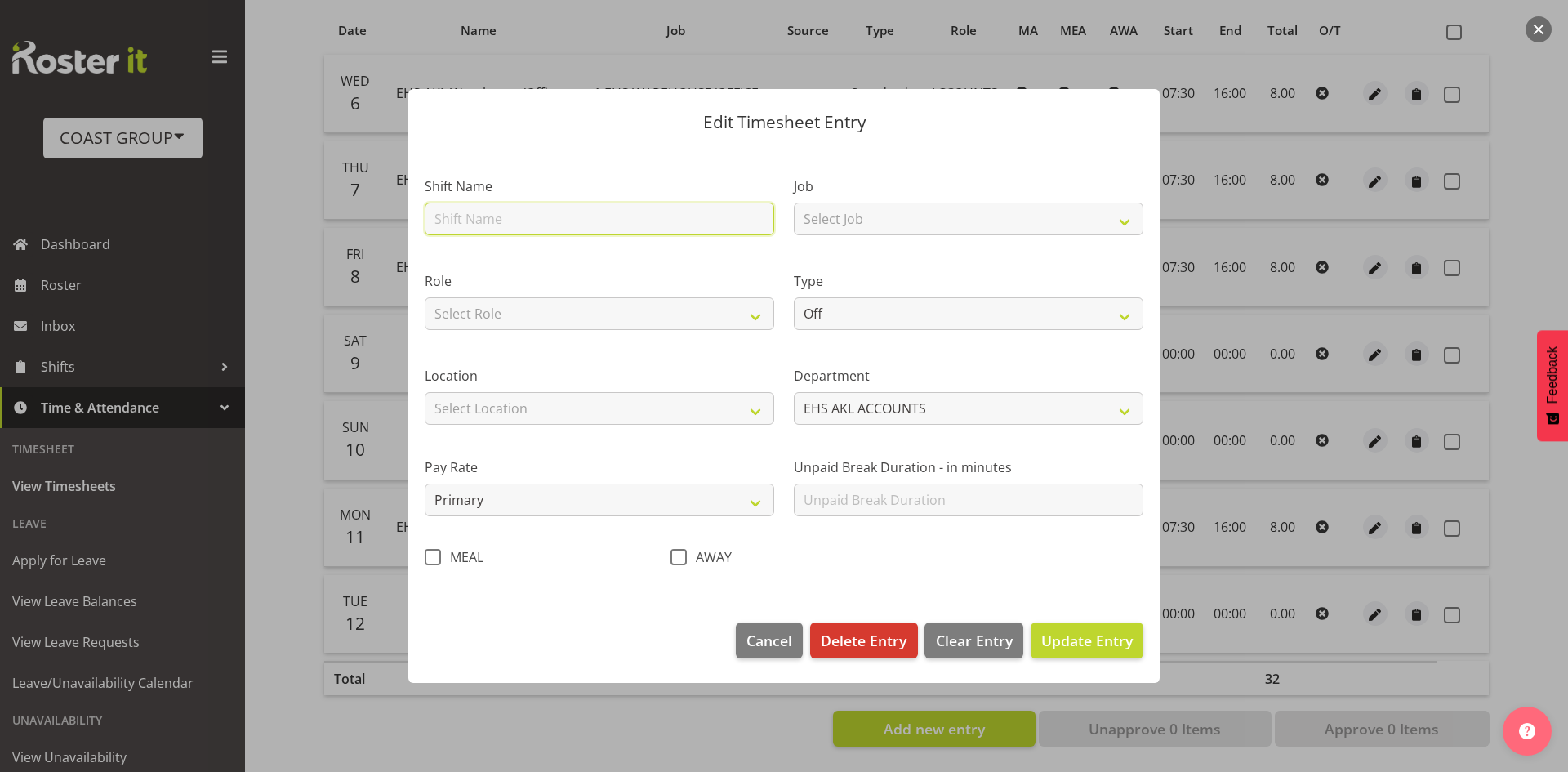
click at [564, 213] on input "text" at bounding box center [599, 219] width 349 height 32
type input "EHS AKL Warehouse/Office"
click at [559, 299] on select "Select Role ACCOUNTS" at bounding box center [599, 313] width 349 height 32
select select "204"
click at [425, 297] on select "Select Role ACCOUNTS" at bounding box center [599, 313] width 349 height 32
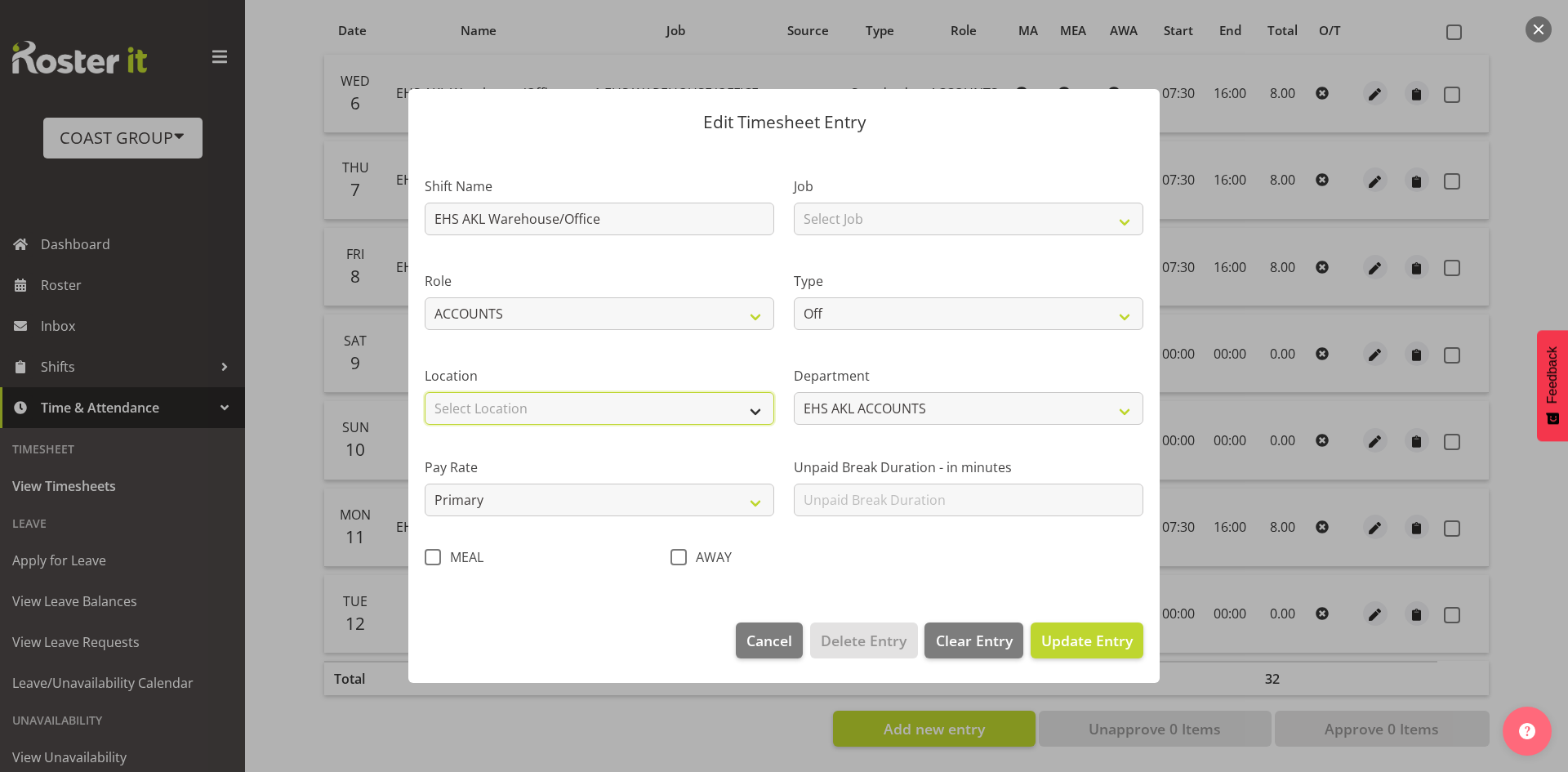
click at [540, 413] on select "Select Location [GEOGRAPHIC_DATA] EVENTS [PERSON_NAME][GEOGRAPHIC_DATA] [GEOGRA…" at bounding box center [599, 408] width 349 height 32
select select "35"
click at [425, 392] on select "Select Location [GEOGRAPHIC_DATA] EVENTS [PERSON_NAME][GEOGRAPHIC_DATA] [GEOGRA…" at bounding box center [599, 408] width 349 height 32
click at [910, 220] on select "Select Job 1 Carlton Events 1 [PERSON_NAME][GEOGRAPHIC_DATA] 1 [PERSON_NAME][GE…" at bounding box center [969, 219] width 349 height 32
select select "69"
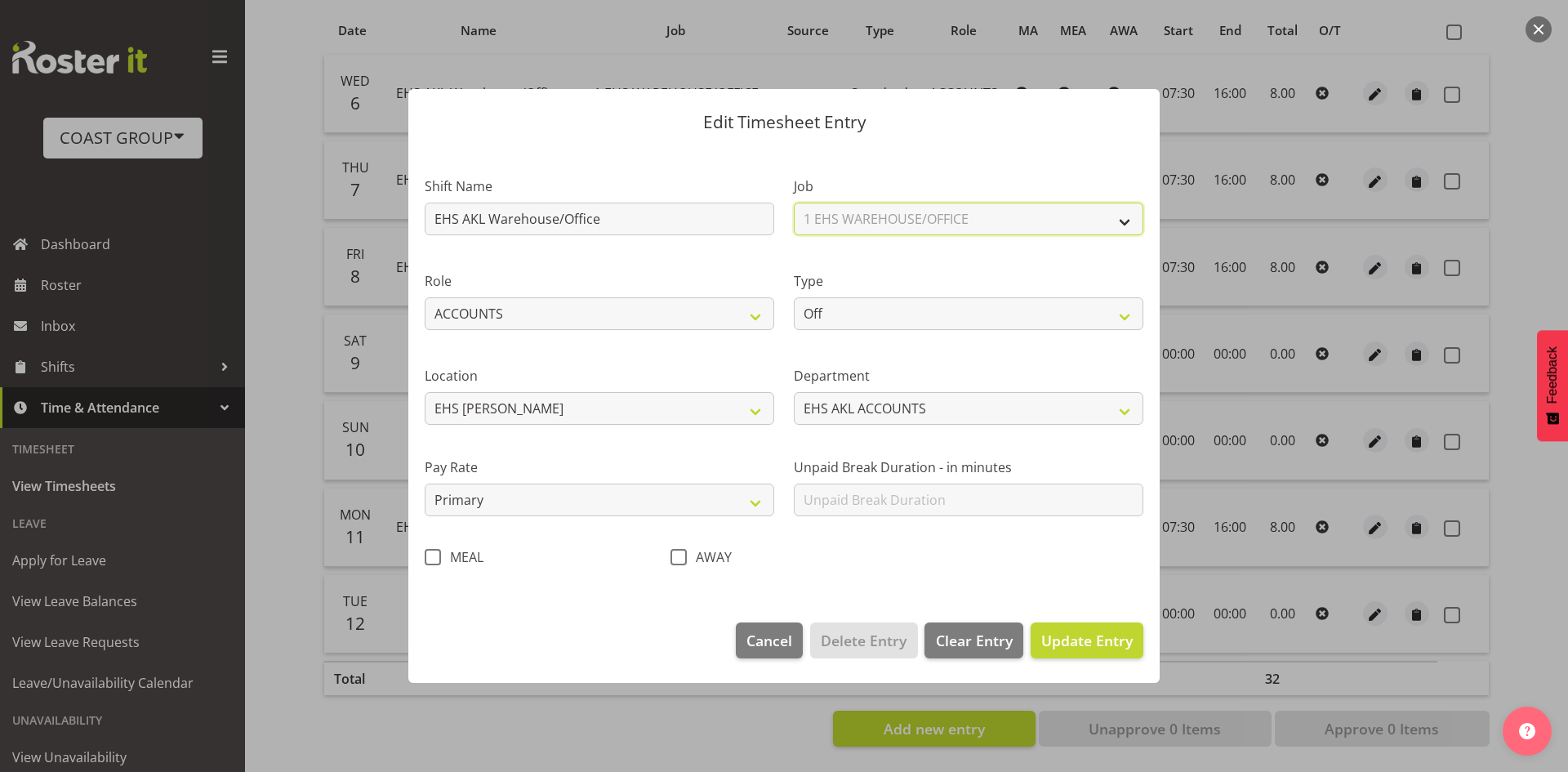
click at [794, 203] on select "Select Job 1 Carlton Events 1 [PERSON_NAME][GEOGRAPHIC_DATA] 1 [PERSON_NAME][GE…" at bounding box center [969, 219] width 349 height 32
click at [883, 317] on select "Off Standard Public Holiday Public Holiday (Worked) Day In Lieu Annual Leave Si…" at bounding box center [969, 313] width 349 height 32
select select "Standard"
click at [794, 297] on select "Off Standard Public Holiday Public Holiday (Worked) Day In Lieu Annual Leave Si…" at bounding box center [969, 313] width 349 height 32
select select "7"
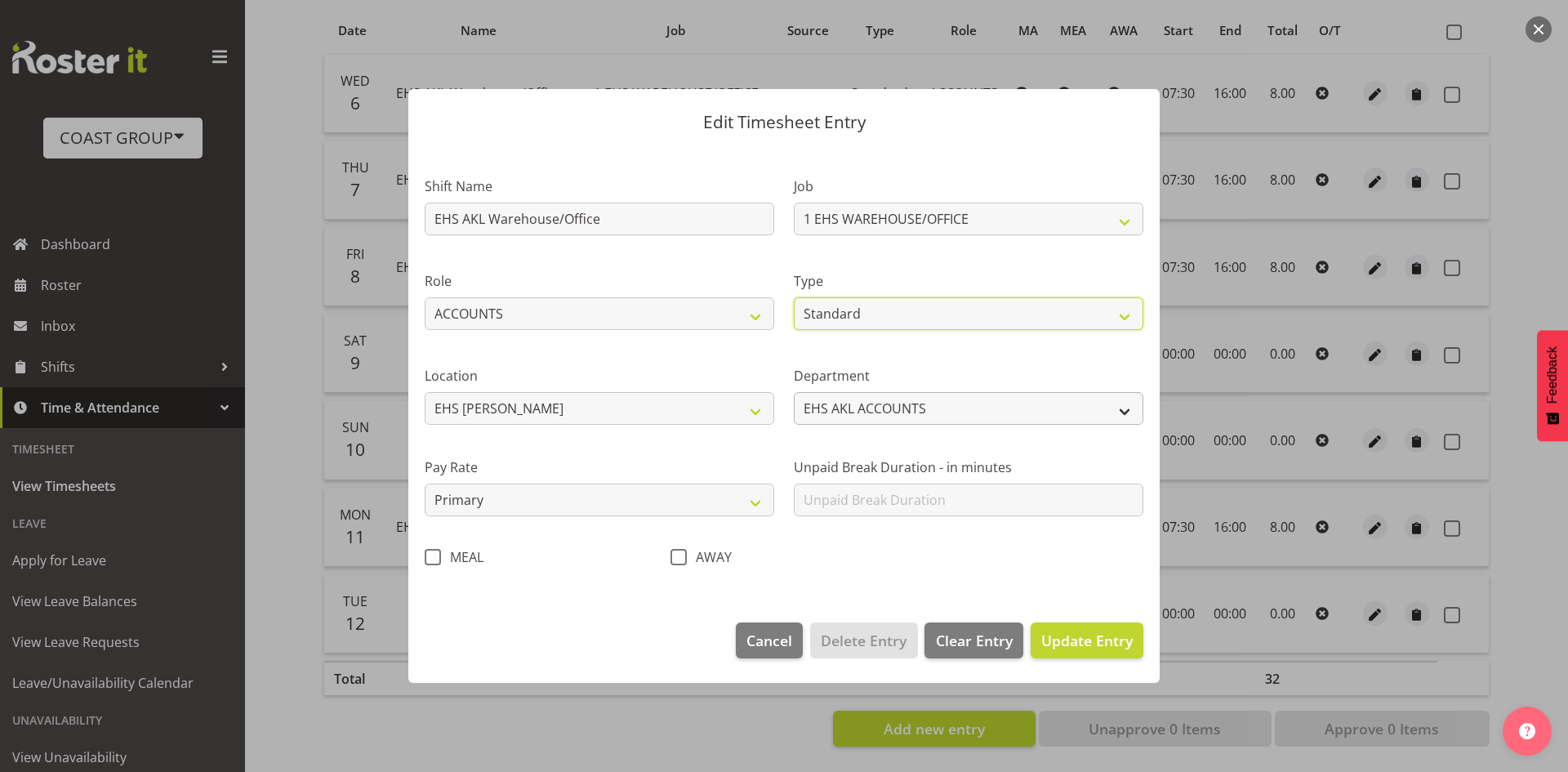
select select "2025"
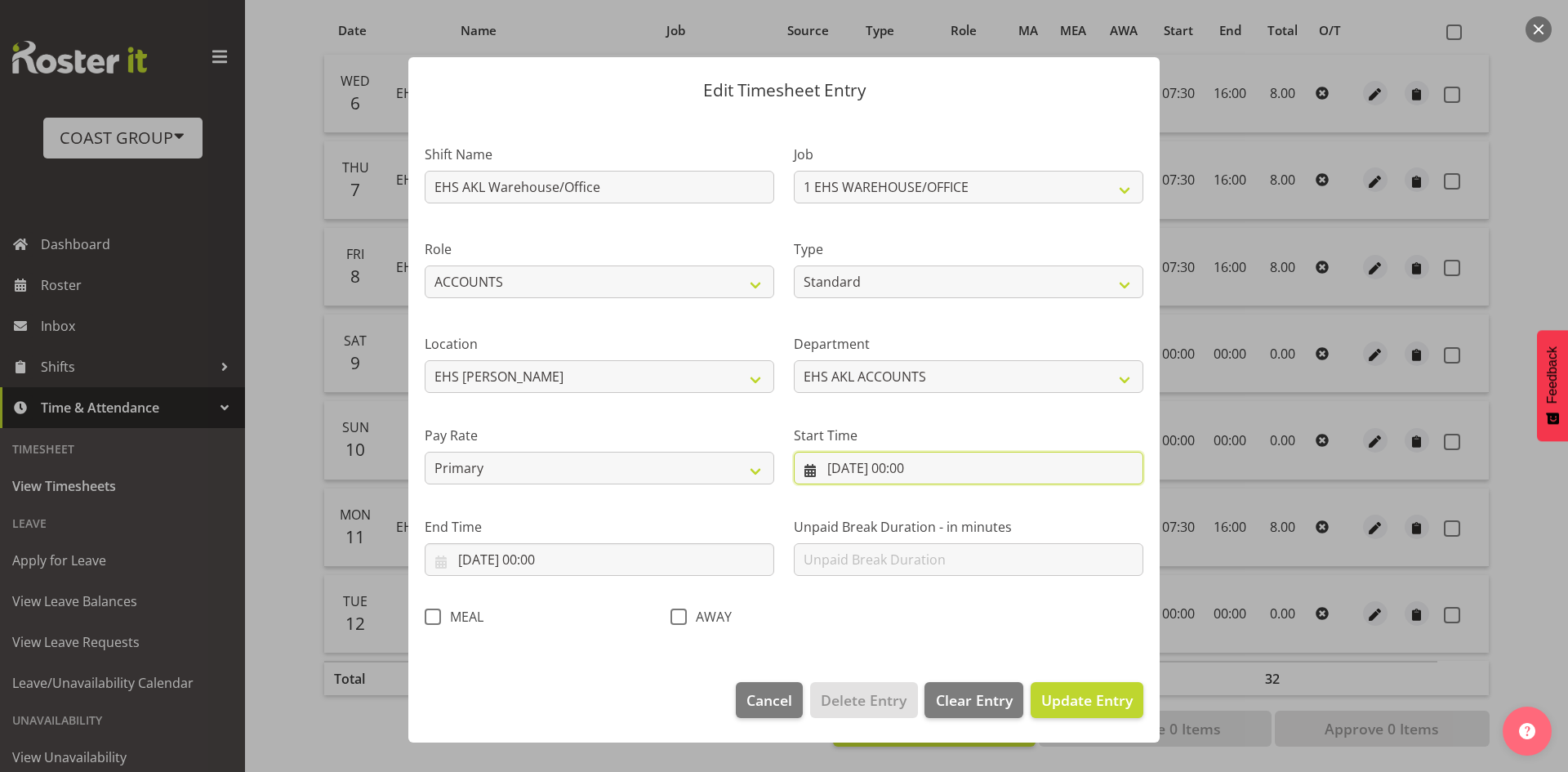
click at [916, 473] on input "[DATE] 00:00" at bounding box center [969, 468] width 349 height 32
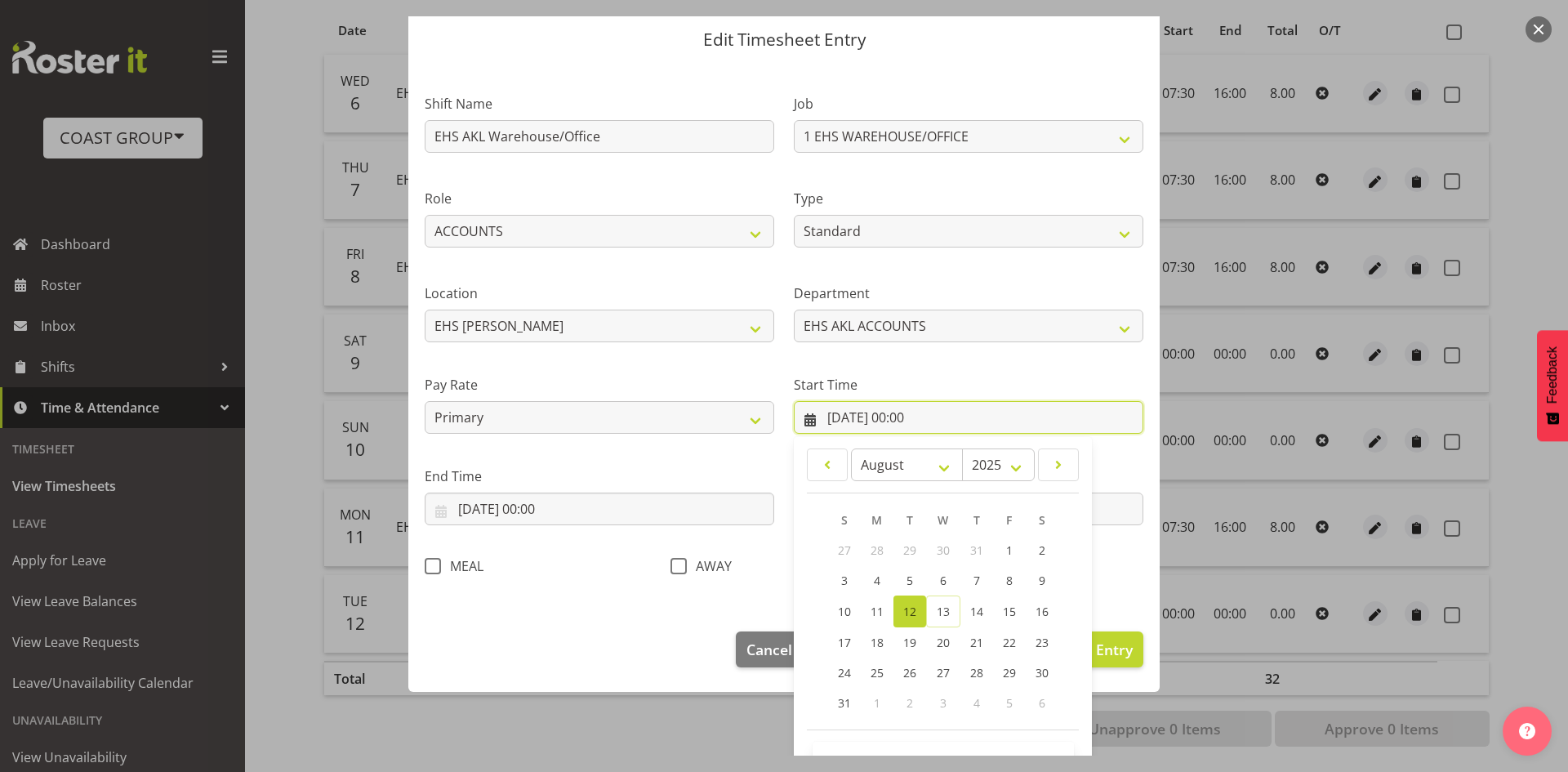
scroll to position [102, 0]
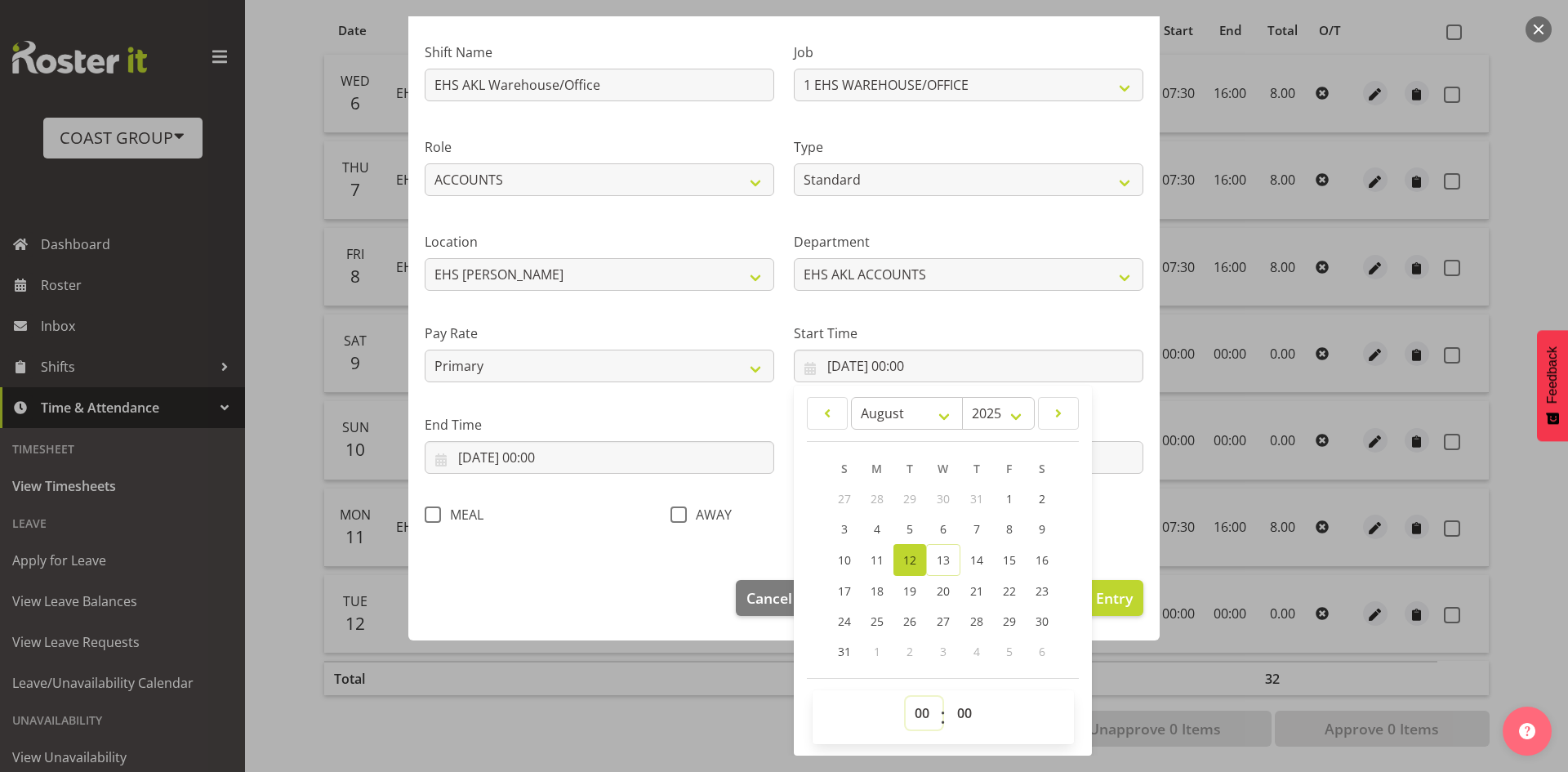
click at [928, 710] on select "00 01 02 03 04 05 06 07 08 09 10 11 12 13 14 15 16 17 18 19 20 21 22 23" at bounding box center [924, 713] width 37 height 32
select select "7"
click at [905, 697] on select "00 01 02 03 04 05 06 07 08 09 10 11 12 13 14 15 16 17 18 19 20 21 22 23" at bounding box center [924, 713] width 37 height 32
type input "[DATE] 07:00"
click at [960, 710] on select "00 01 02 03 04 05 06 07 08 09 10 11 12 13 14 15 16 17 18 19 20 21 22 23 24 25 2…" at bounding box center [966, 713] width 37 height 32
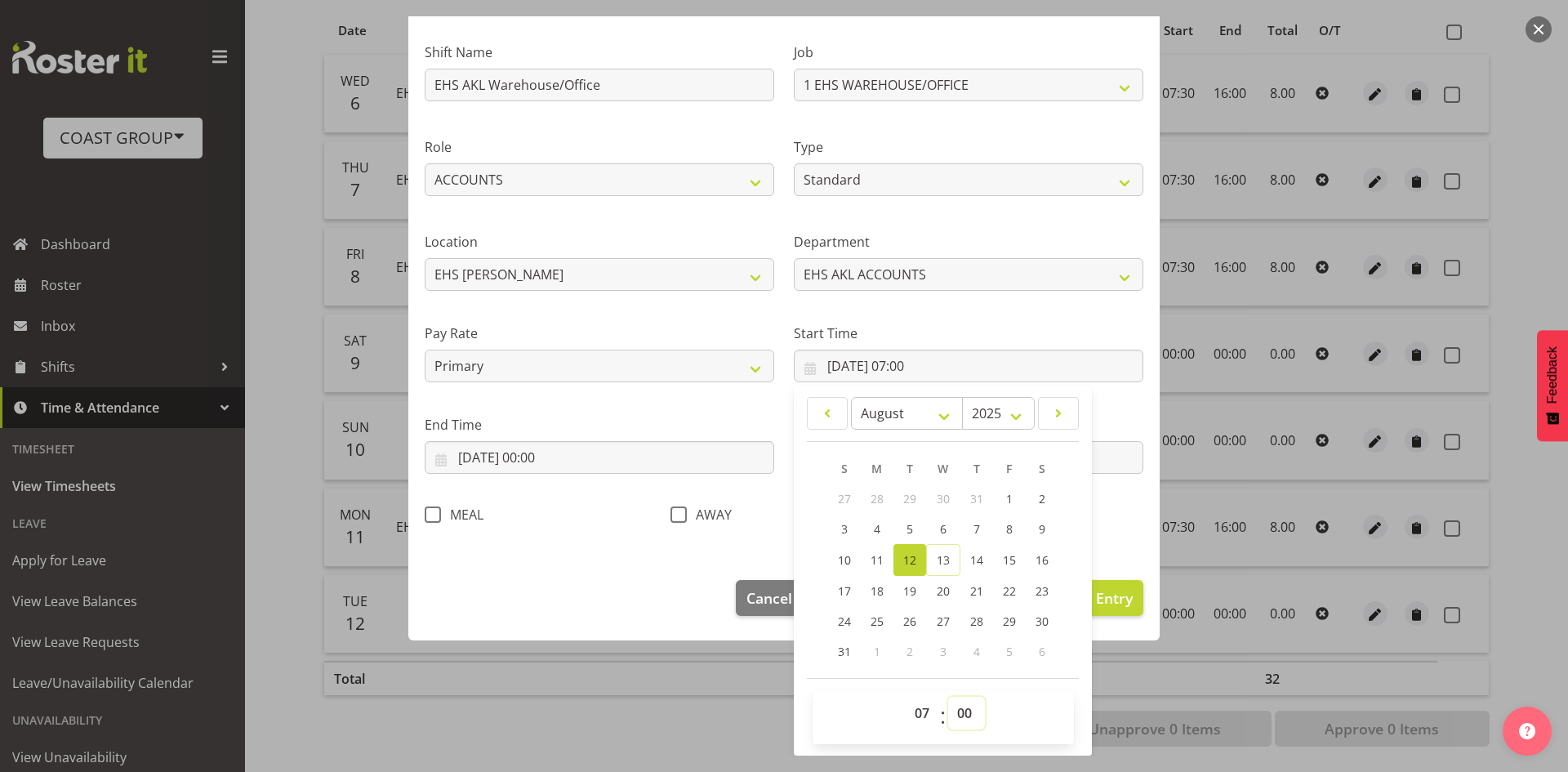
select select "30"
click at [948, 697] on select "00 01 02 03 04 05 06 07 08 09 10 11 12 13 14 15 16 17 18 19 20 21 22 23 24 25 2…" at bounding box center [966, 713] width 37 height 32
type input "[DATE] 07:30"
click at [575, 464] on input "[DATE] 00:00" at bounding box center [599, 457] width 349 height 32
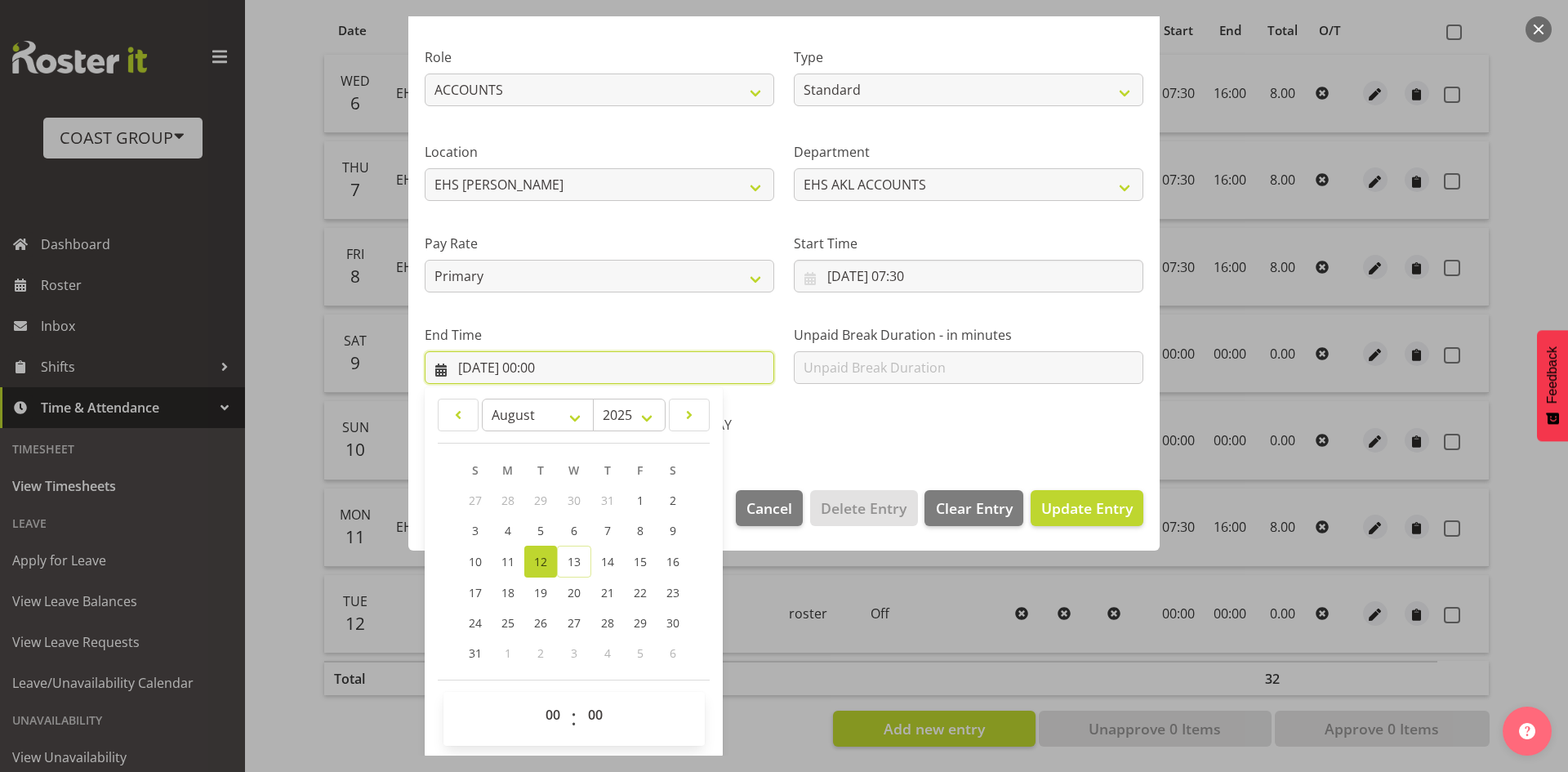
scroll to position [194, 0]
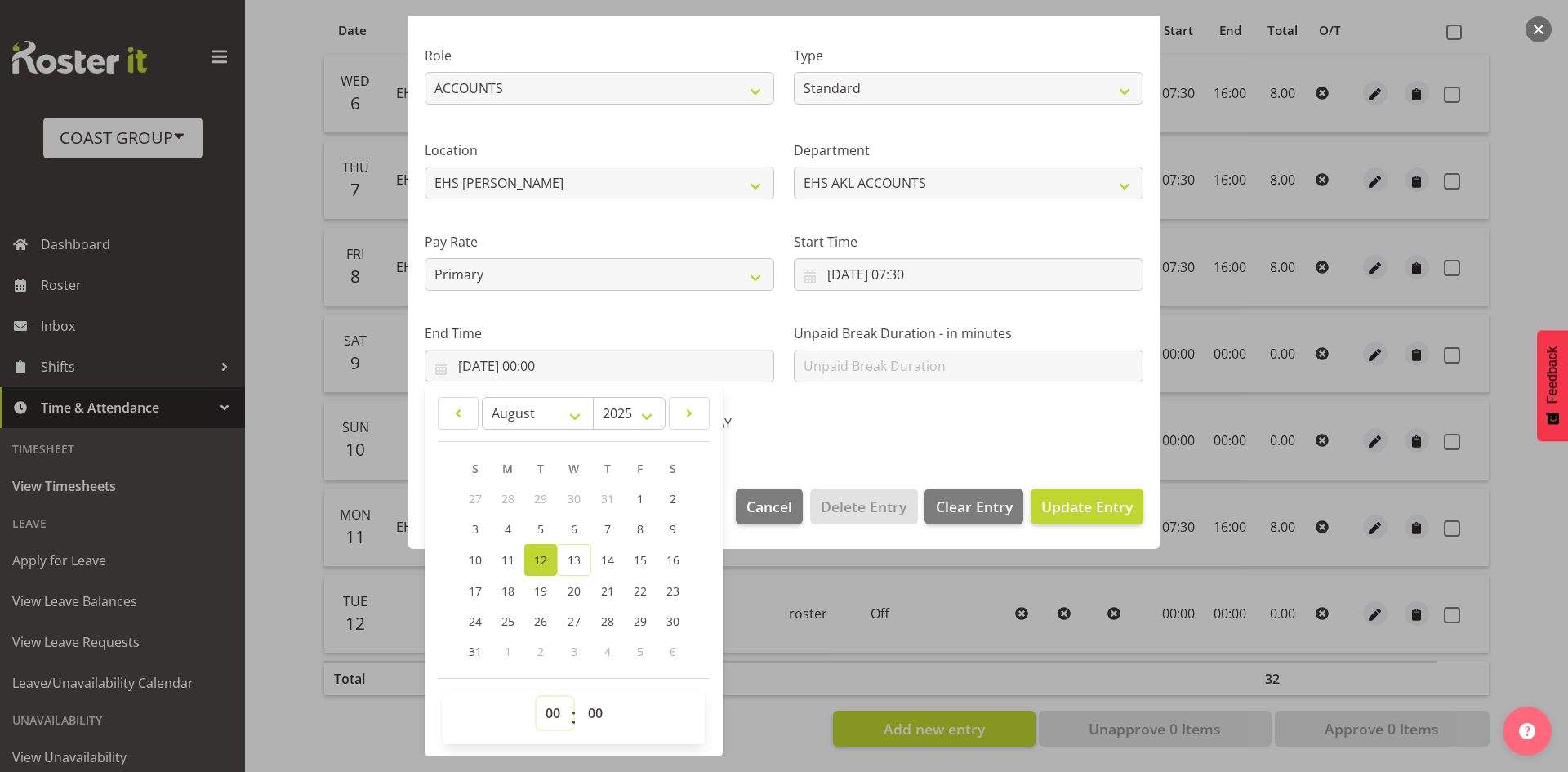
click at [563, 706] on select "00 01 02 03 04 05 06 07 08 09 10 11 12 13 14 15 16 17 18 19 20 21 22 23" at bounding box center [555, 713] width 37 height 32
select select "16"
click at [536, 697] on select "00 01 02 03 04 05 06 07 08 09 10 11 12 13 14 15 16 17 18 19 20 21 22 23" at bounding box center [555, 713] width 37 height 32
type input "[DATE] 16:00"
click at [1056, 508] on span "Update Entry" at bounding box center [1087, 507] width 91 height 20
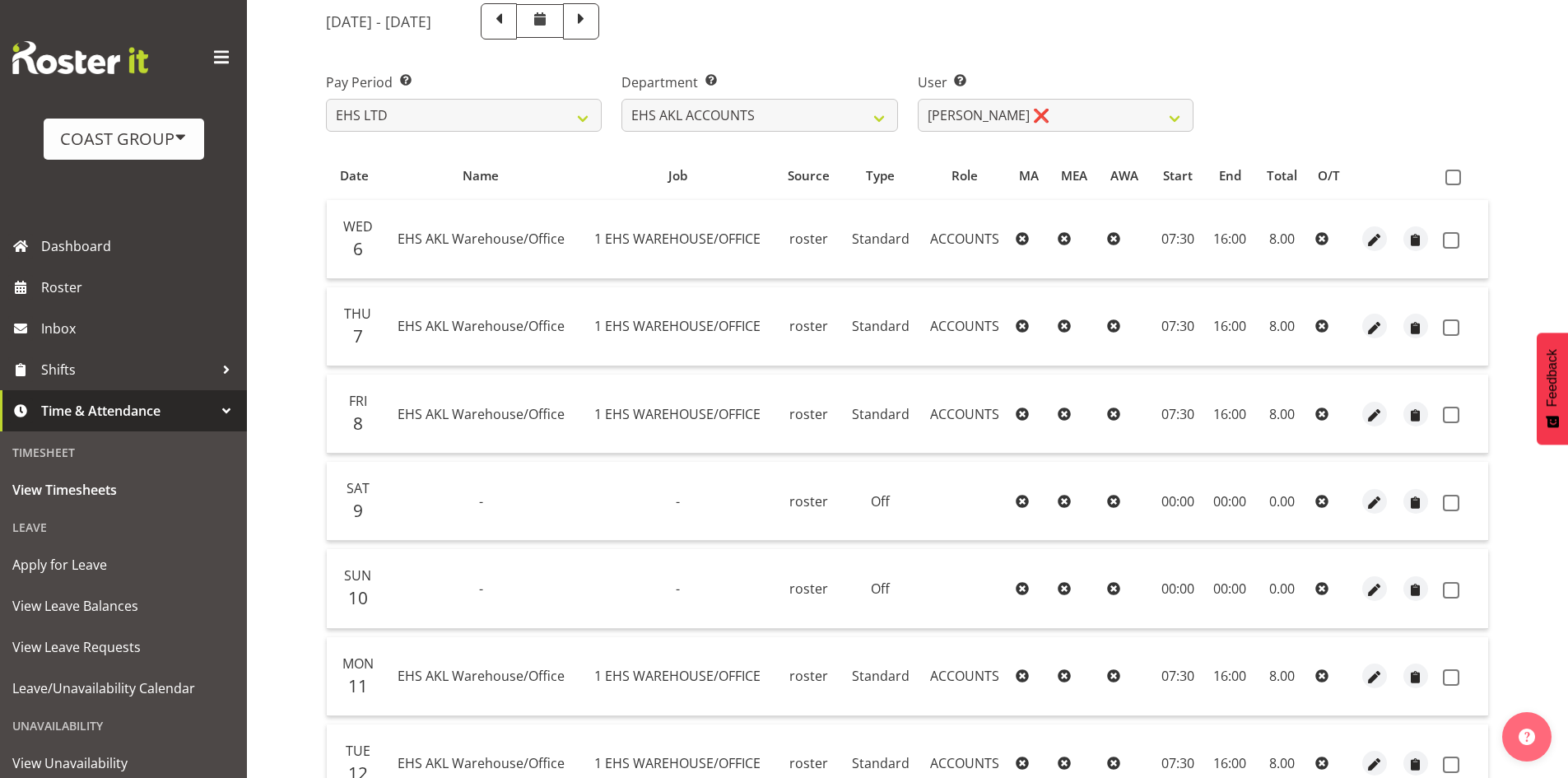
scroll to position [0, 0]
